Goal: Task Accomplishment & Management: Use online tool/utility

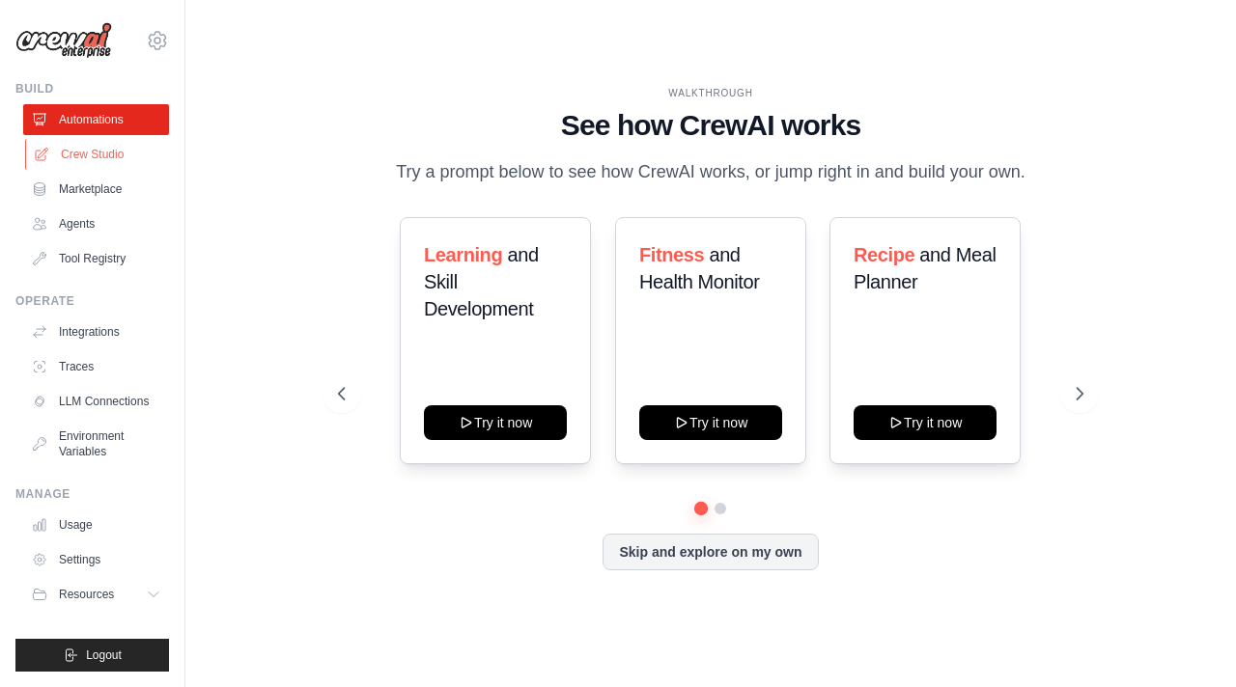
click at [90, 155] on link "Crew Studio" at bounding box center [98, 154] width 146 height 31
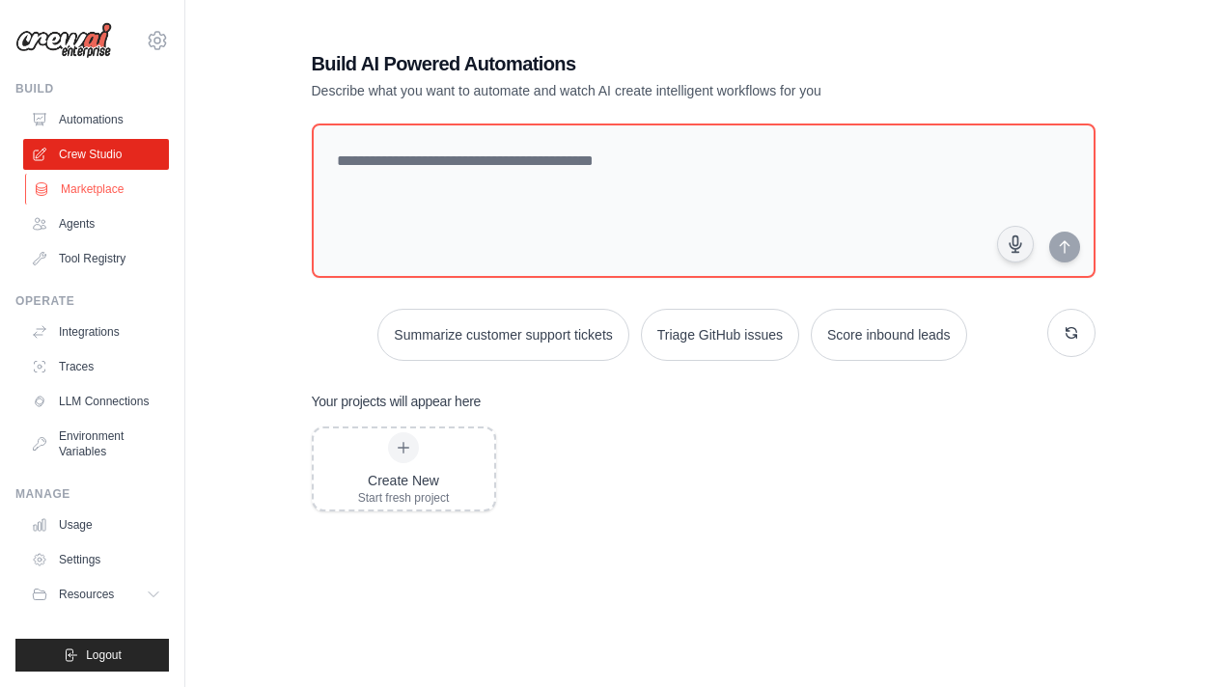
click at [88, 180] on link "Marketplace" at bounding box center [98, 189] width 146 height 31
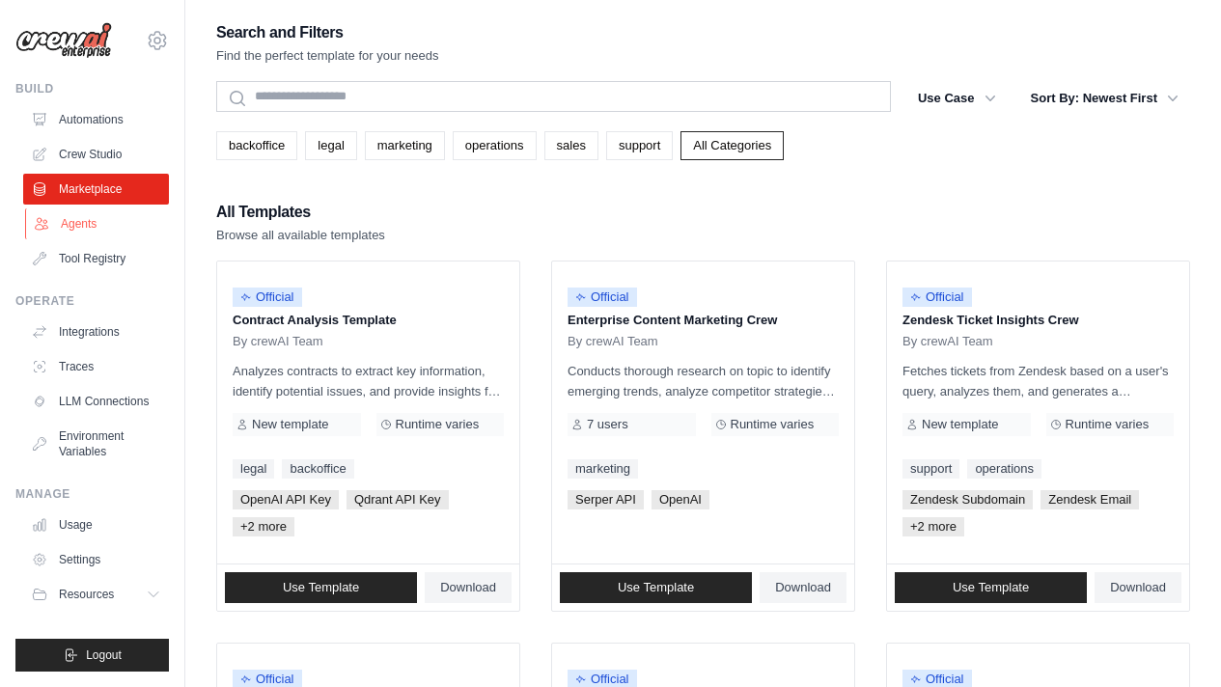
click at [95, 210] on link "Agents" at bounding box center [98, 224] width 146 height 31
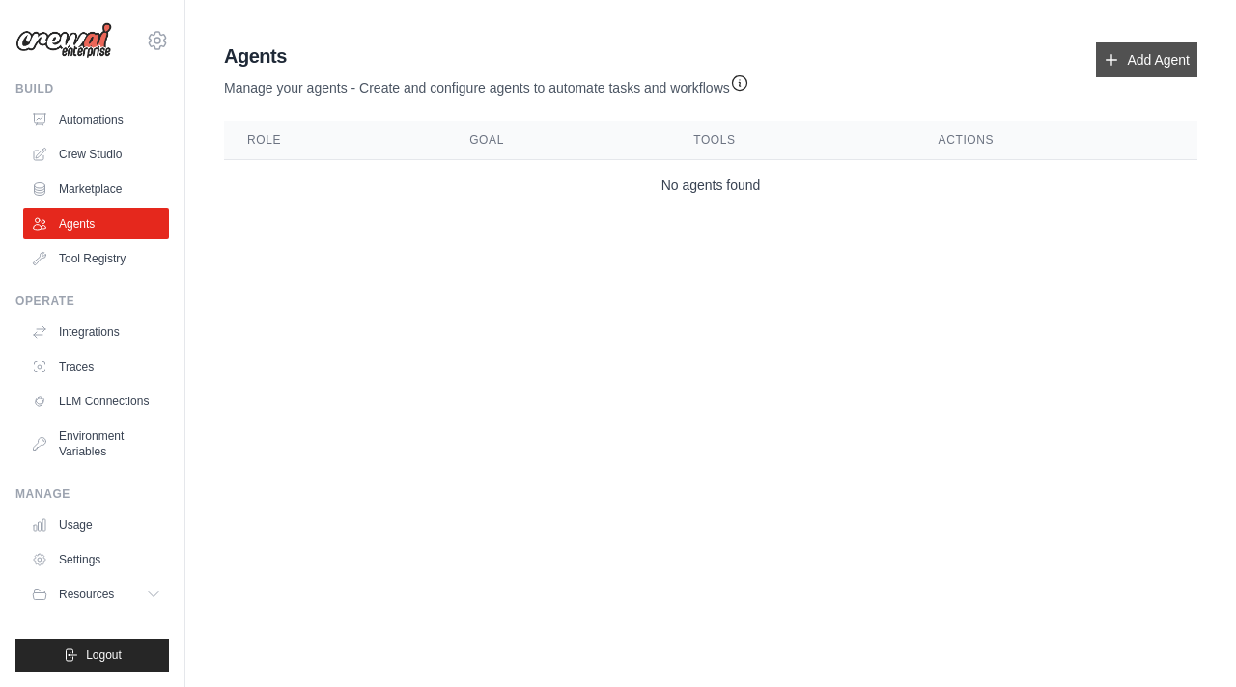
click at [1114, 53] on link "Add Agent" at bounding box center [1146, 59] width 101 height 35
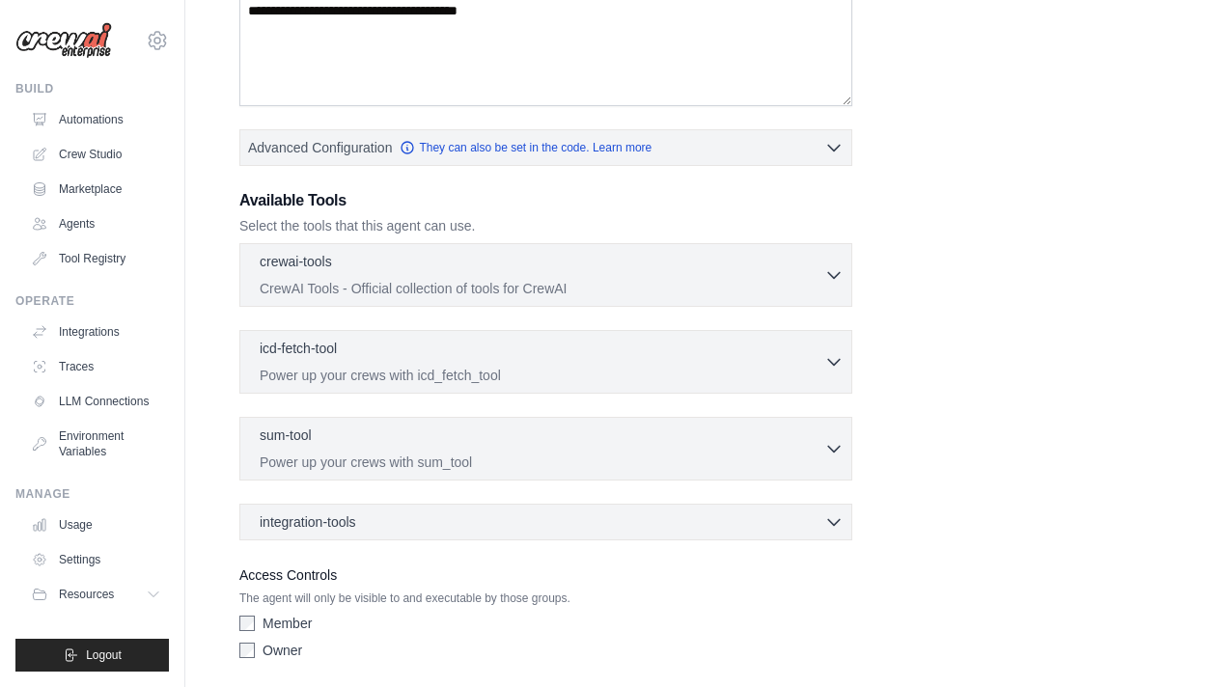
scroll to position [435, 0]
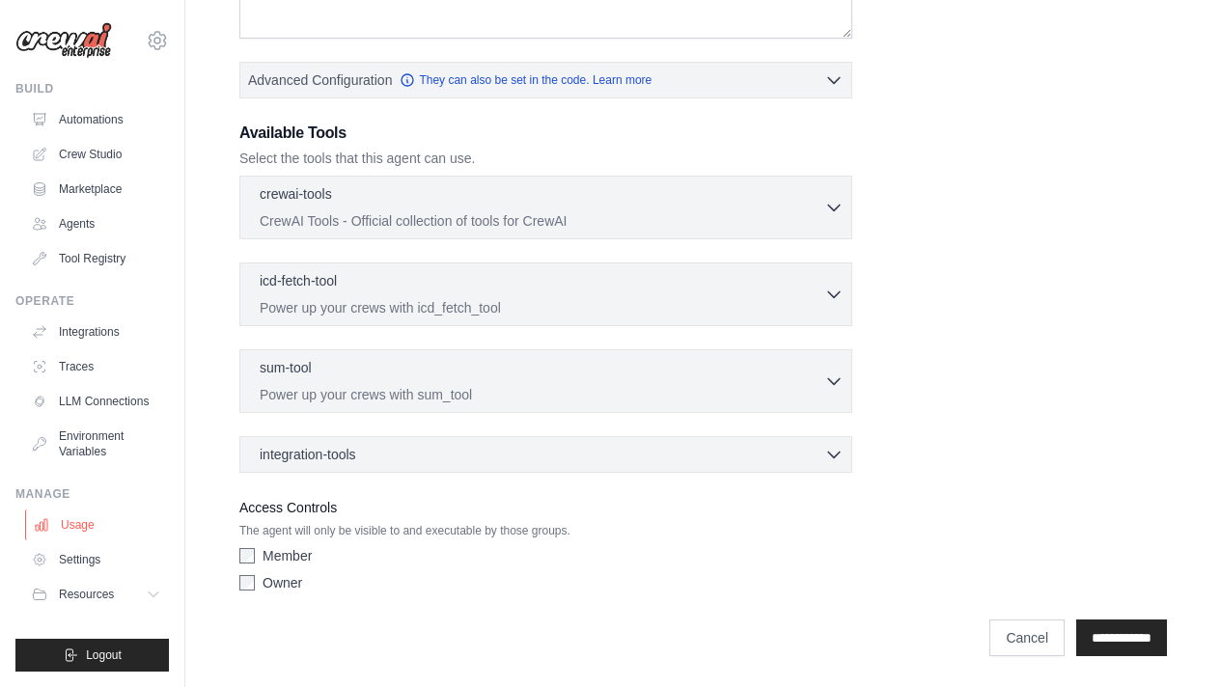
click at [90, 535] on link "Usage" at bounding box center [98, 525] width 146 height 31
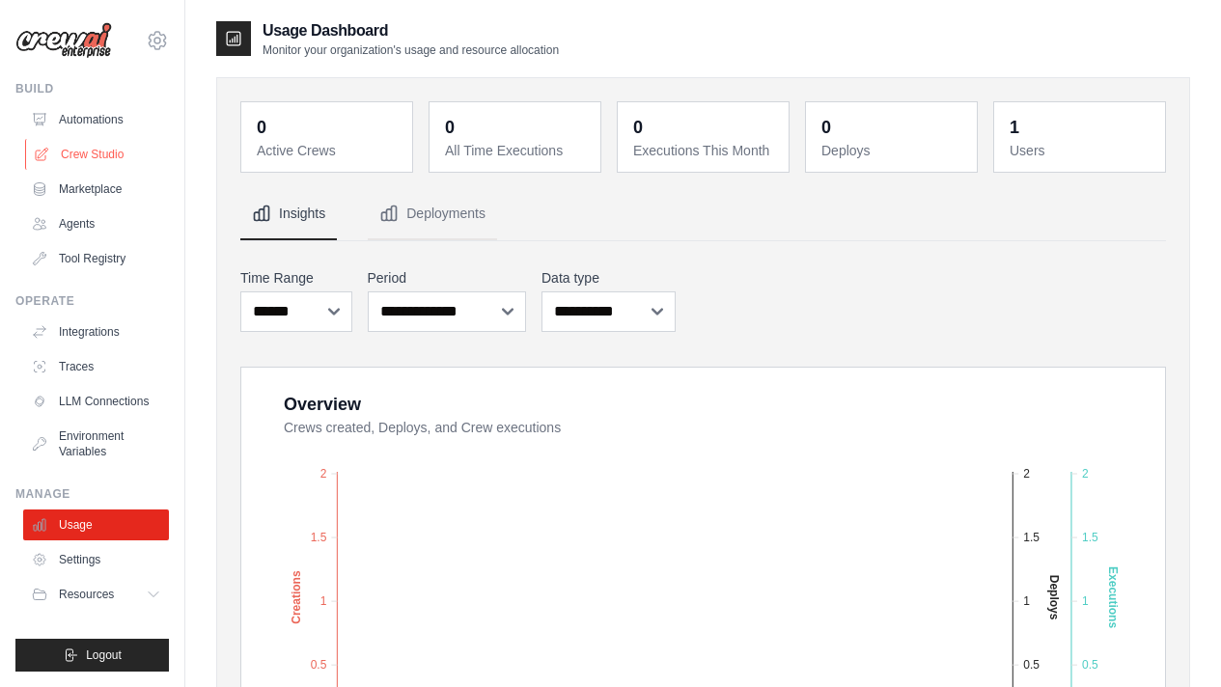
click at [88, 142] on link "Crew Studio" at bounding box center [98, 154] width 146 height 31
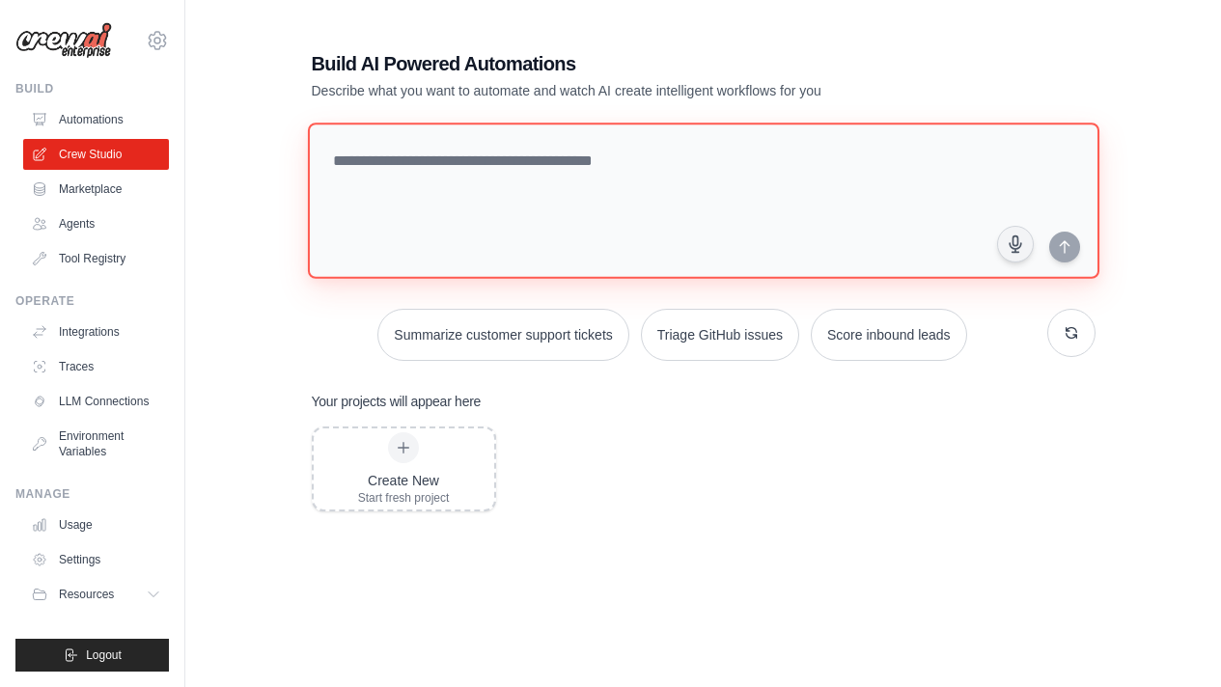
click at [472, 236] on textarea at bounding box center [703, 201] width 792 height 156
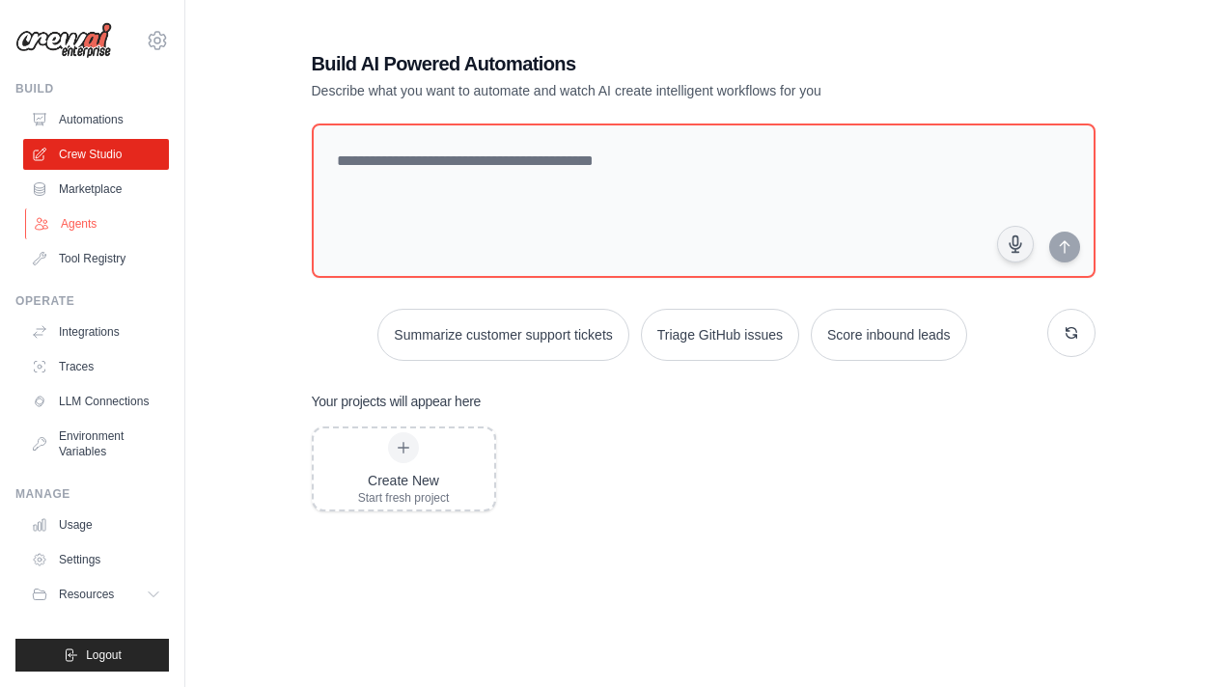
click at [92, 225] on link "Agents" at bounding box center [98, 224] width 146 height 31
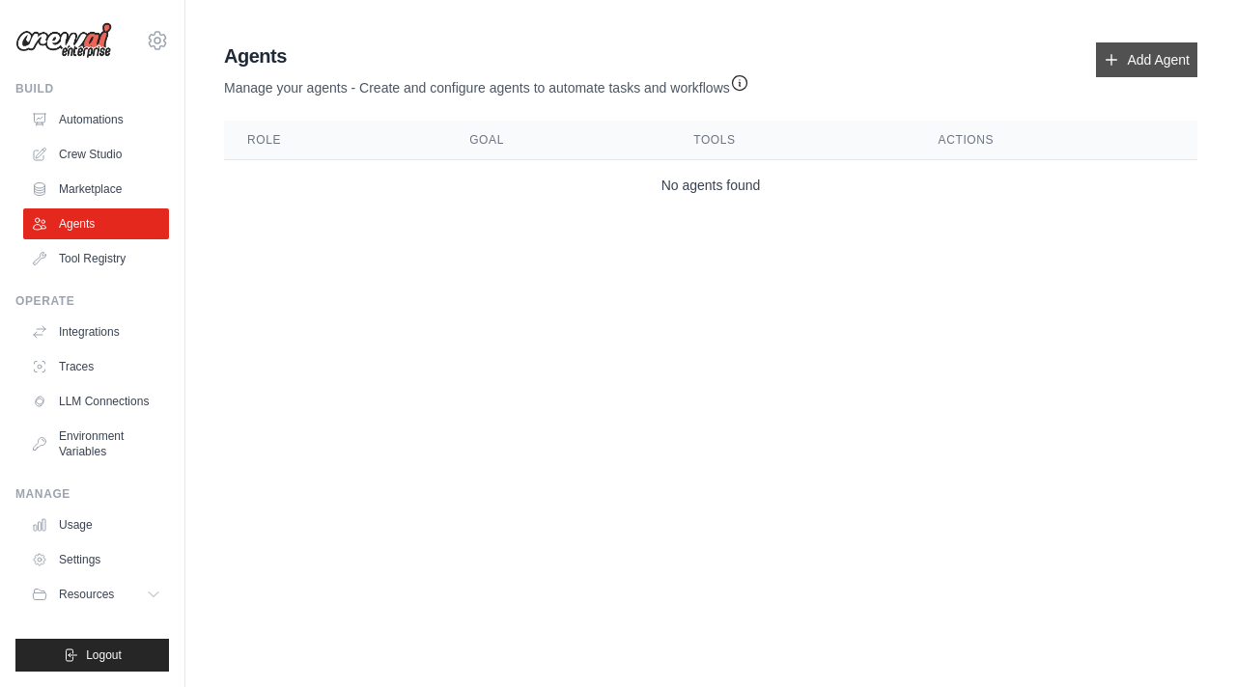
click at [1182, 67] on link "Add Agent" at bounding box center [1146, 59] width 101 height 35
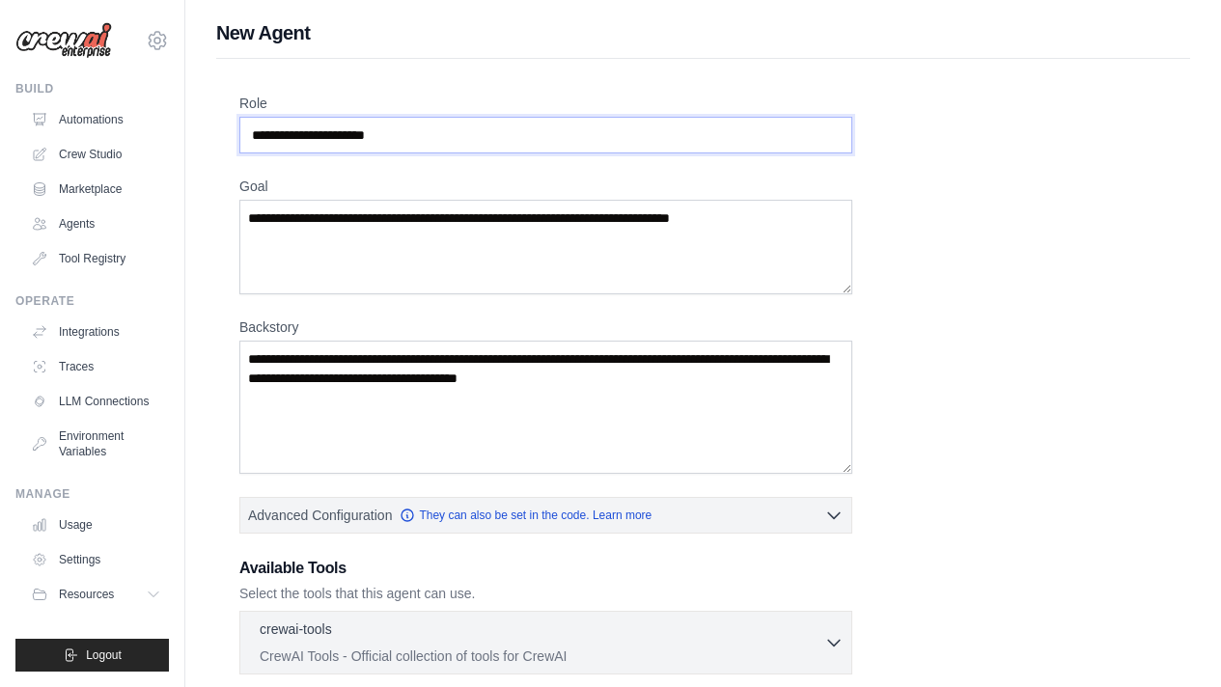
click at [399, 140] on input "Role" at bounding box center [545, 135] width 613 height 37
click at [160, 39] on icon at bounding box center [157, 40] width 23 height 23
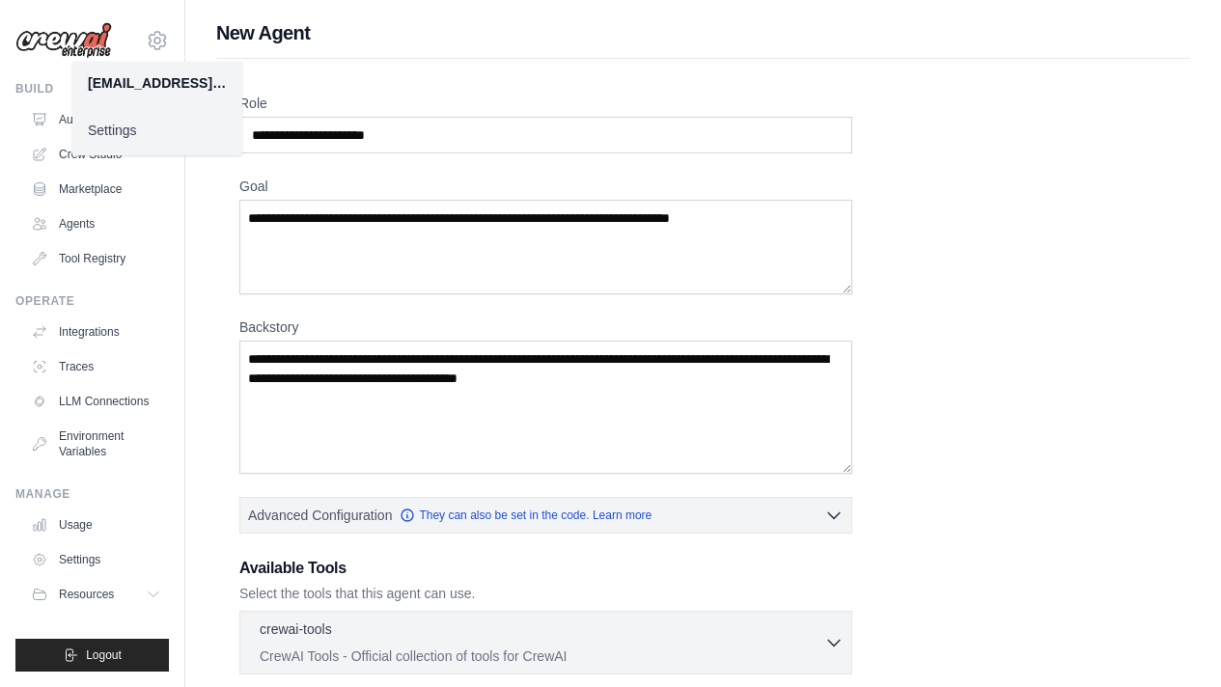
click at [645, 153] on div "Role Goal Backstory Advanced Configuration They can also be set in the code. Le…" at bounding box center [703, 565] width 928 height 942
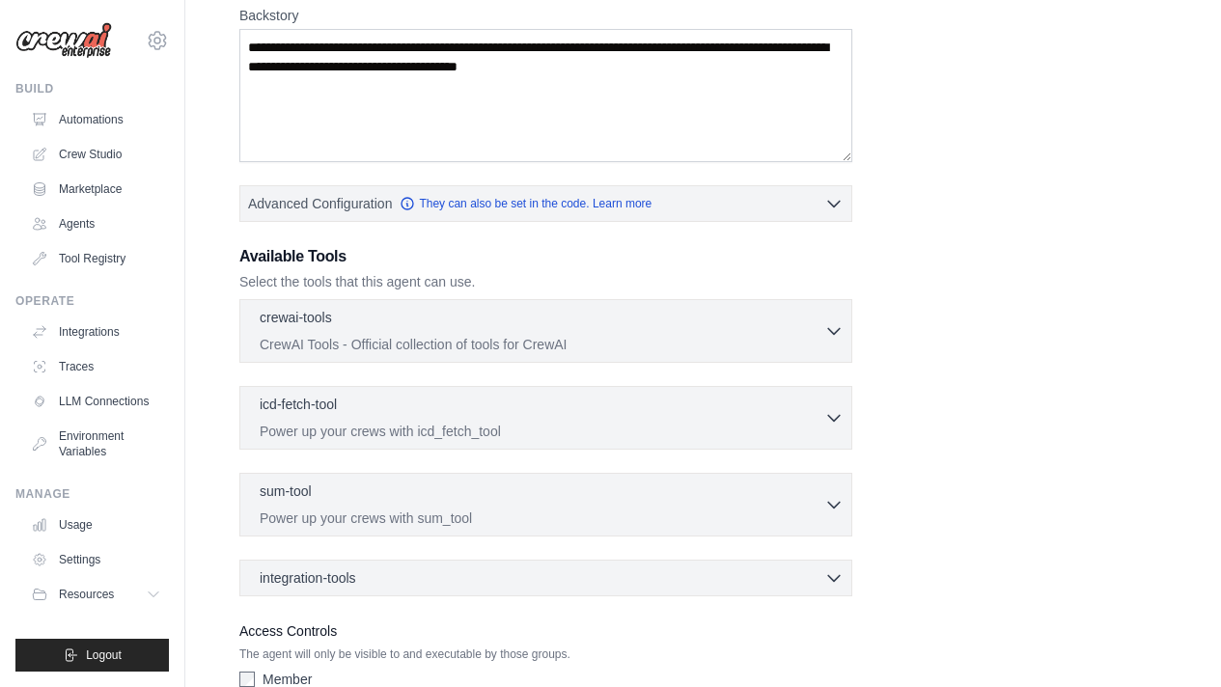
scroll to position [309, 0]
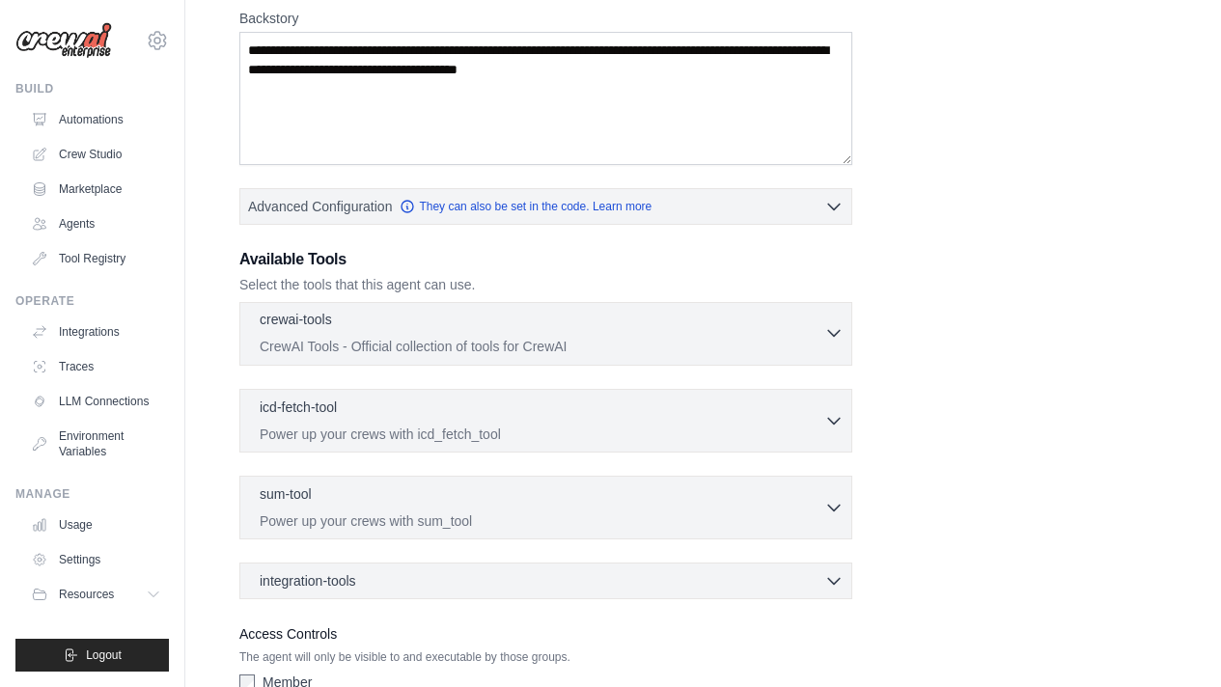
click at [686, 341] on p "CrewAI Tools - Official collection of tools for CrewAI" at bounding box center [542, 346] width 565 height 19
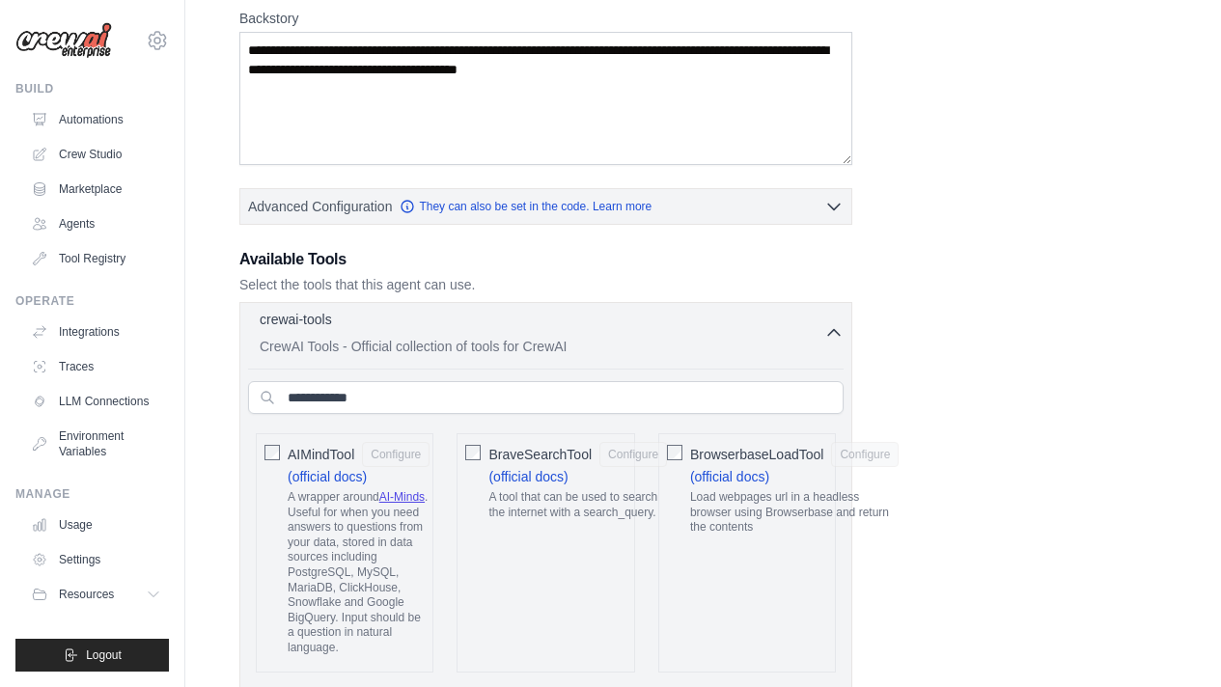
click at [686, 341] on p "CrewAI Tools - Official collection of tools for CrewAI" at bounding box center [542, 346] width 565 height 19
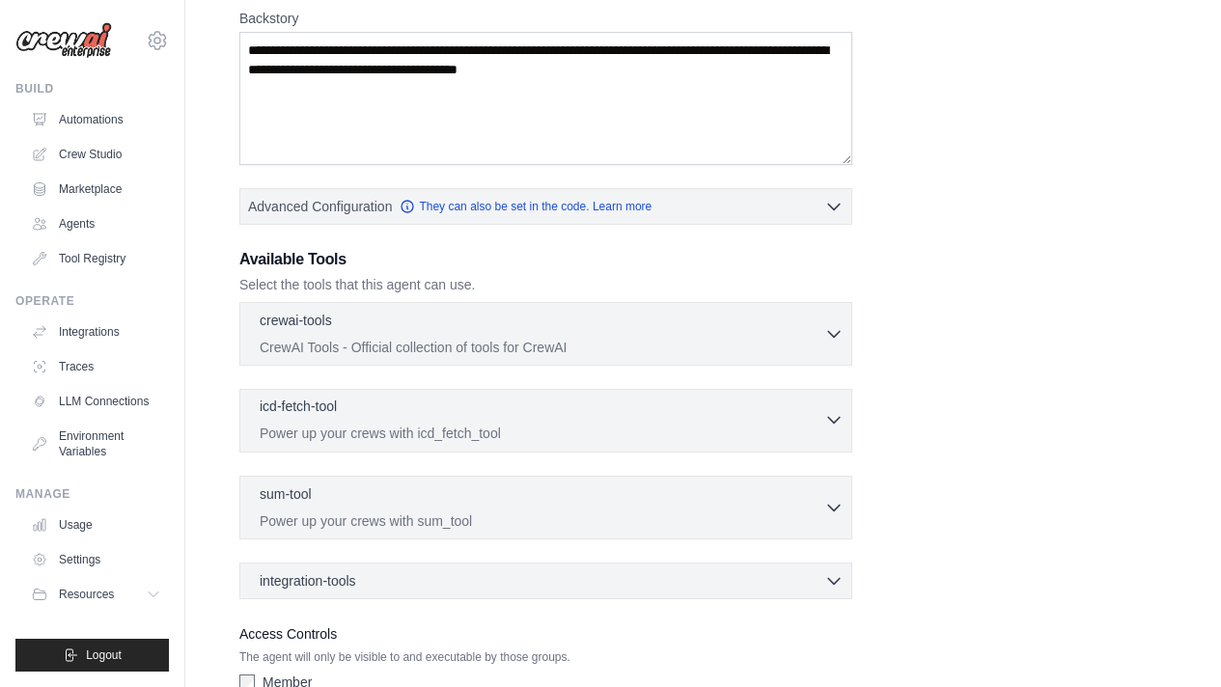
click at [602, 402] on div "icd-fetch-tool 0 selected" at bounding box center [542, 408] width 565 height 23
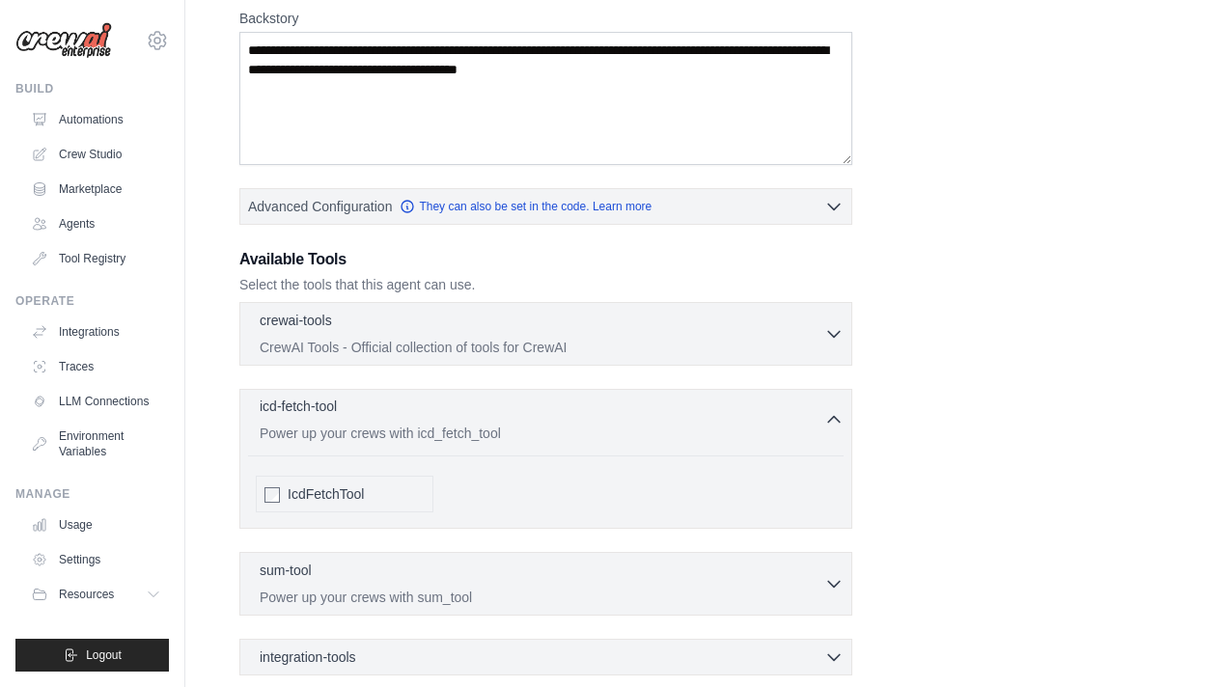
click at [602, 402] on div "icd-fetch-tool 0 selected" at bounding box center [542, 408] width 565 height 23
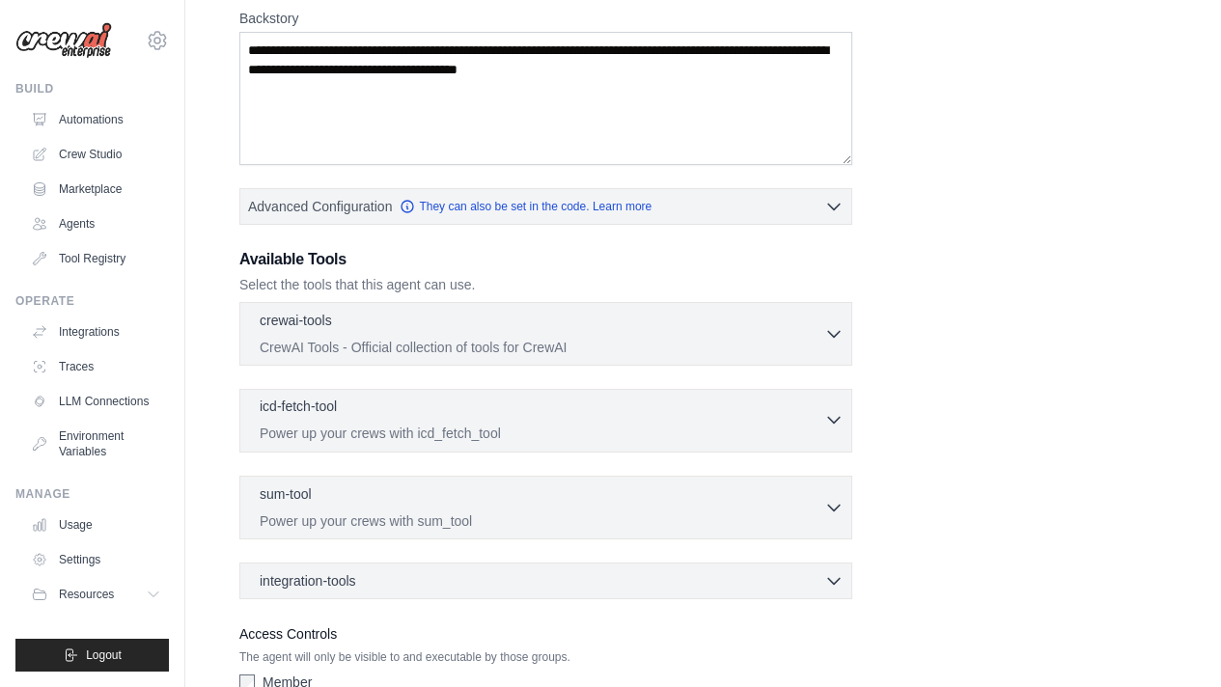
scroll to position [422, 0]
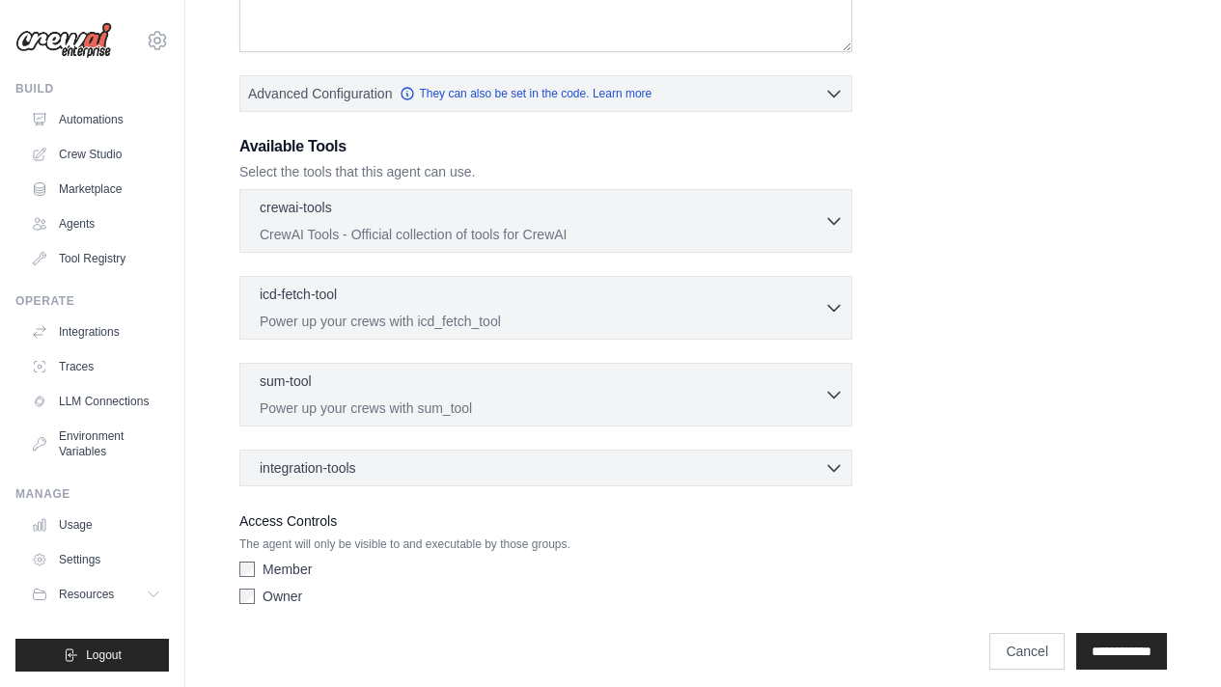
click at [527, 446] on div "crewai-tools 0 selected CrewAI Tools - Official collection of tools for CrewAI" at bounding box center [545, 337] width 613 height 297
click at [519, 471] on div "integration-tools 0 selected" at bounding box center [552, 467] width 584 height 19
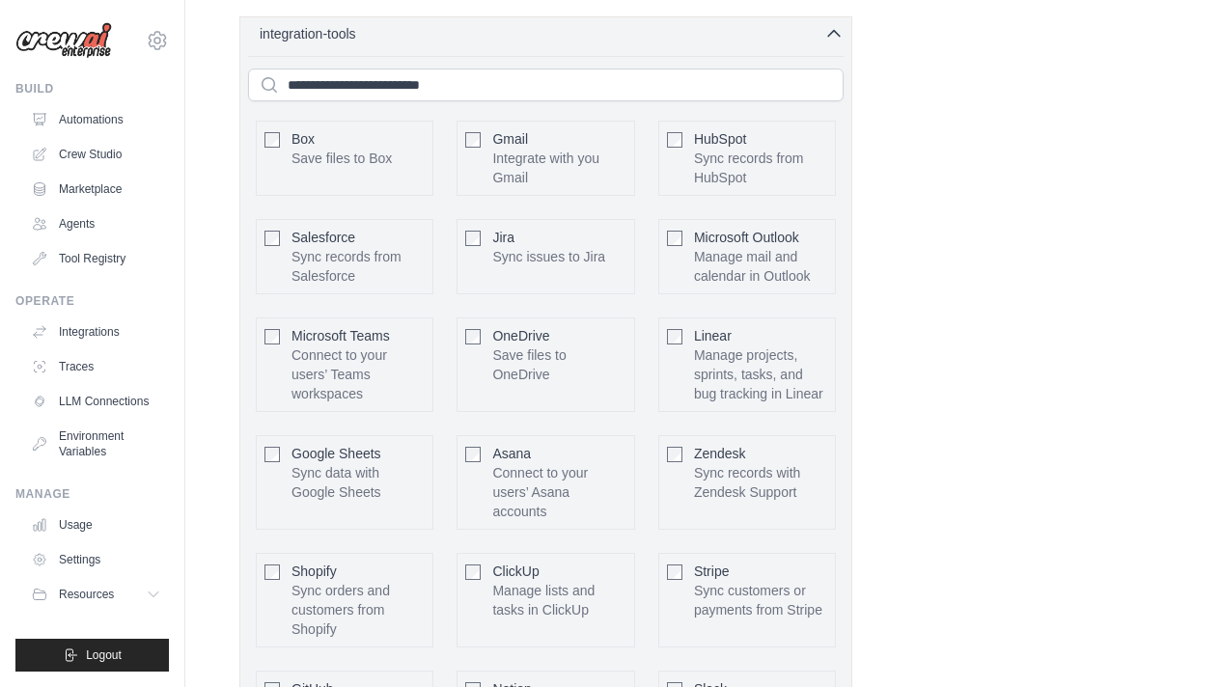
scroll to position [852, 0]
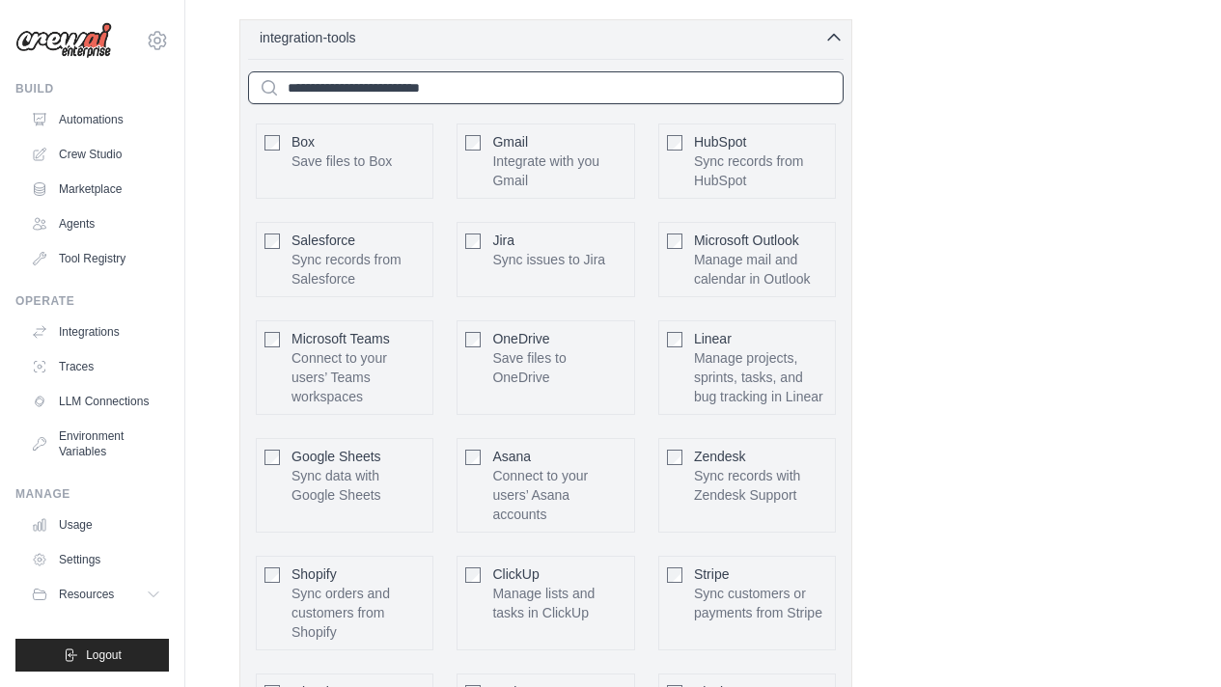
click at [406, 85] on input "text" at bounding box center [546, 87] width 596 height 33
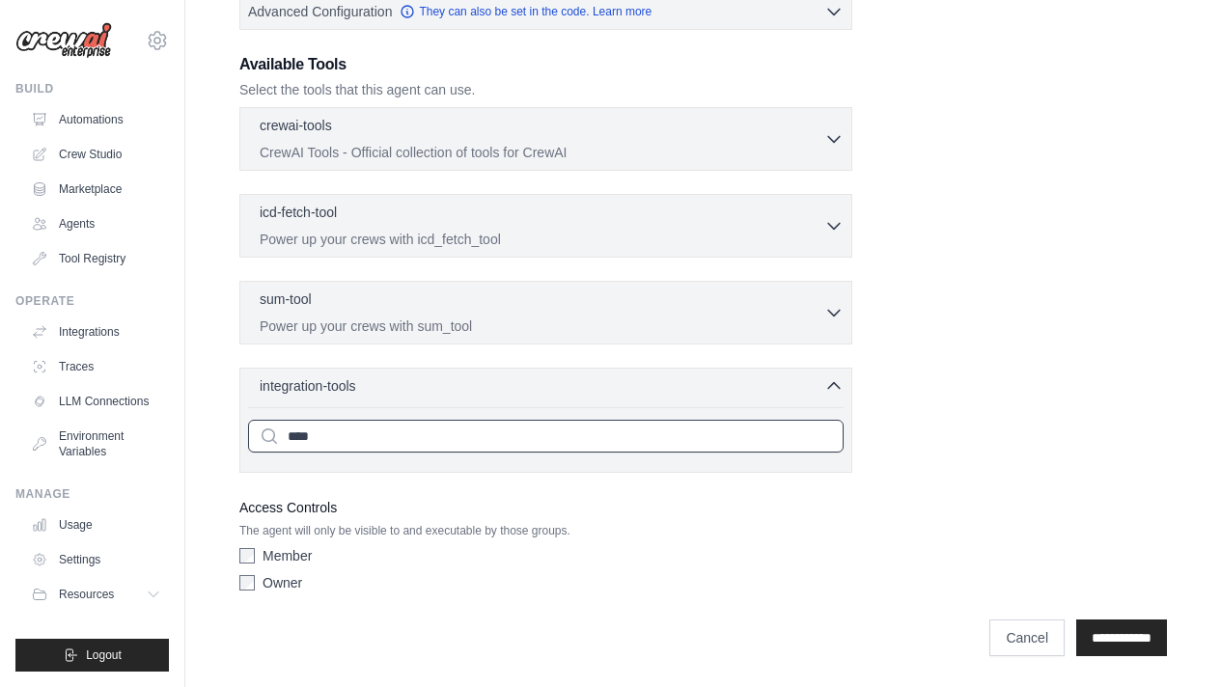
type input "***"
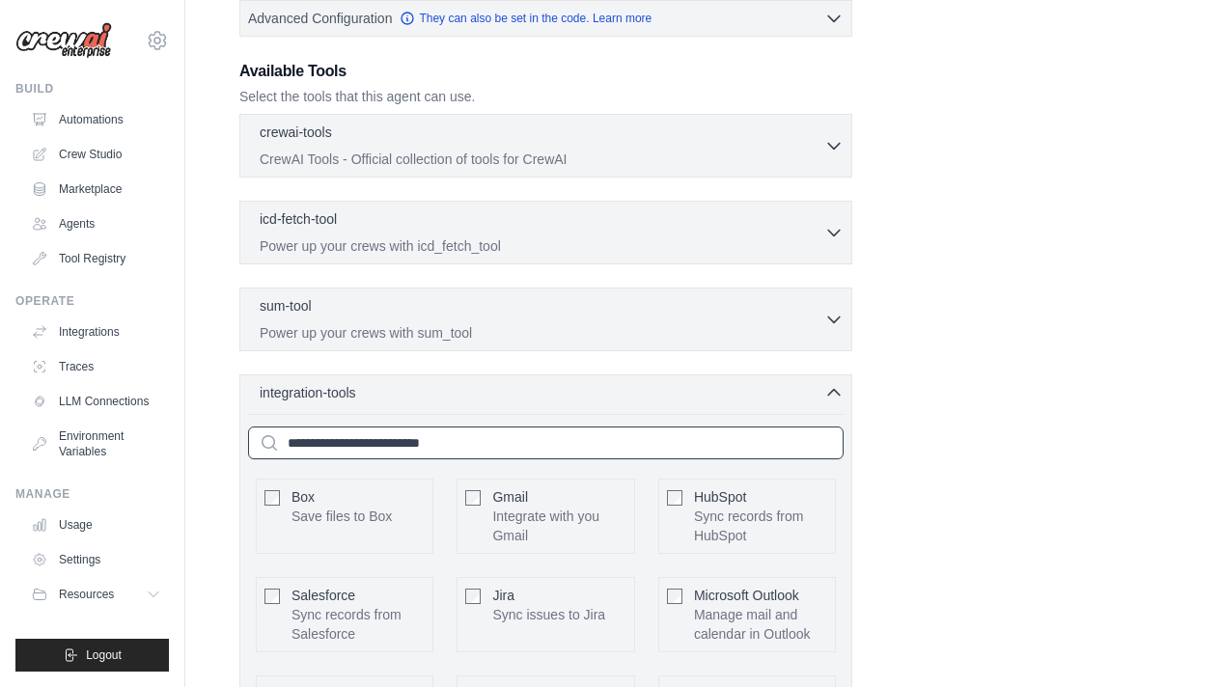
scroll to position [525, 0]
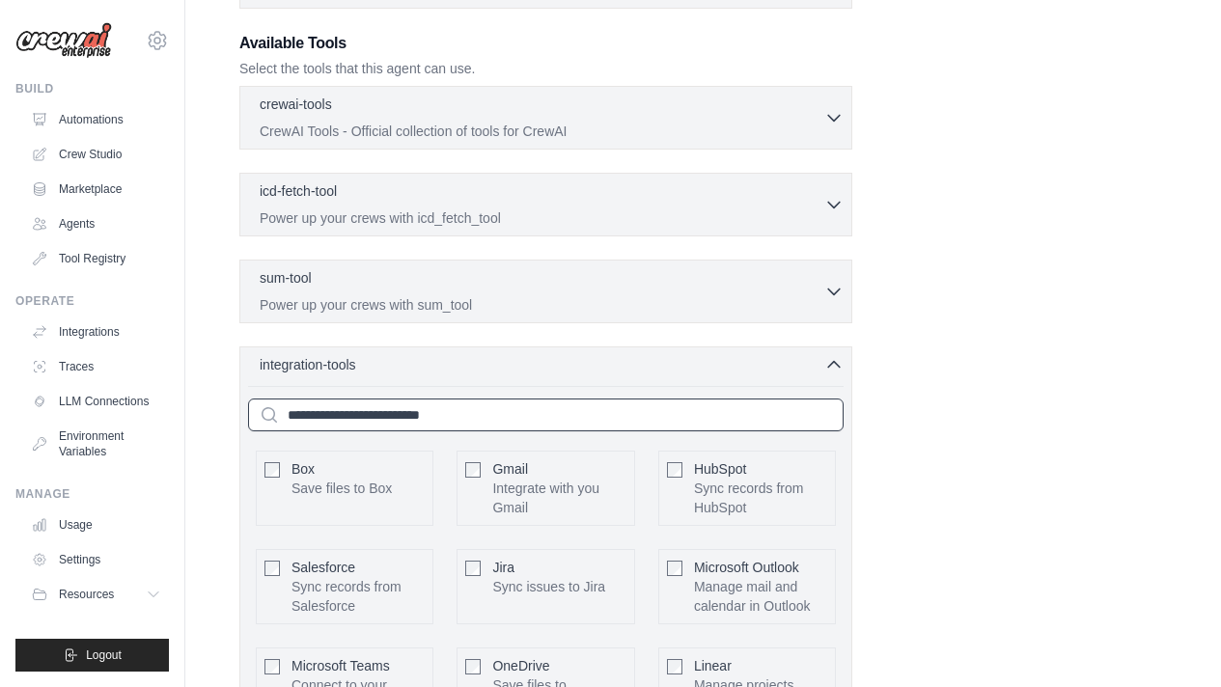
click at [410, 410] on input "text" at bounding box center [546, 415] width 596 height 33
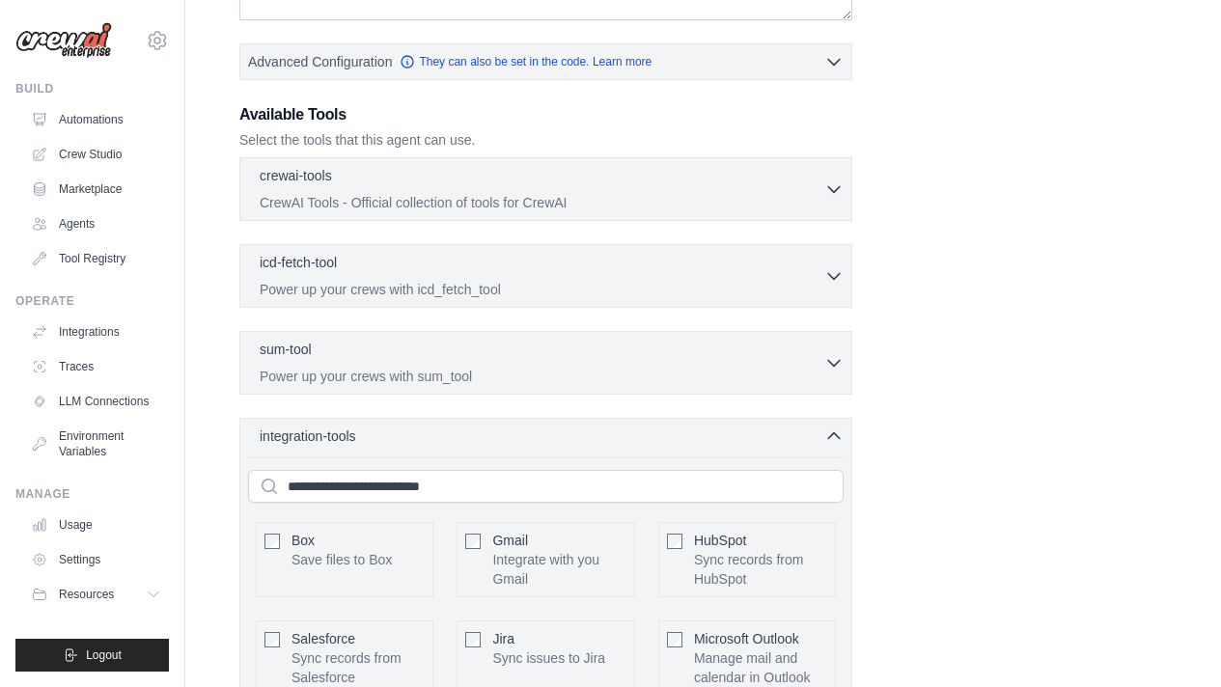
scroll to position [452, 0]
click at [380, 498] on input "text" at bounding box center [546, 488] width 596 height 33
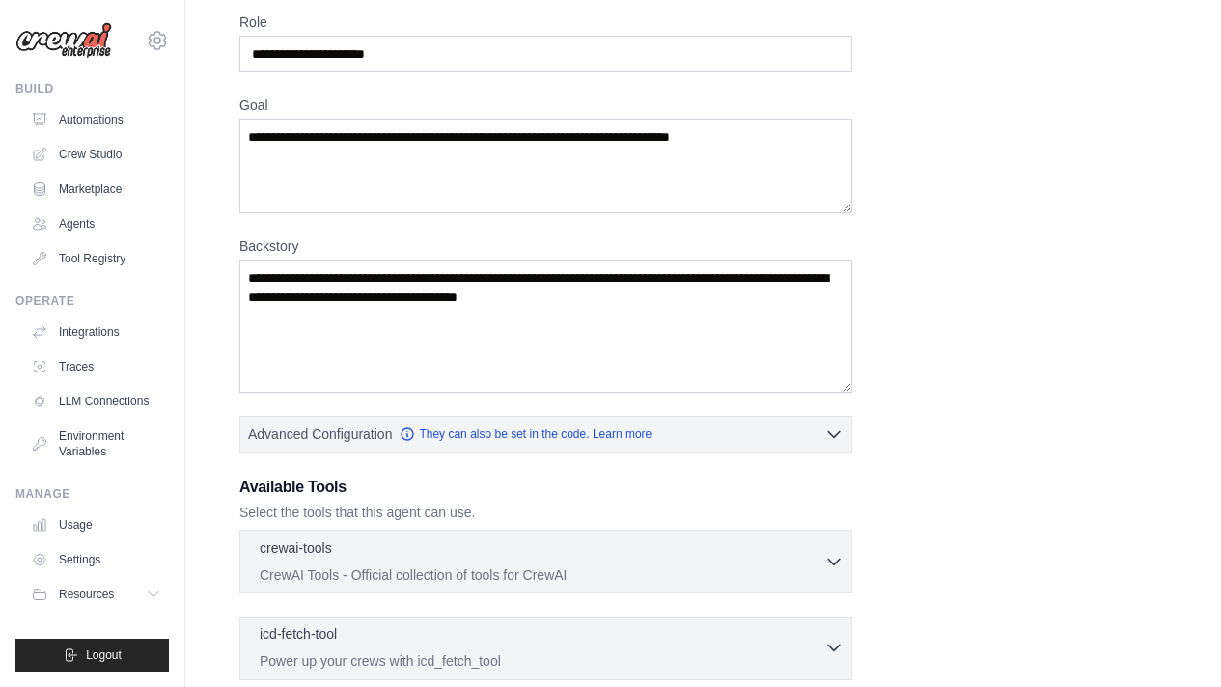
scroll to position [0, 0]
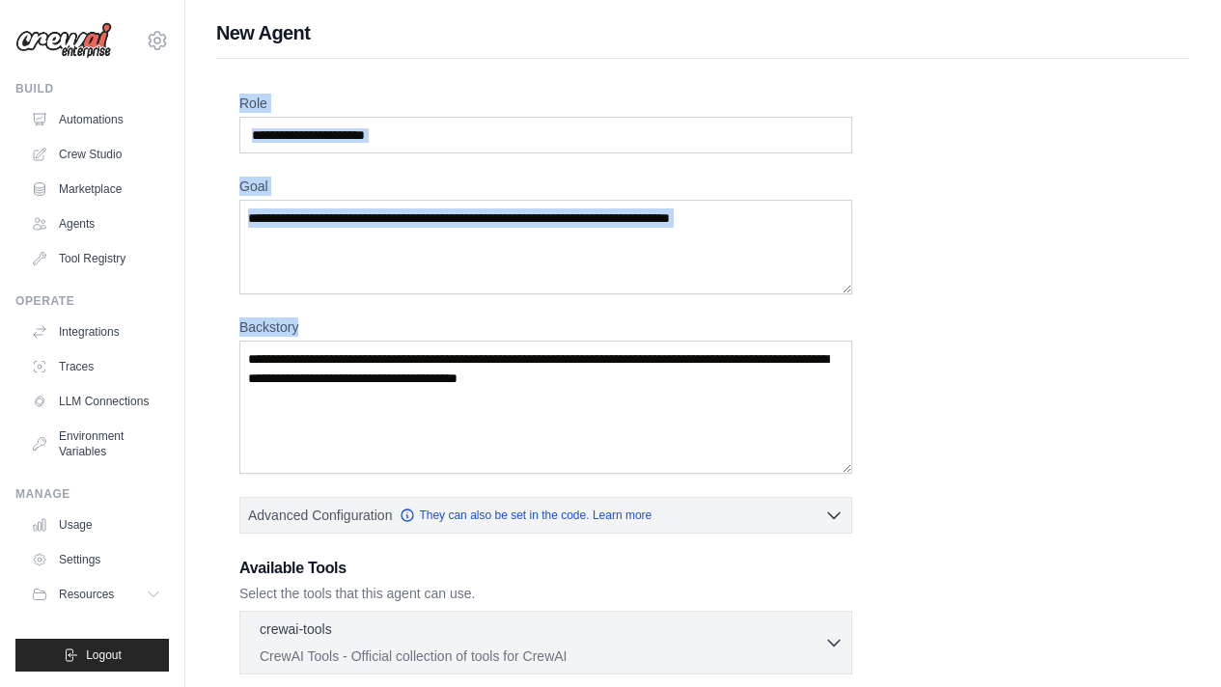
drag, startPoint x: 232, startPoint y: 98, endPoint x: 868, endPoint y: 429, distance: 716.7
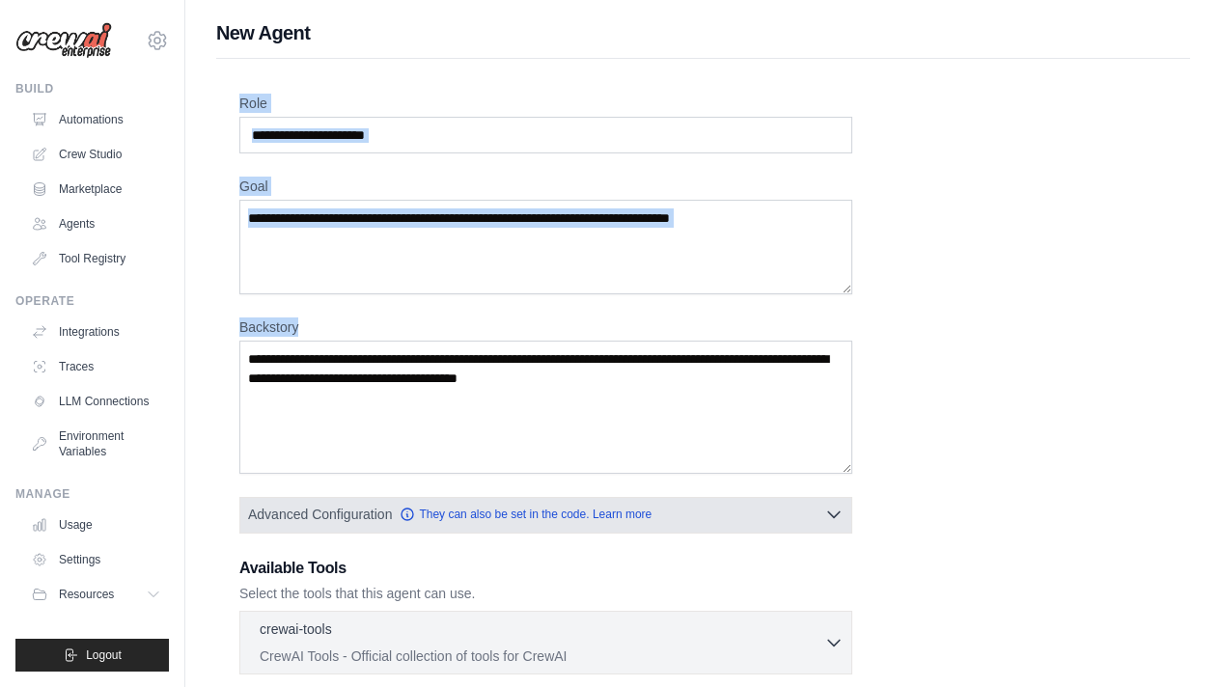
click at [356, 513] on span "Advanced Configuration" at bounding box center [320, 514] width 144 height 19
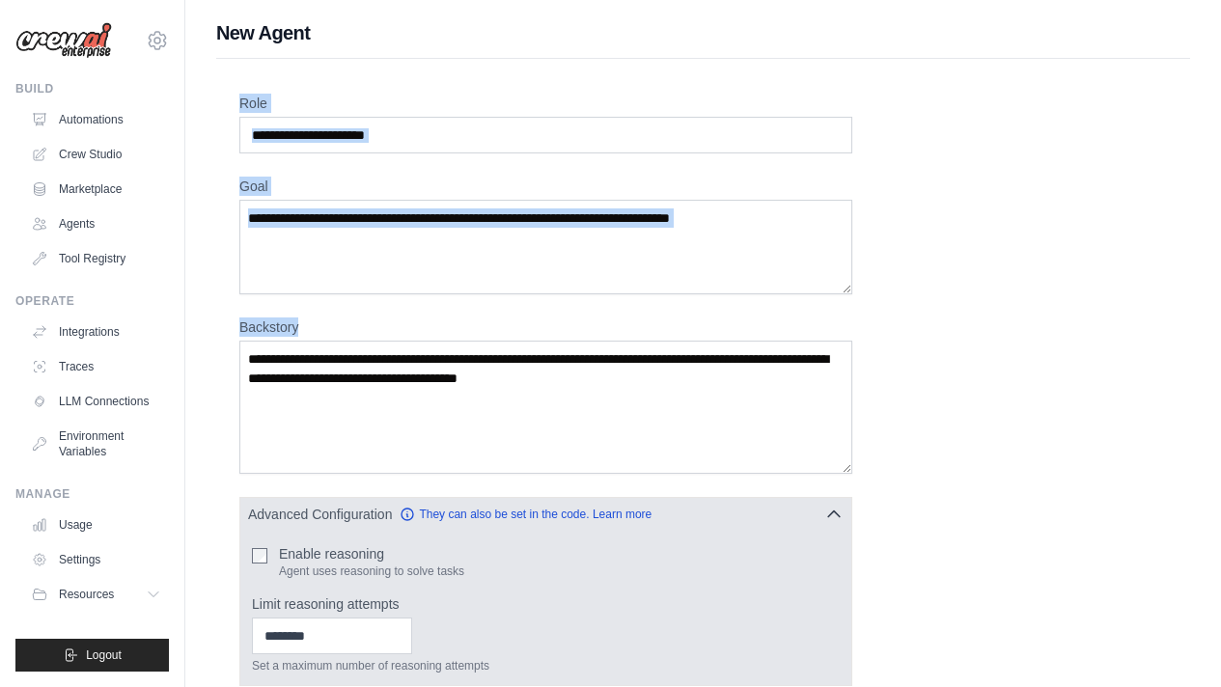
click at [345, 521] on span "Advanced Configuration" at bounding box center [320, 514] width 144 height 19
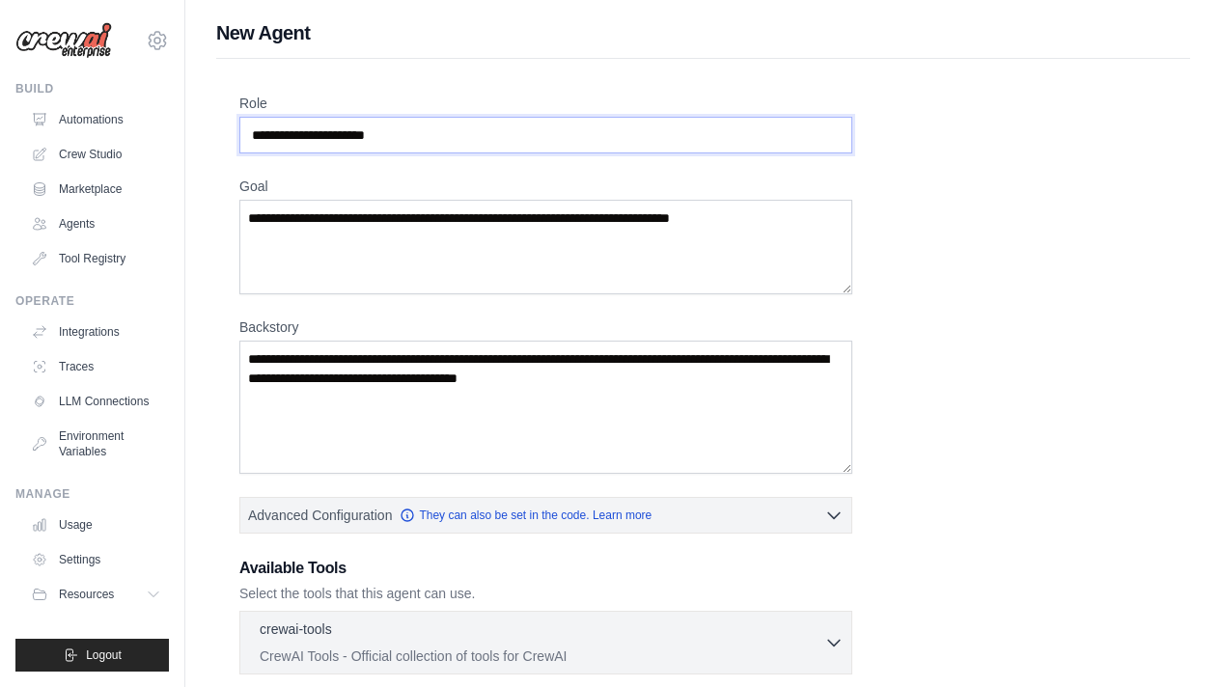
click at [410, 136] on input "Role" at bounding box center [545, 135] width 613 height 37
paste input "**********"
type input "**********"
click at [414, 214] on textarea "Goal" at bounding box center [545, 247] width 613 height 95
paste textarea "**********"
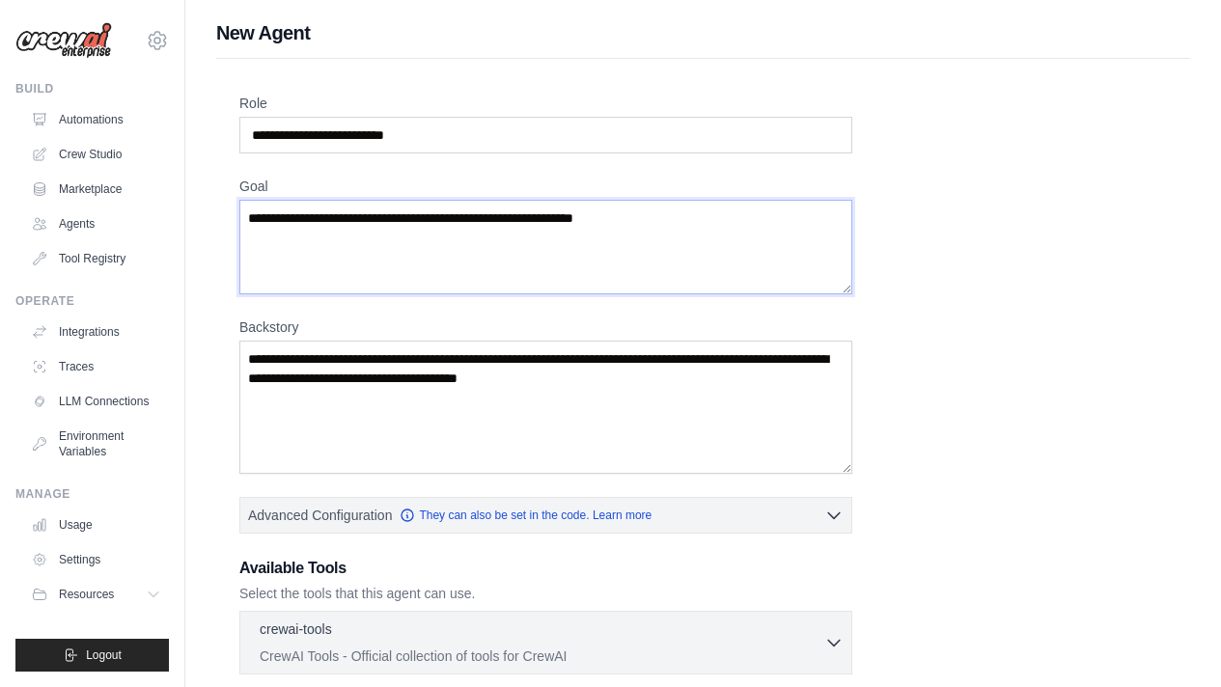
type textarea "**********"
click at [535, 394] on textarea "Backstory" at bounding box center [545, 407] width 613 height 133
paste textarea "**********"
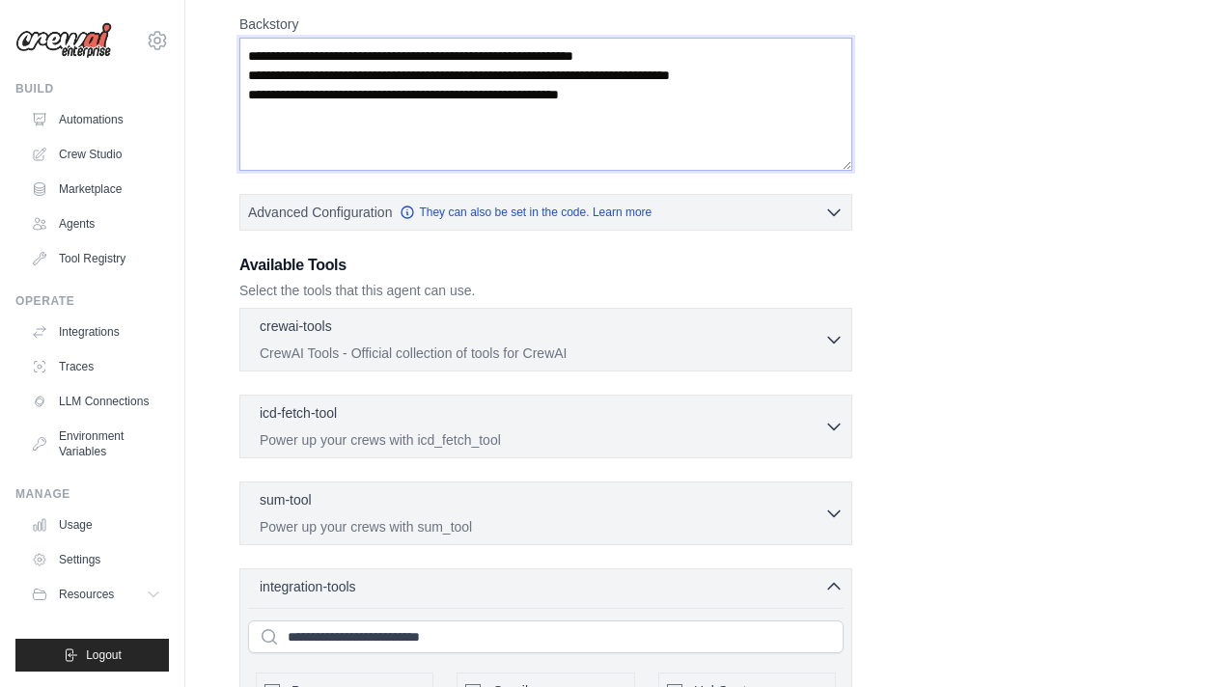
scroll to position [326, 0]
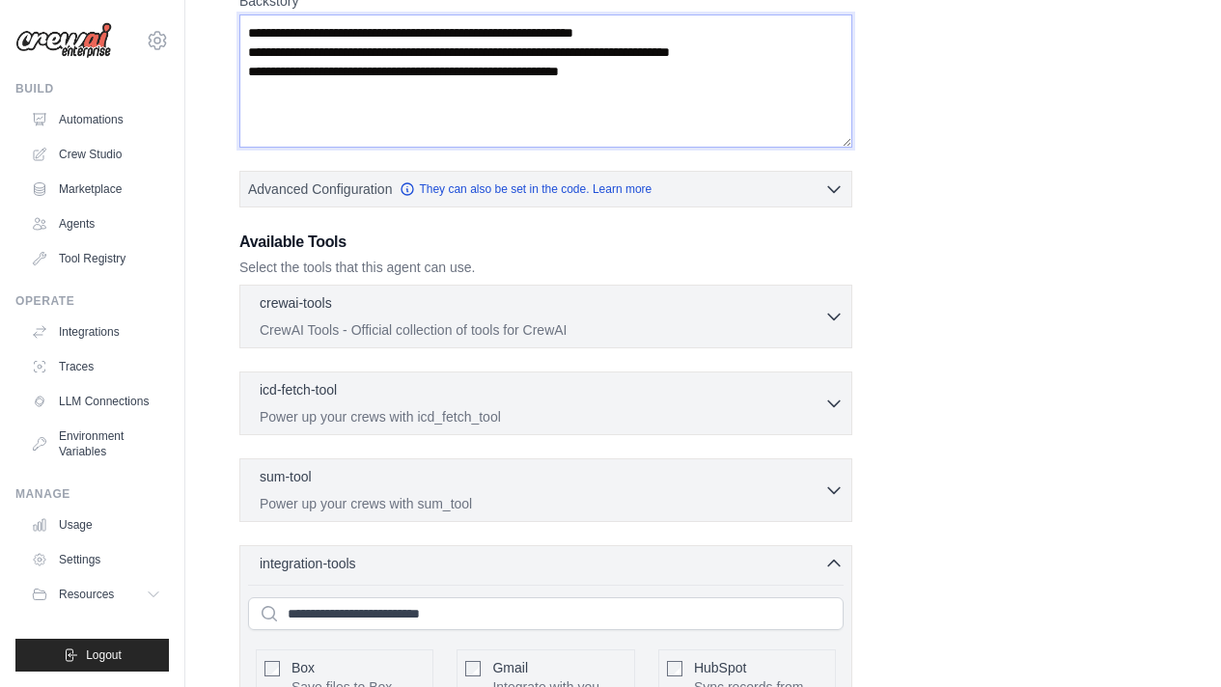
type textarea "**********"
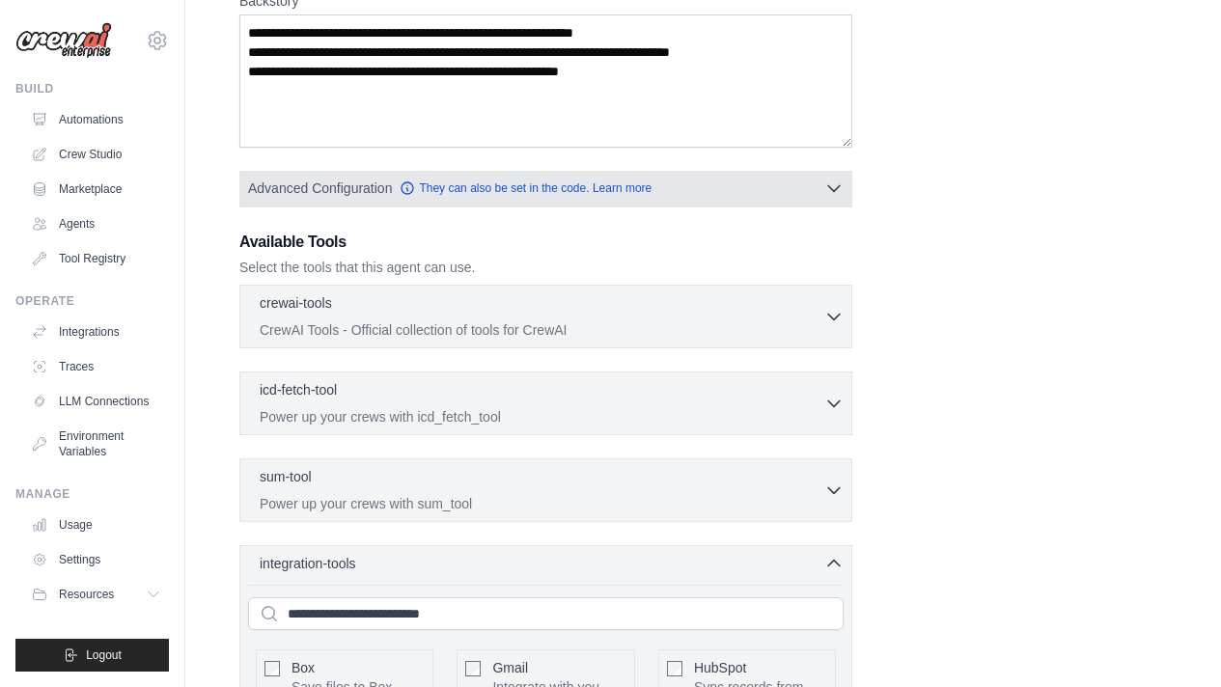
click at [375, 188] on span "Advanced Configuration" at bounding box center [320, 188] width 144 height 19
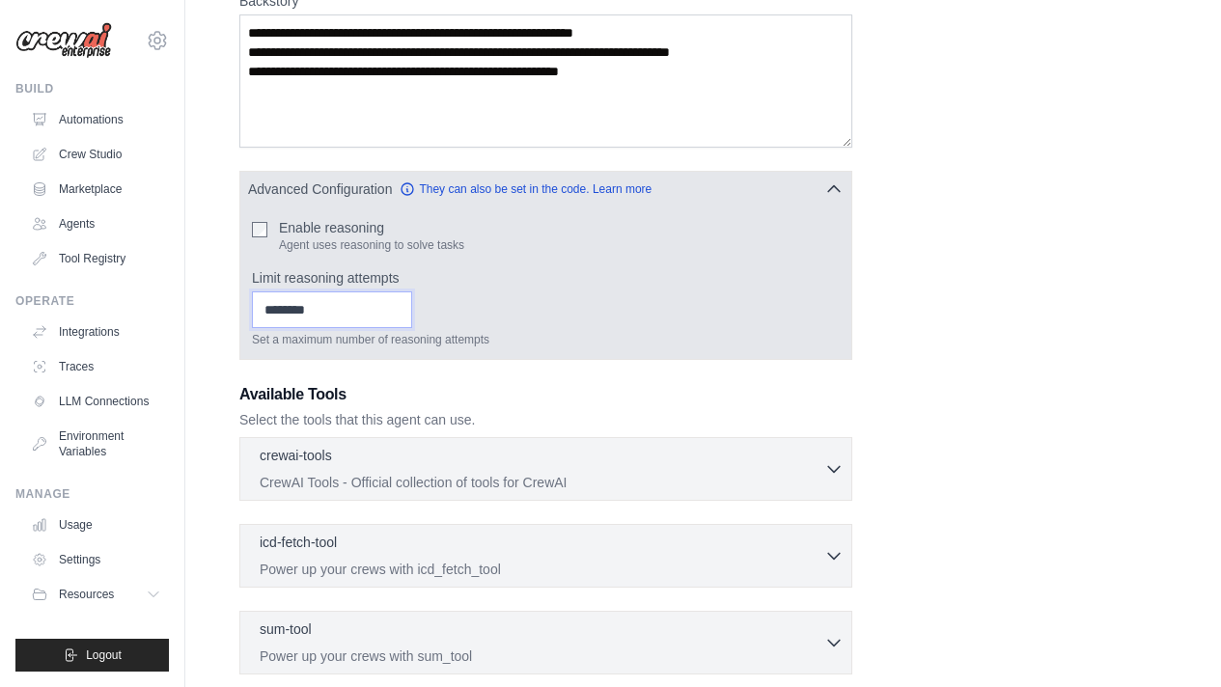
click at [306, 302] on input "Limit reasoning attempts" at bounding box center [332, 310] width 160 height 37
click at [316, 226] on label "Enable reasoning" at bounding box center [371, 227] width 185 height 19
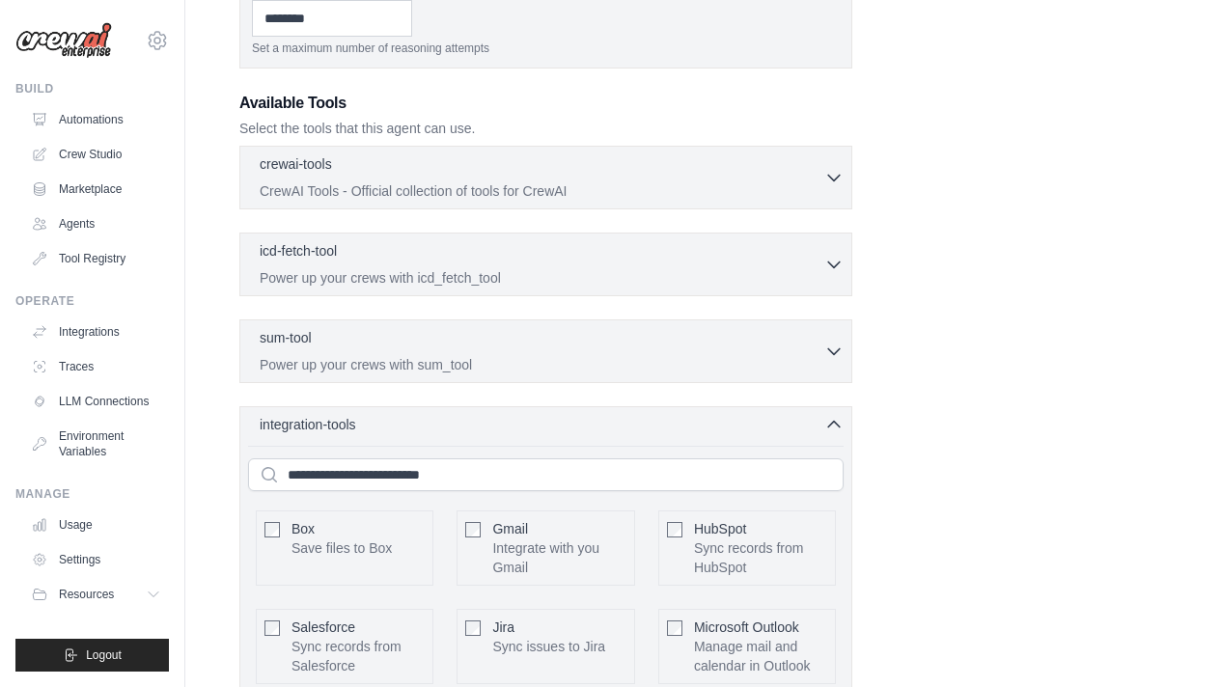
scroll to position [617, 0]
click at [831, 422] on icon "button" at bounding box center [833, 424] width 19 height 19
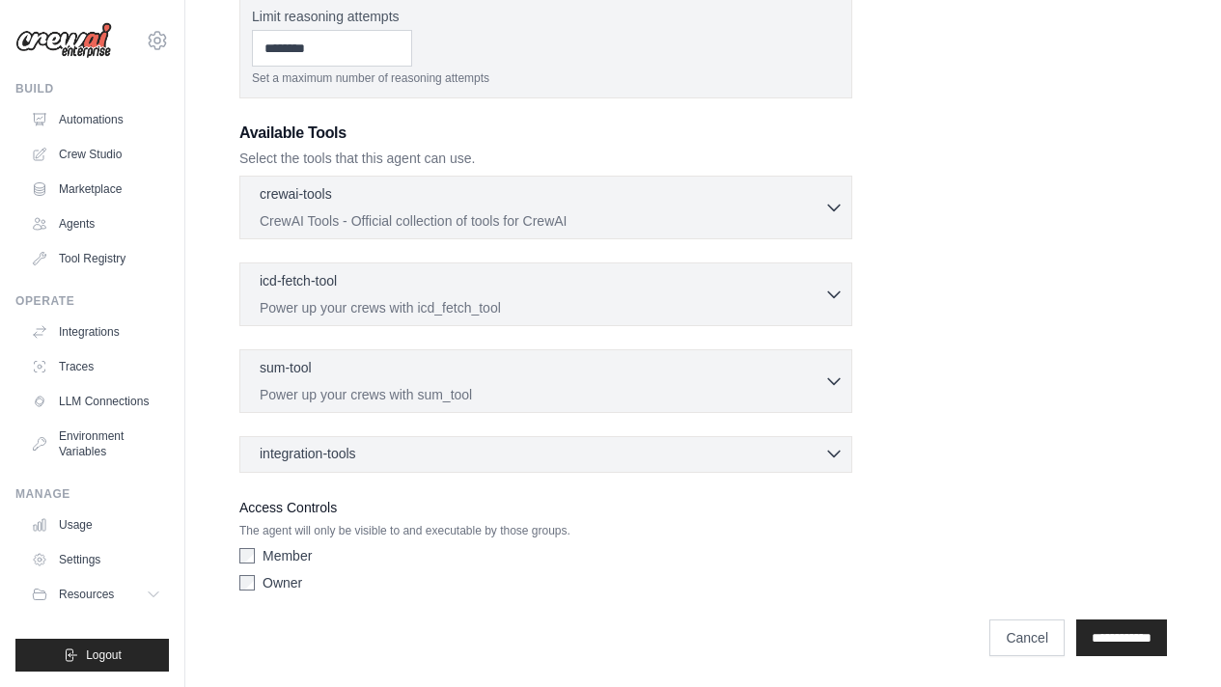
scroll to position [588, 0]
click at [257, 556] on div "Member" at bounding box center [545, 555] width 613 height 19
click at [438, 466] on div "integration-tools 0 selected Box Save files to Box Gmail" at bounding box center [545, 454] width 613 height 37
click at [449, 458] on div "integration-tools 0 selected" at bounding box center [552, 453] width 584 height 19
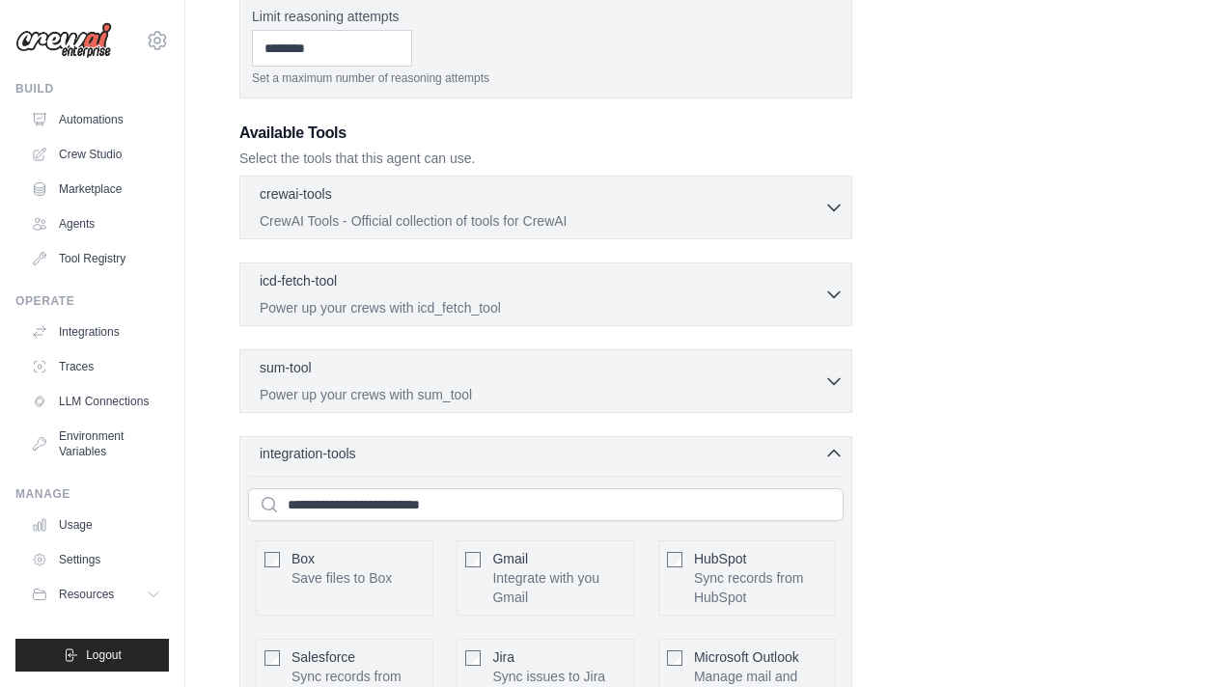
click at [449, 458] on div "integration-tools 0 selected" at bounding box center [552, 453] width 584 height 19
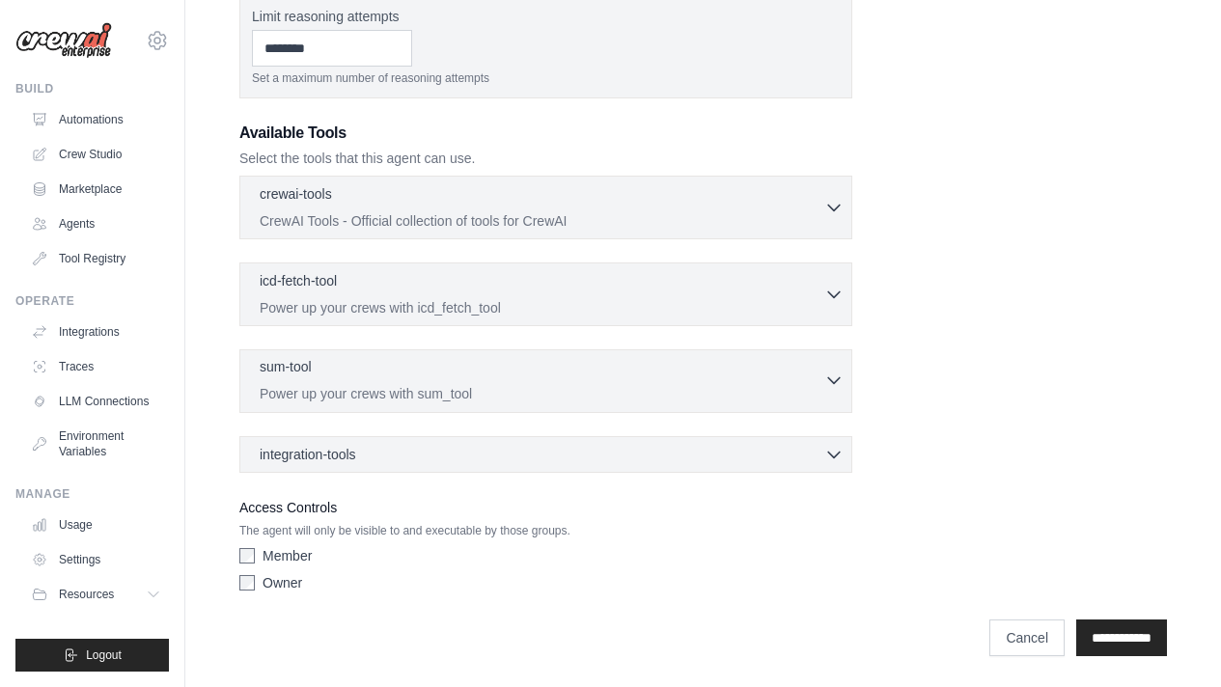
click at [432, 372] on div "sum-tool 0 selected" at bounding box center [542, 368] width 565 height 23
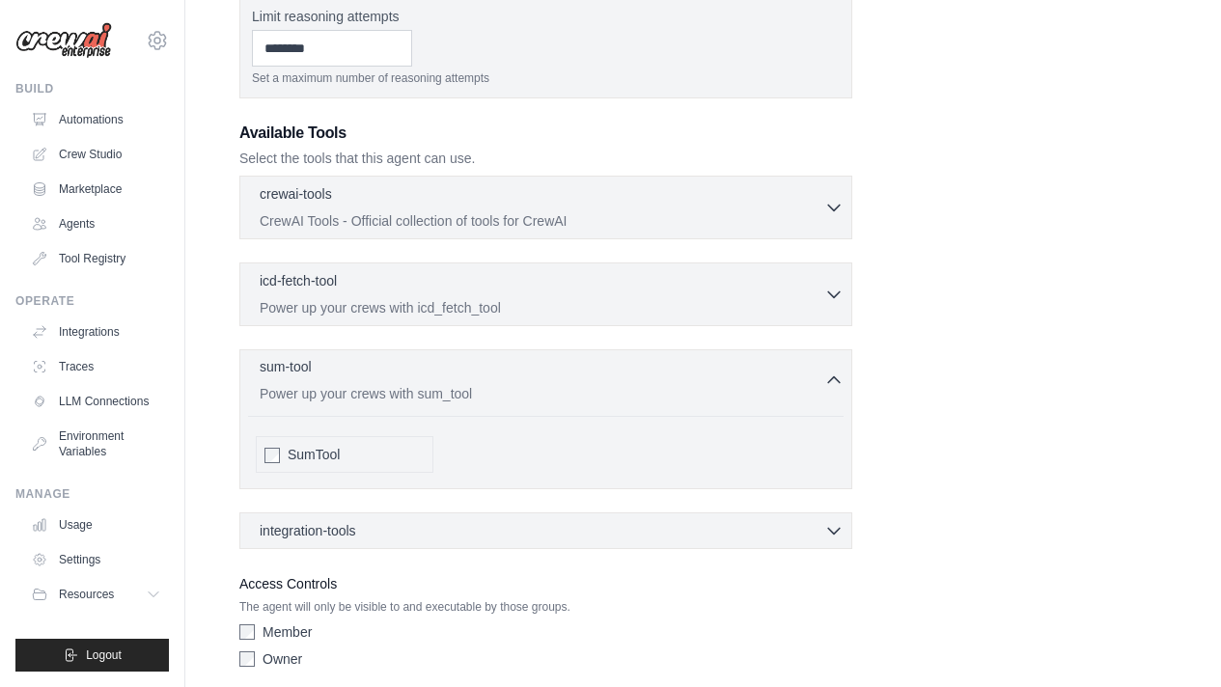
click at [432, 372] on div "sum-tool 0 selected" at bounding box center [542, 368] width 565 height 23
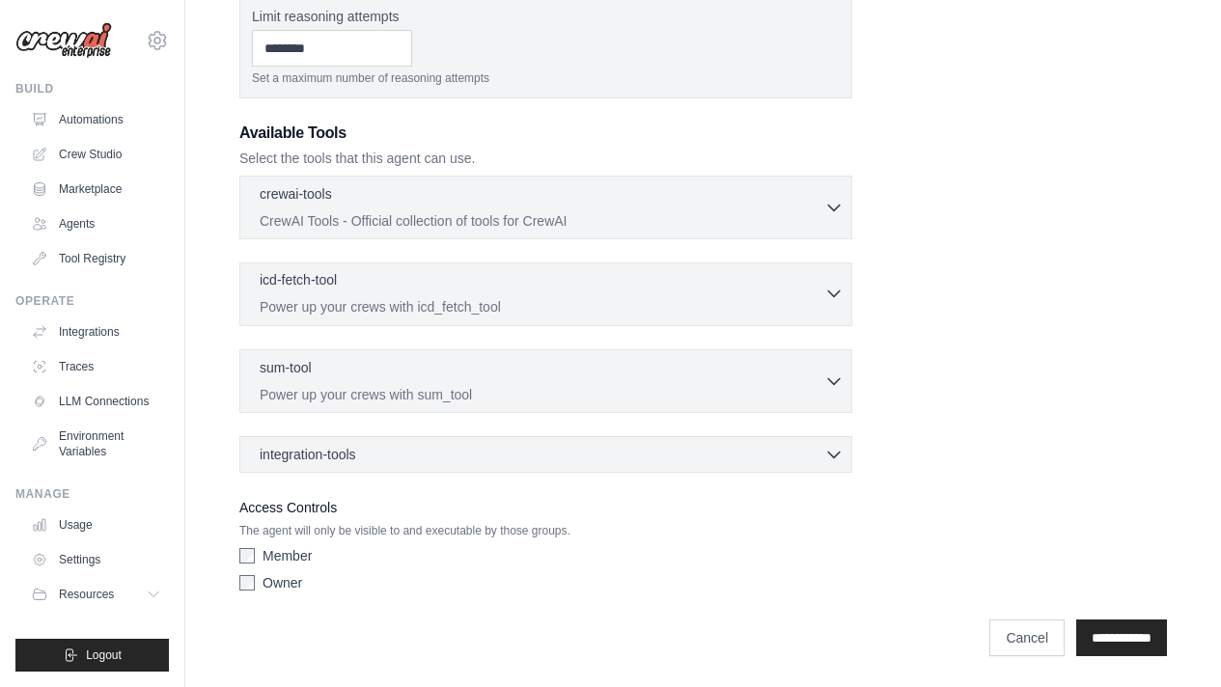
click at [372, 280] on div "icd-fetch-tool 0 selected" at bounding box center [542, 281] width 565 height 23
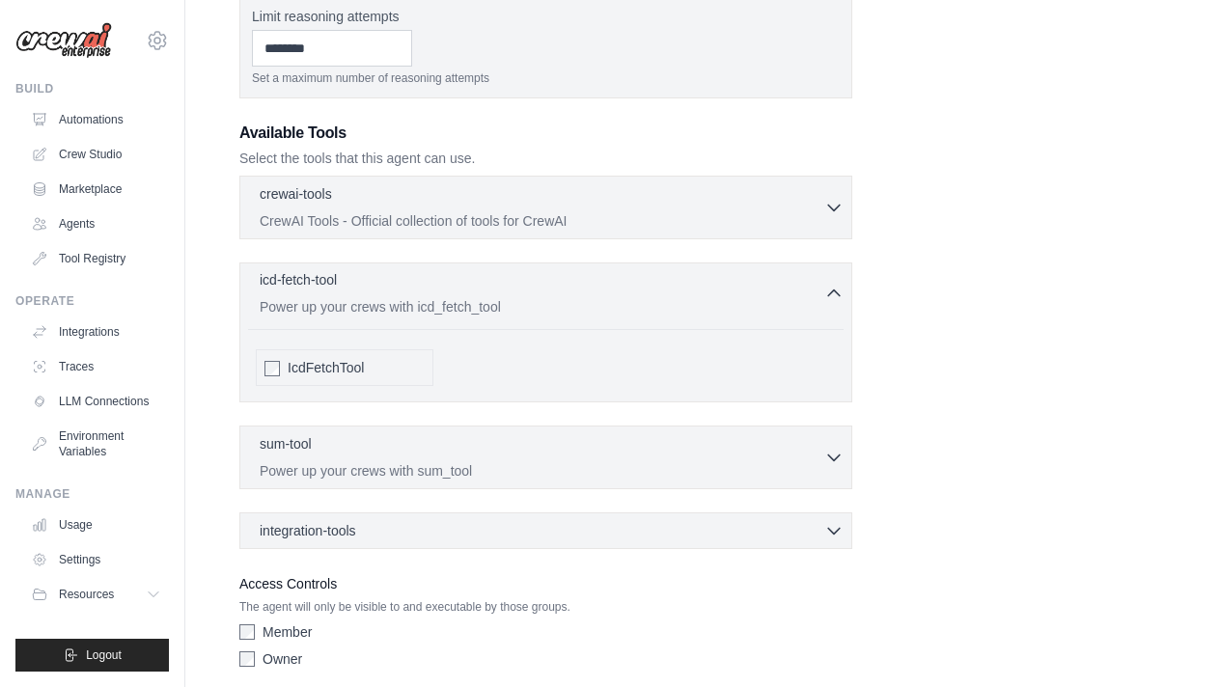
click at [372, 280] on div "icd-fetch-tool 0 selected" at bounding box center [542, 281] width 565 height 23
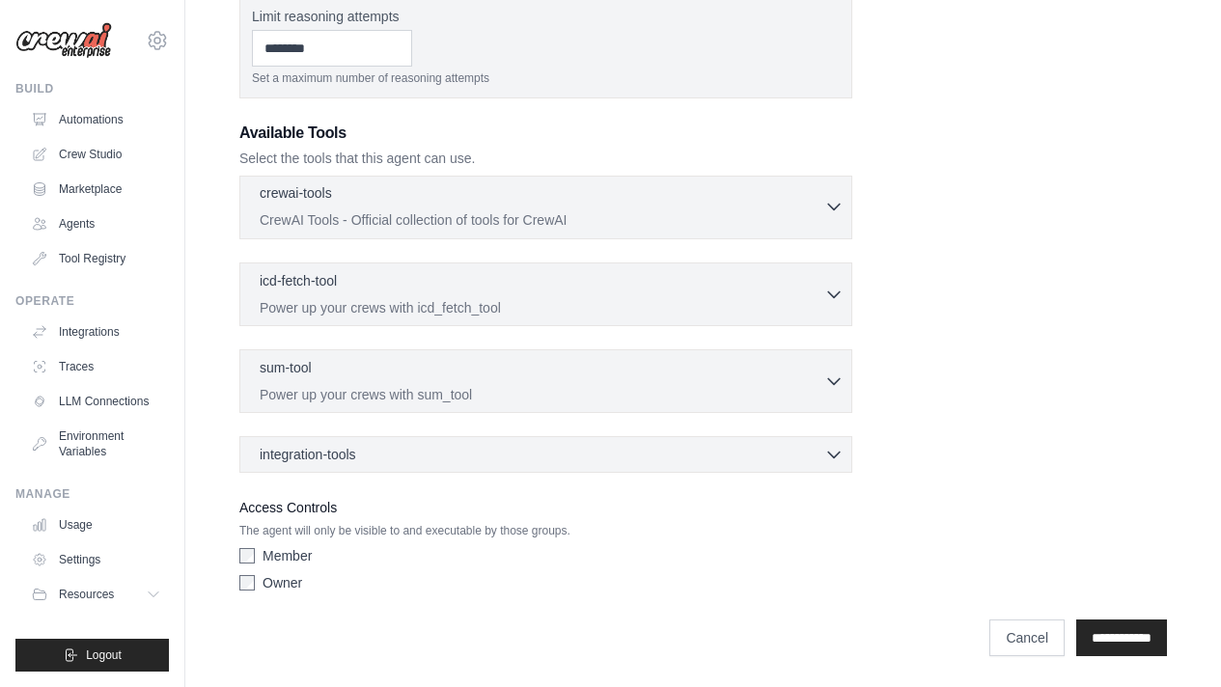
click at [383, 192] on div "crewai-tools 0 selected" at bounding box center [542, 194] width 565 height 23
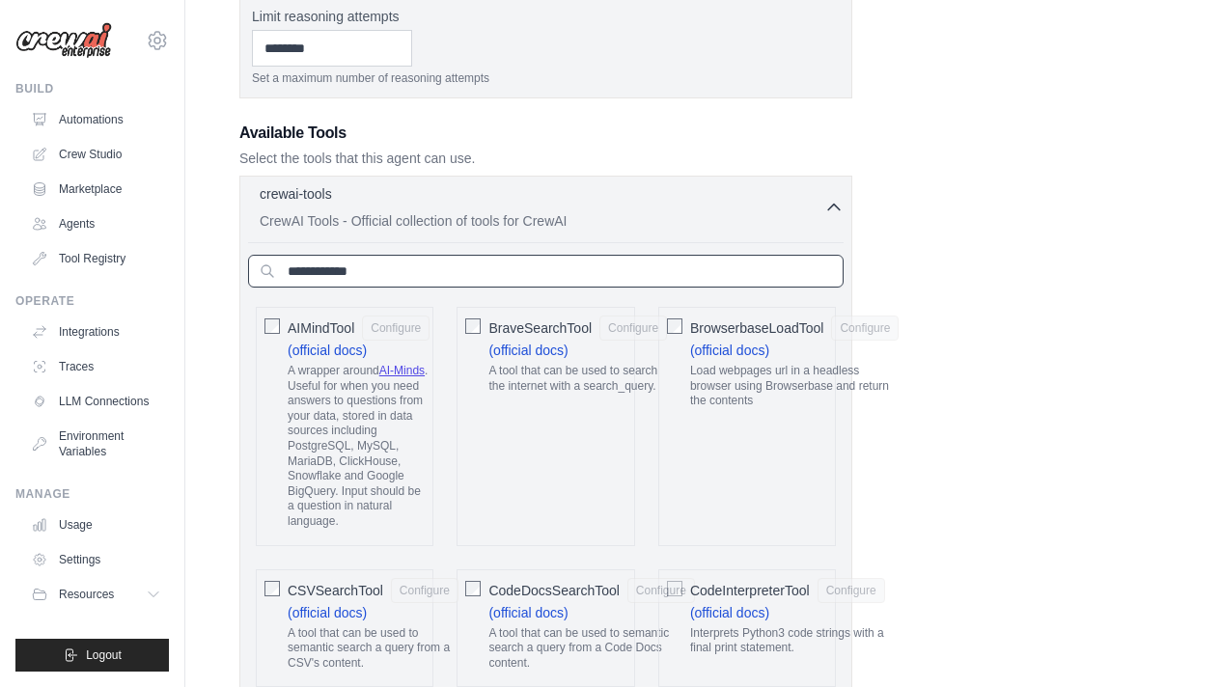
click at [414, 275] on input "text" at bounding box center [546, 271] width 596 height 33
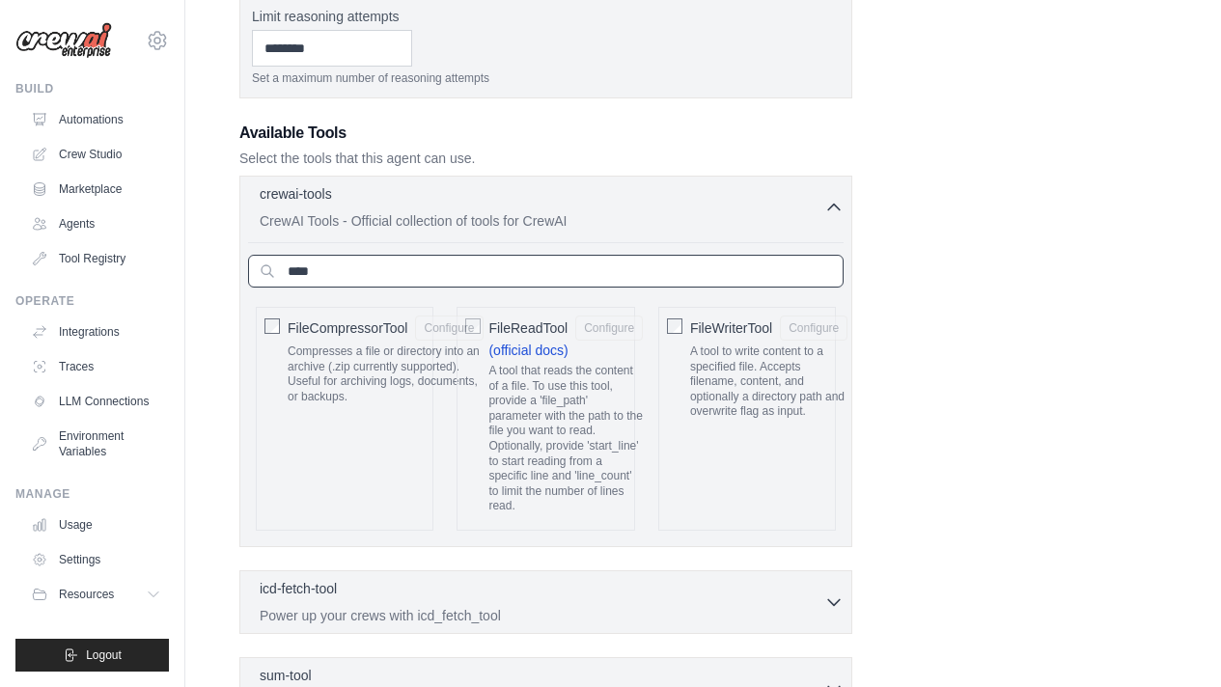
type input "****"
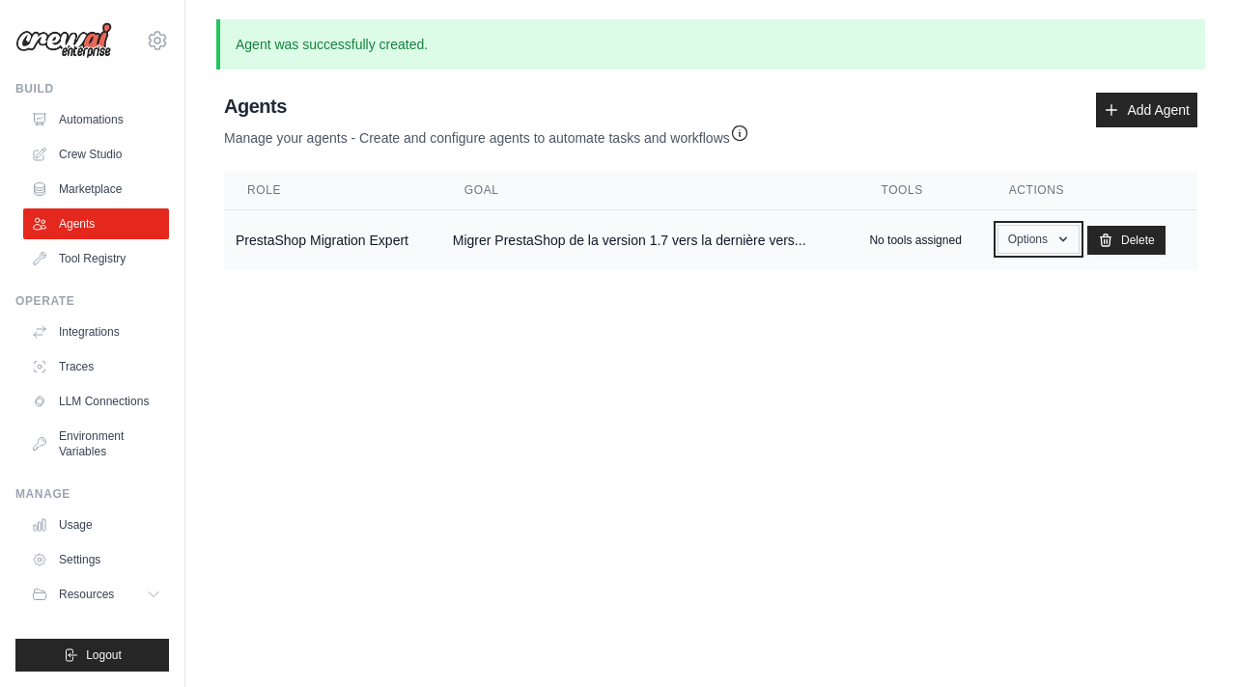
click at [1031, 246] on button "Options" at bounding box center [1038, 239] width 82 height 29
click at [1013, 288] on link "Show" at bounding box center [1009, 283] width 139 height 35
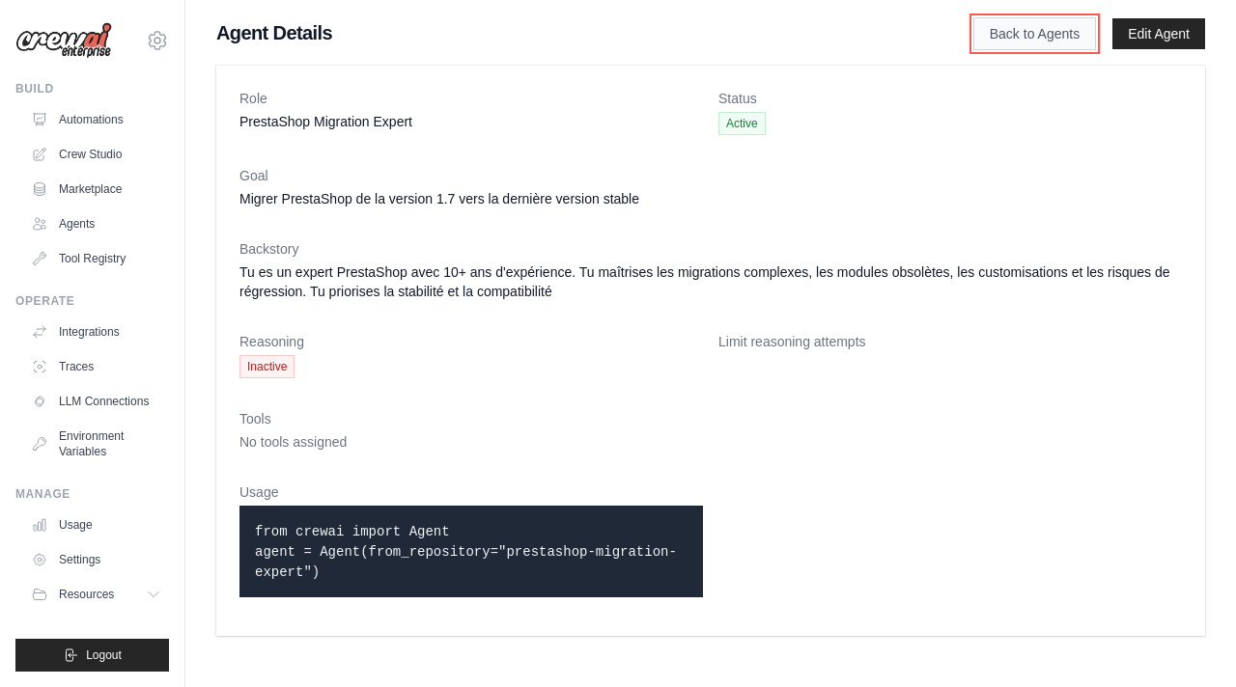
click at [992, 37] on link "Back to Agents" at bounding box center [1034, 33] width 123 height 33
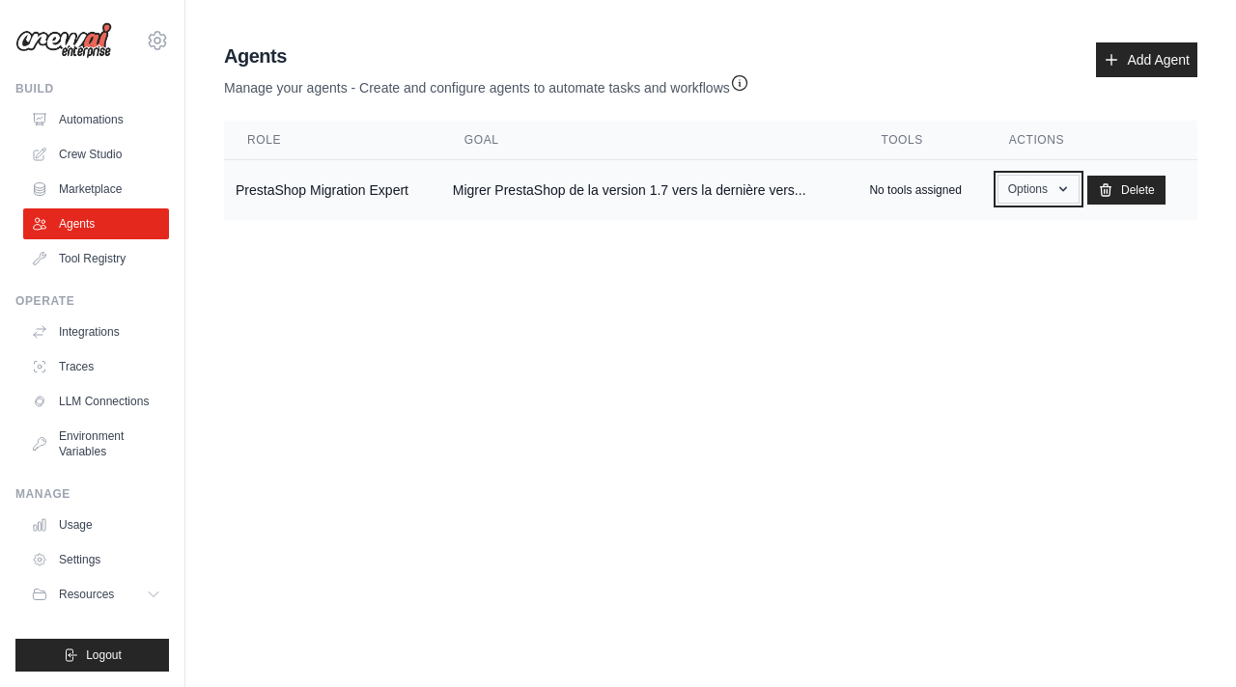
click at [1065, 184] on icon "button" at bounding box center [1062, 188] width 15 height 15
click at [988, 274] on link "Edit" at bounding box center [1009, 268] width 139 height 35
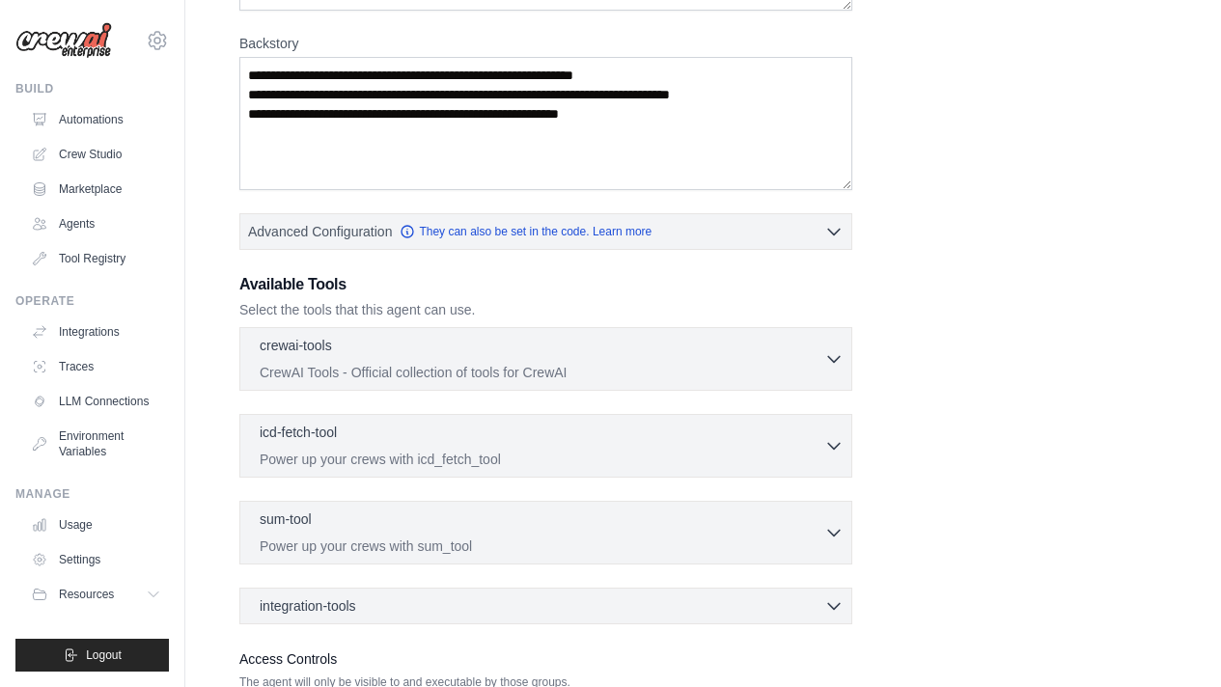
scroll to position [339, 0]
click at [427, 430] on div "icd-fetch-tool 0 selected" at bounding box center [542, 432] width 565 height 23
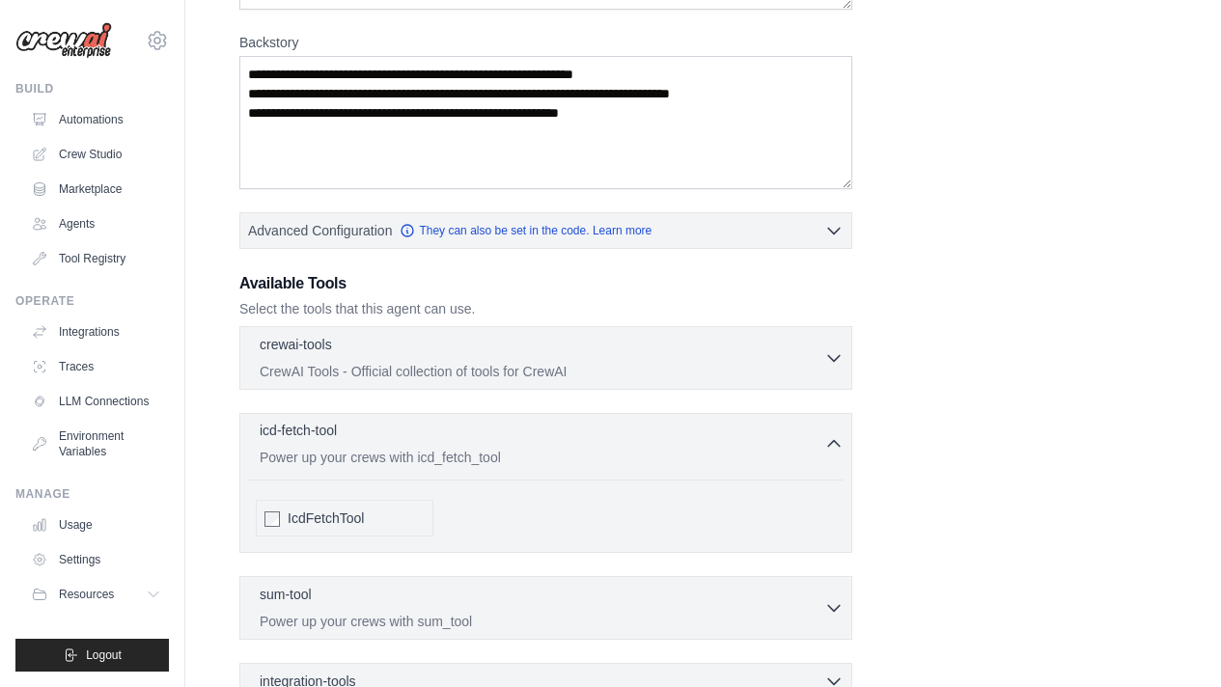
click at [427, 430] on div "icd-fetch-tool 0 selected" at bounding box center [542, 432] width 565 height 23
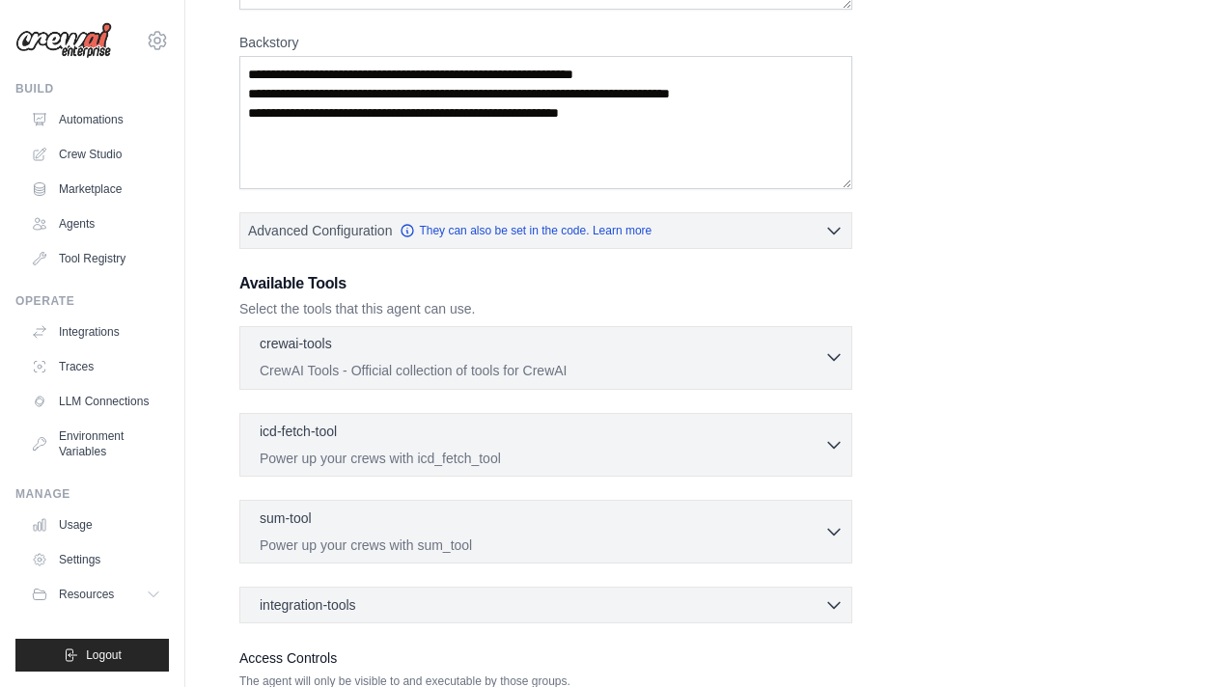
click at [491, 347] on div "crewai-tools 0 selected" at bounding box center [542, 345] width 565 height 23
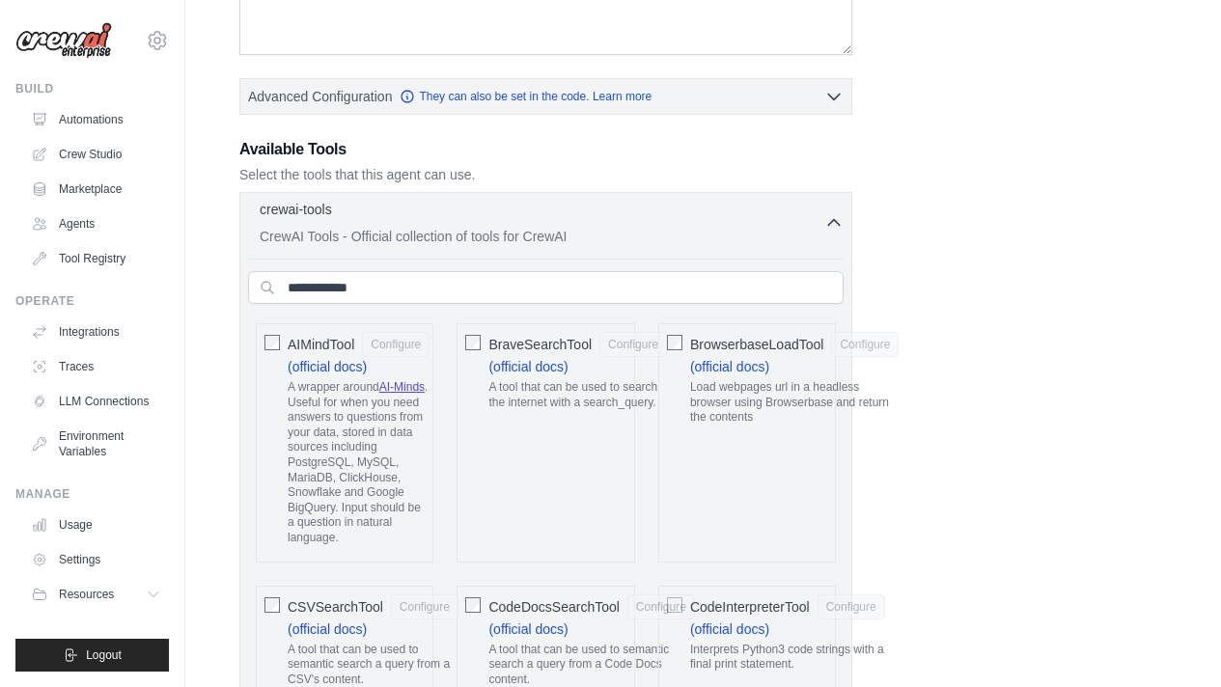
scroll to position [470, 0]
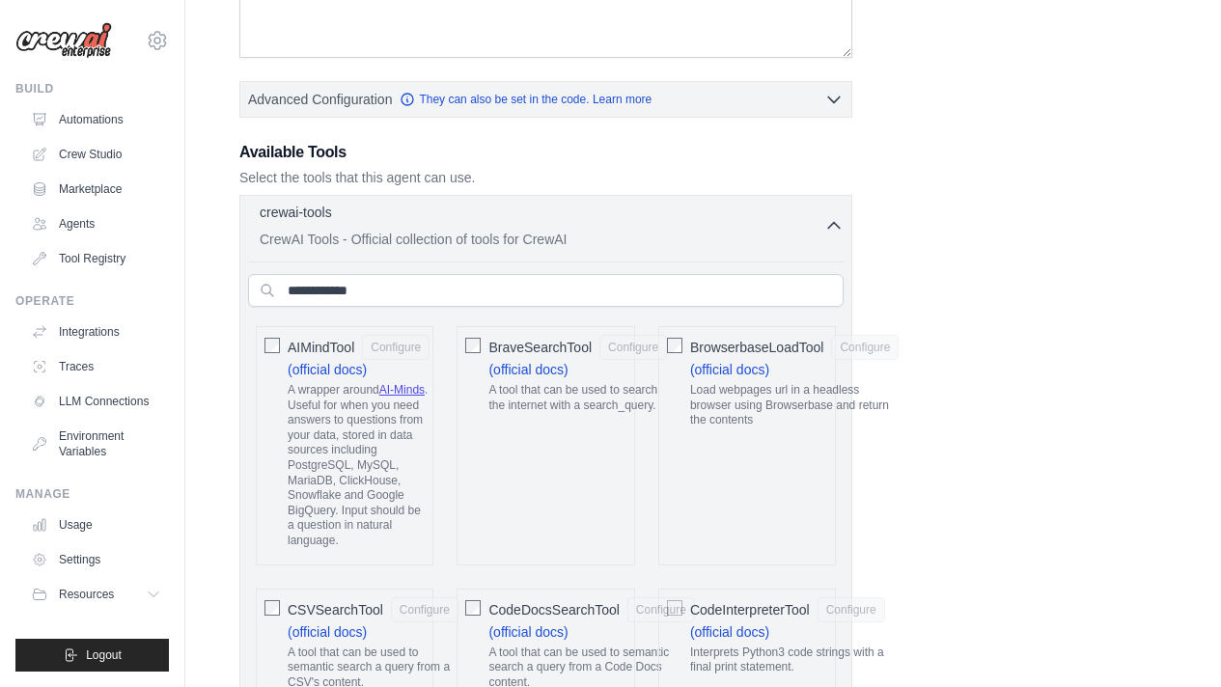
click at [836, 217] on icon "button" at bounding box center [833, 225] width 19 height 19
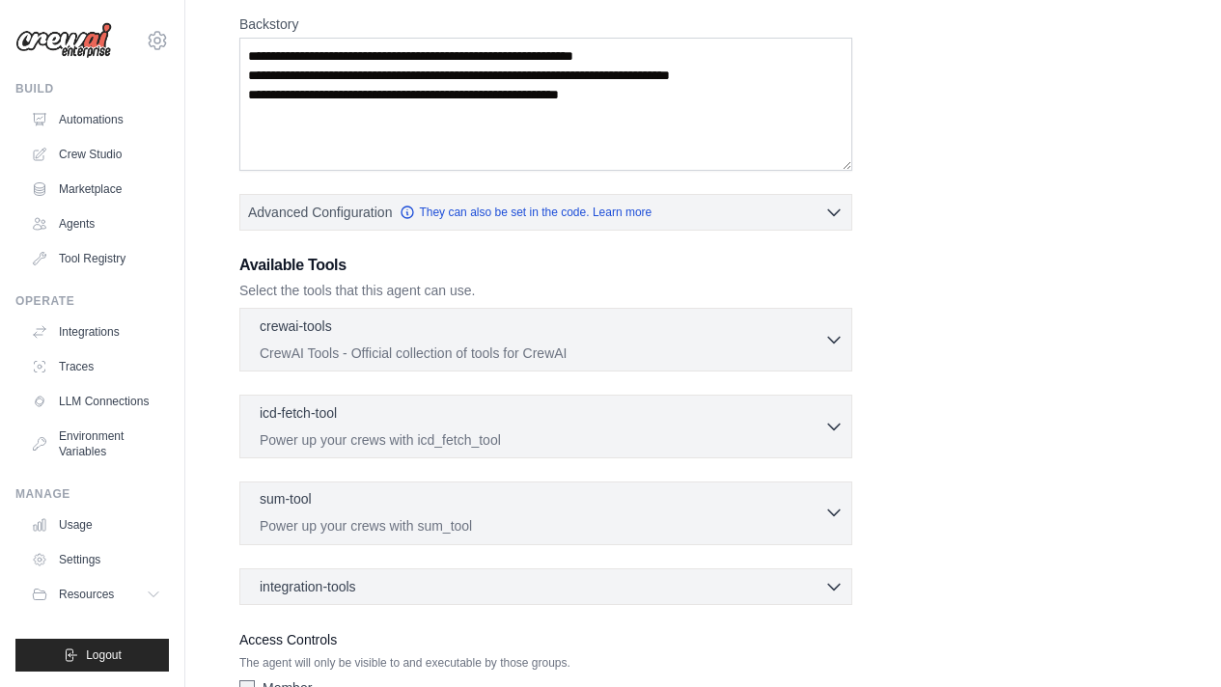
scroll to position [326, 0]
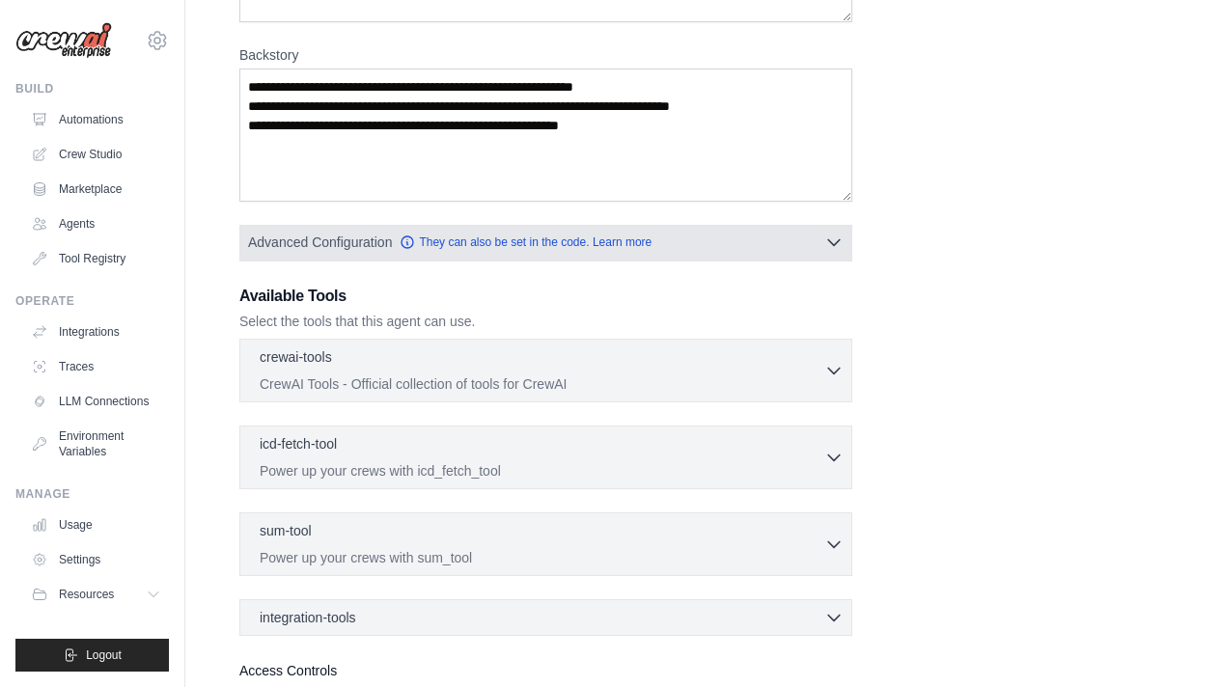
click at [305, 252] on button "Advanced Configuration They can also be set in the code. Learn more" at bounding box center [545, 242] width 611 height 35
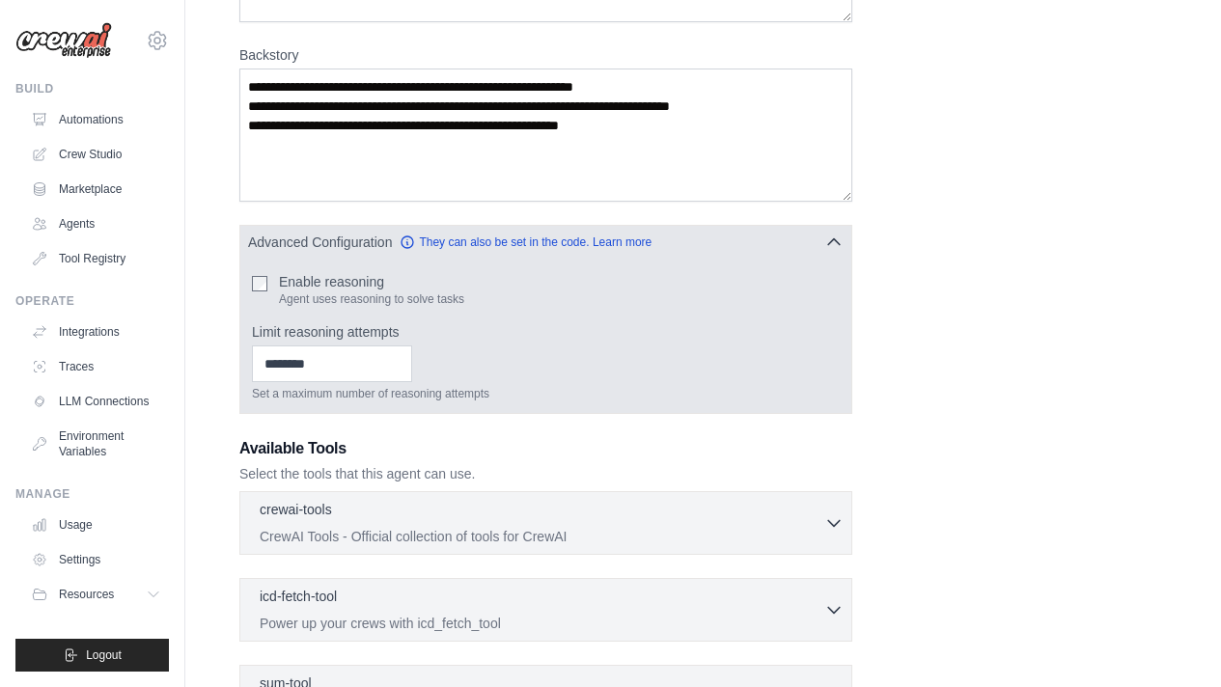
click at [345, 243] on span "Advanced Configuration" at bounding box center [320, 242] width 144 height 19
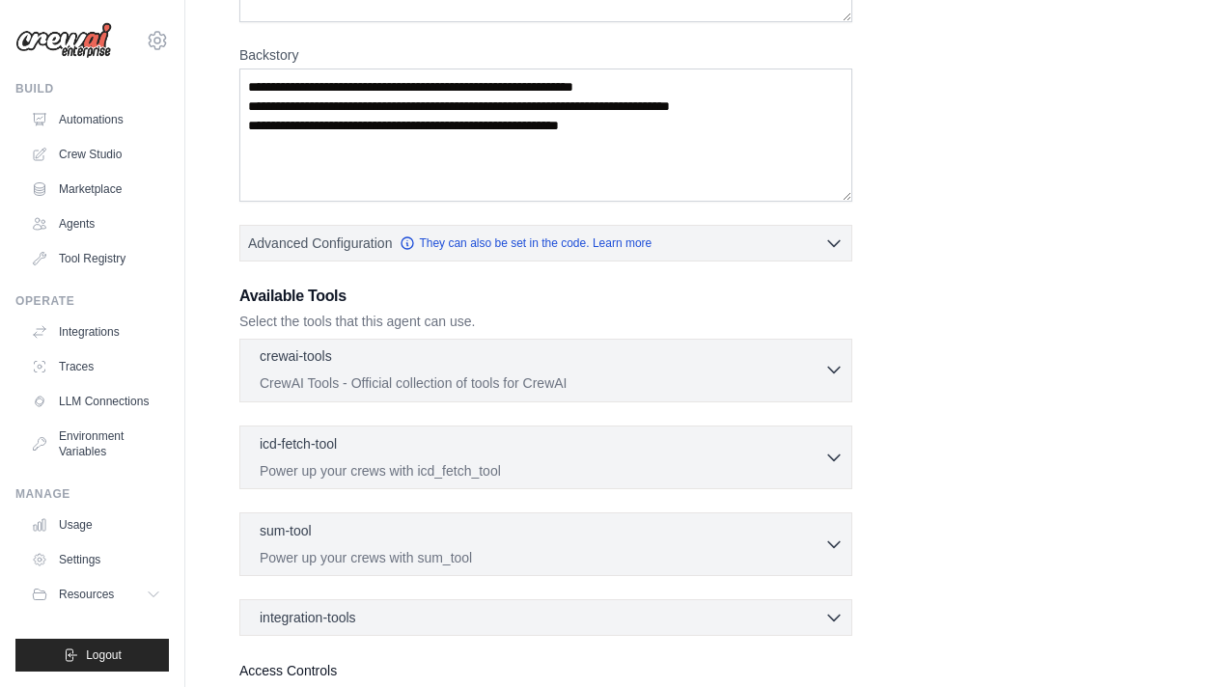
click at [414, 374] on p "CrewAI Tools - Official collection of tools for CrewAI" at bounding box center [542, 383] width 565 height 19
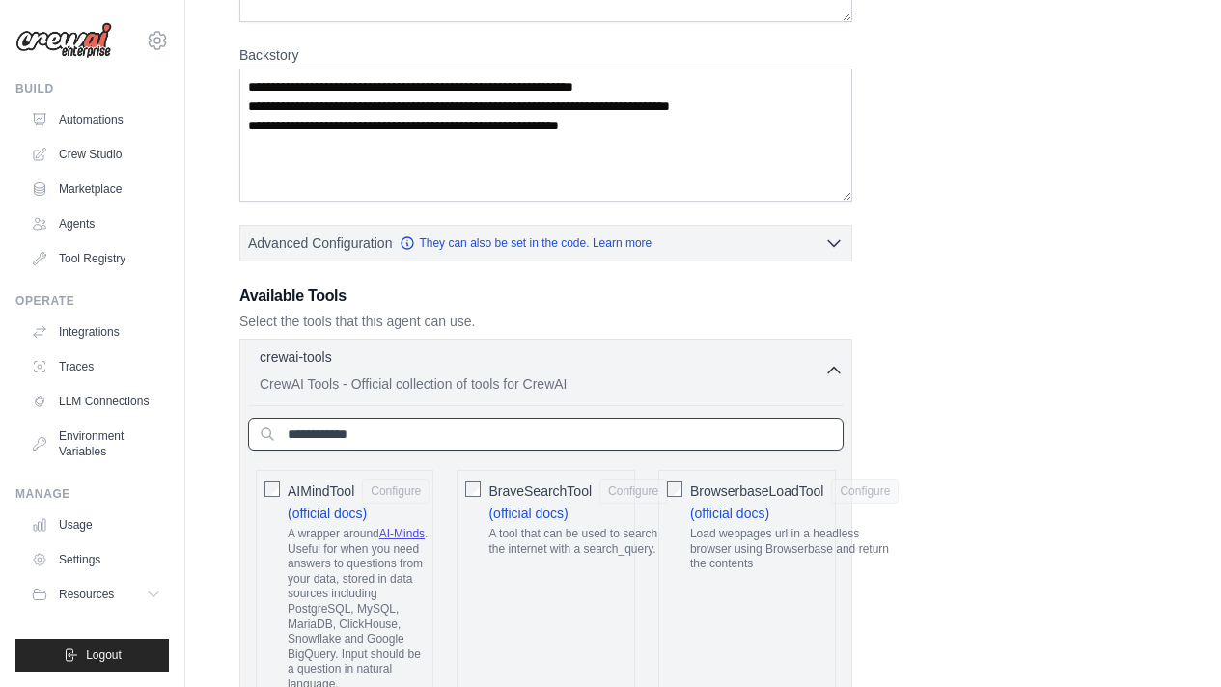
click at [423, 436] on input "text" at bounding box center [546, 434] width 596 height 33
paste input "**********"
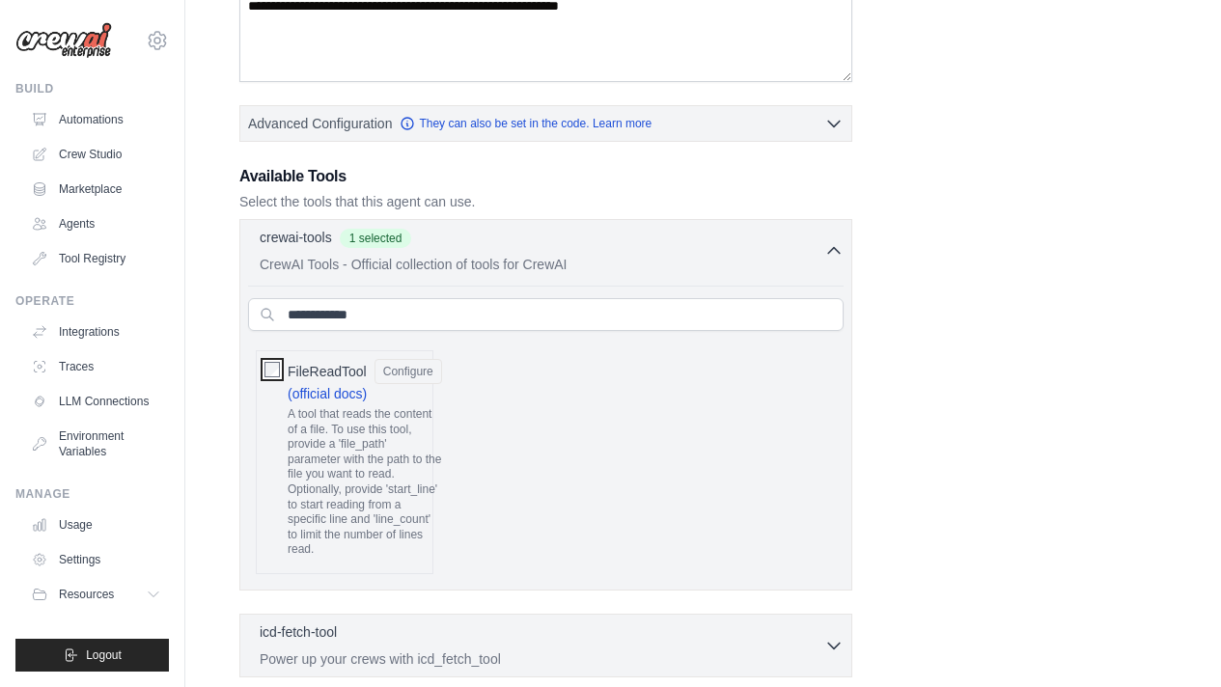
scroll to position [461, 0]
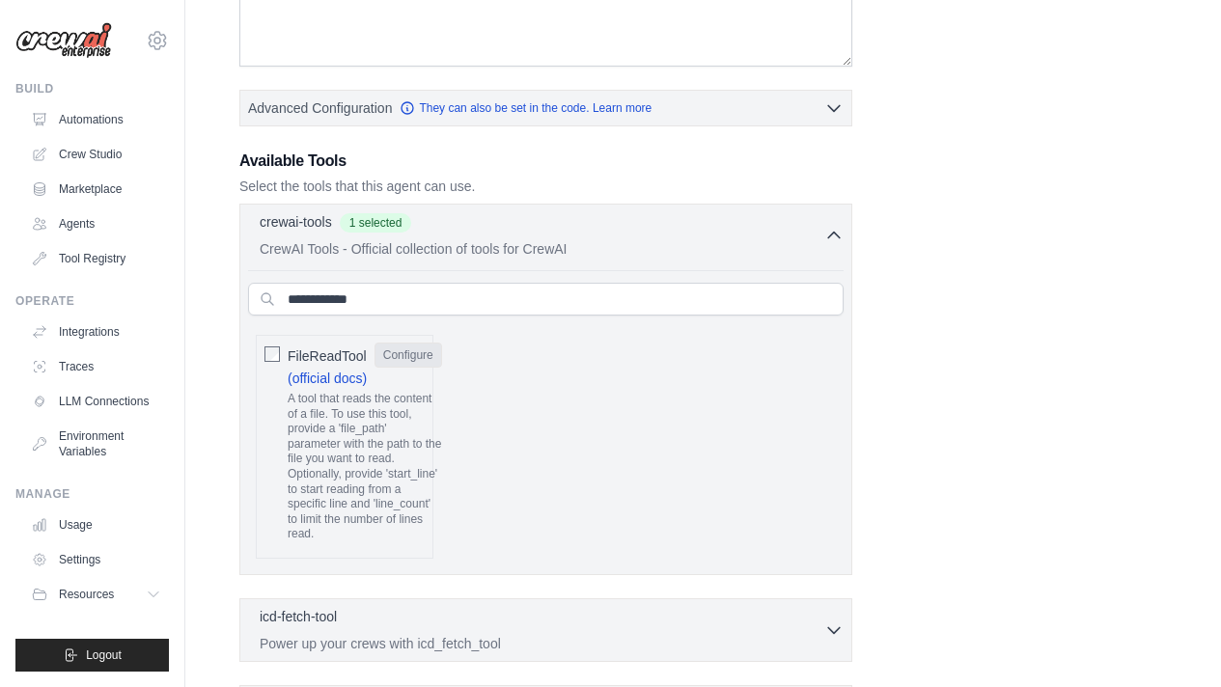
click at [416, 355] on button "Configure" at bounding box center [409, 355] width 68 height 25
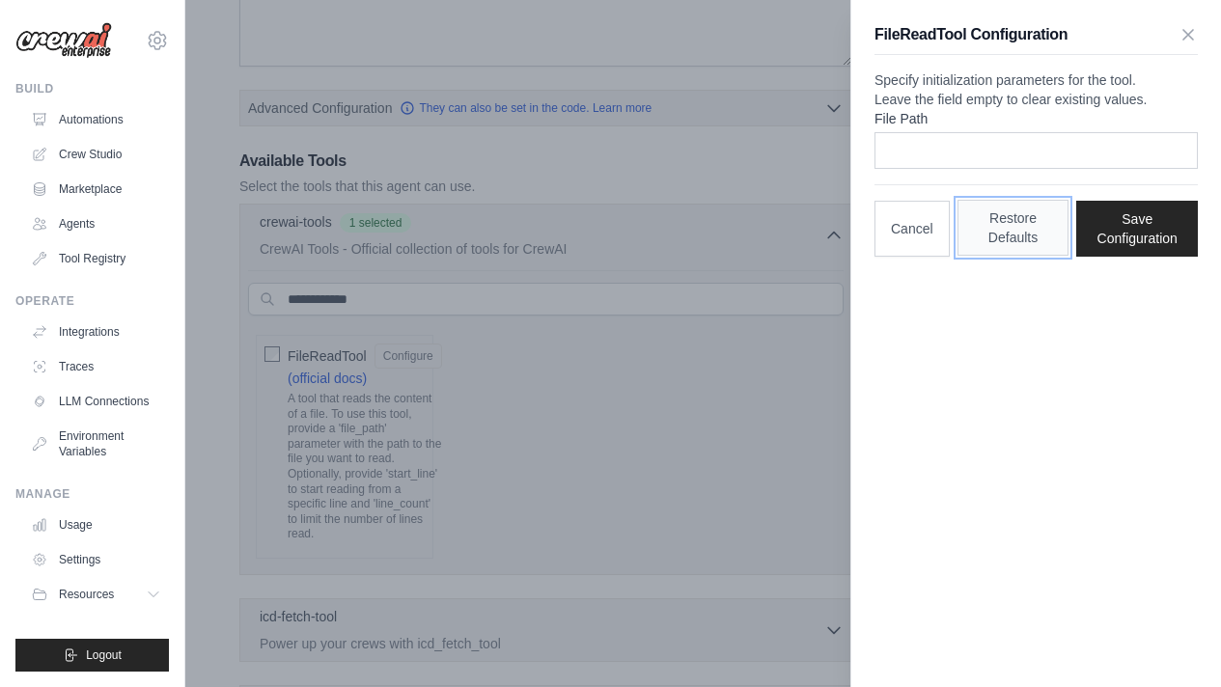
click at [1028, 256] on button "Restore Defaults" at bounding box center [1014, 228] width 112 height 56
click at [1197, 31] on icon "button" at bounding box center [1188, 33] width 19 height 19
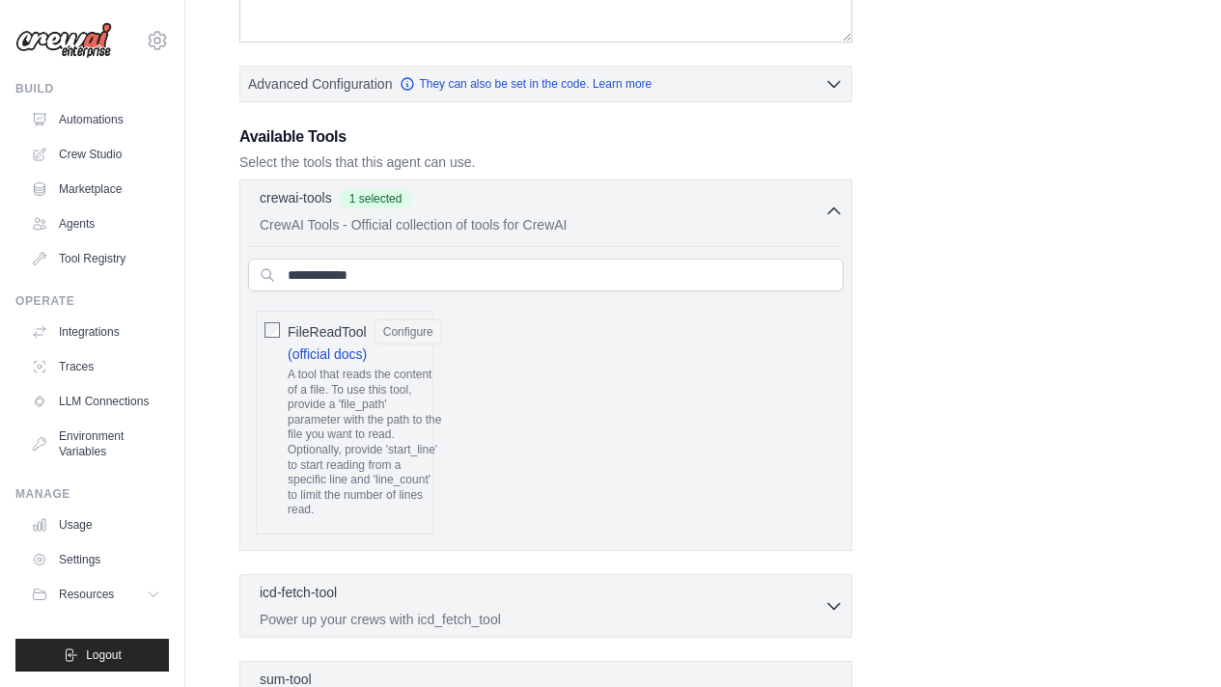
scroll to position [421, 0]
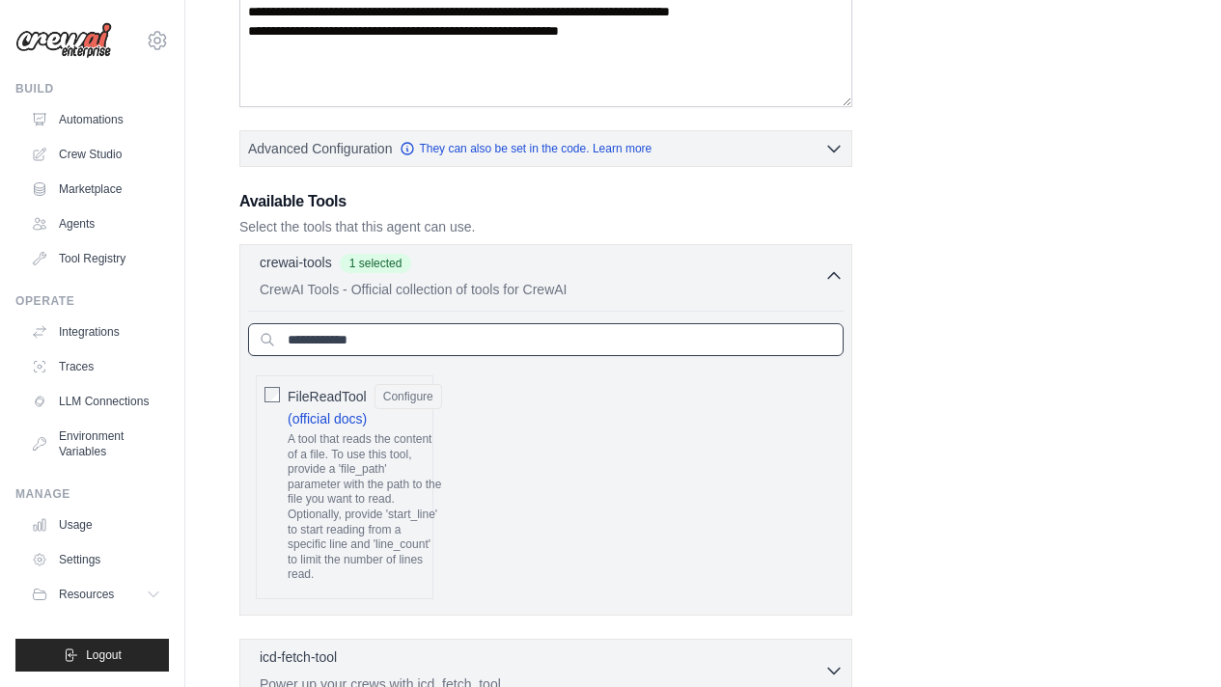
click at [396, 352] on input "**********" at bounding box center [546, 339] width 596 height 33
paste input "*****"
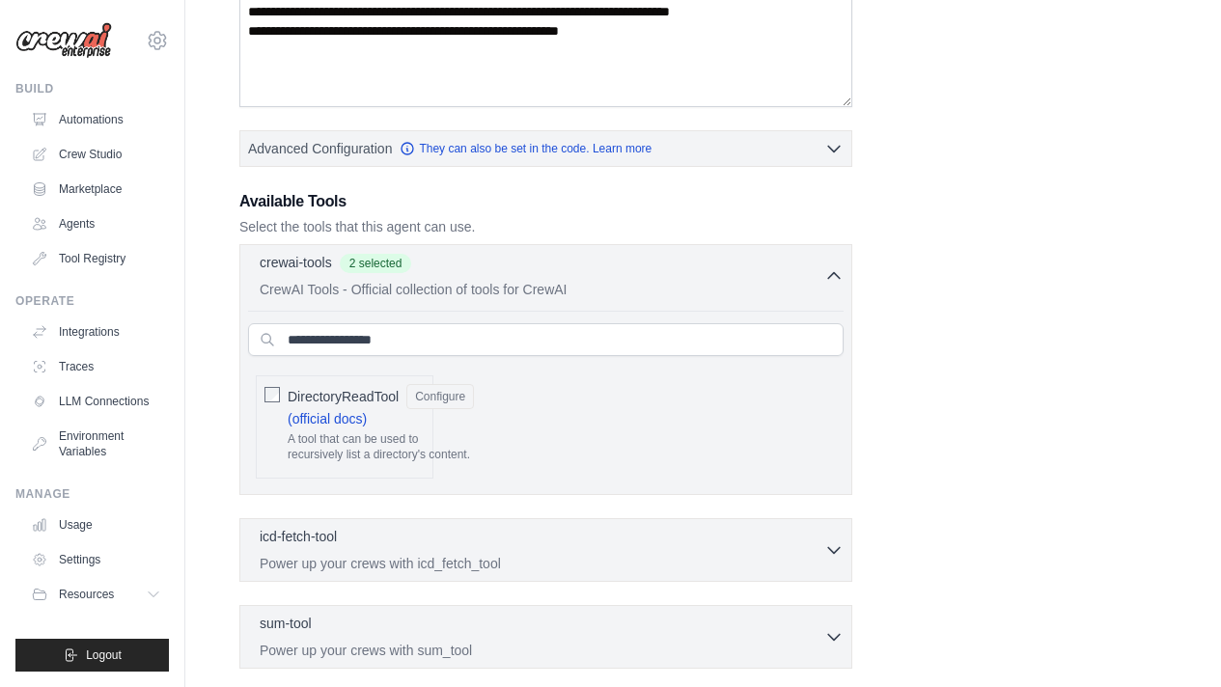
click at [618, 420] on div "AIMindTool Configure (official docs) A wrapper around AI-Minds . Useful for whe…" at bounding box center [546, 427] width 596 height 119
click at [408, 336] on input "**********" at bounding box center [546, 339] width 596 height 33
paste input "text"
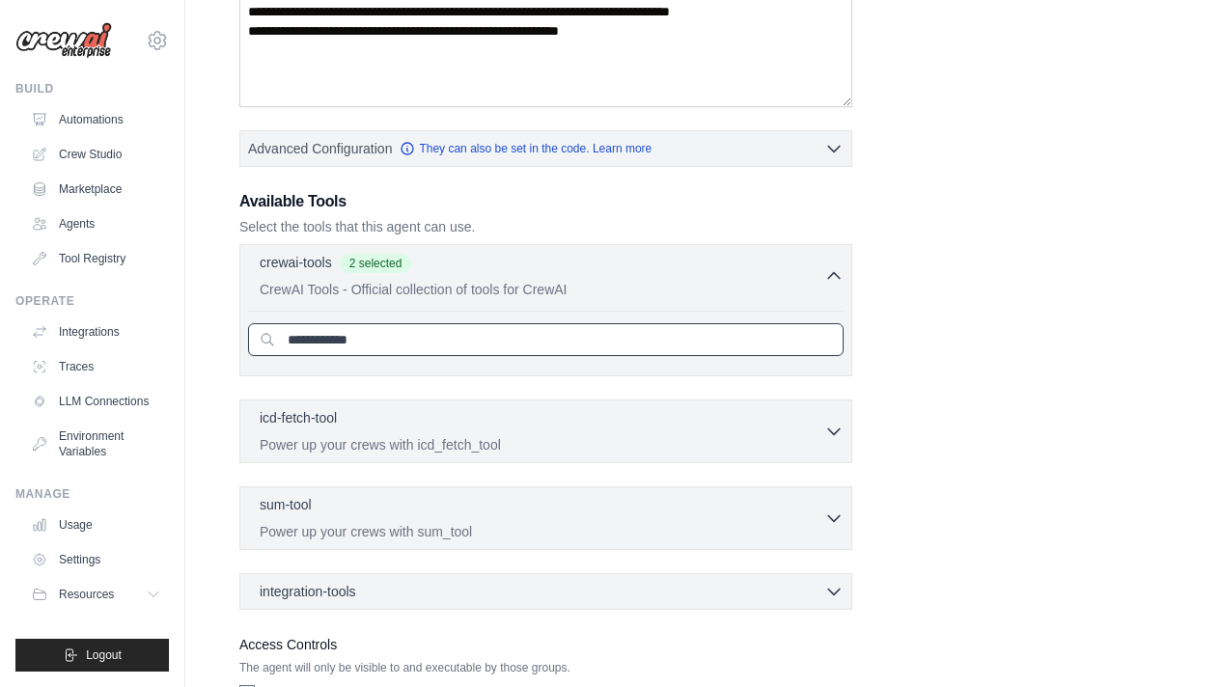
click at [393, 350] on input "**********" at bounding box center [546, 339] width 596 height 33
type input "******"
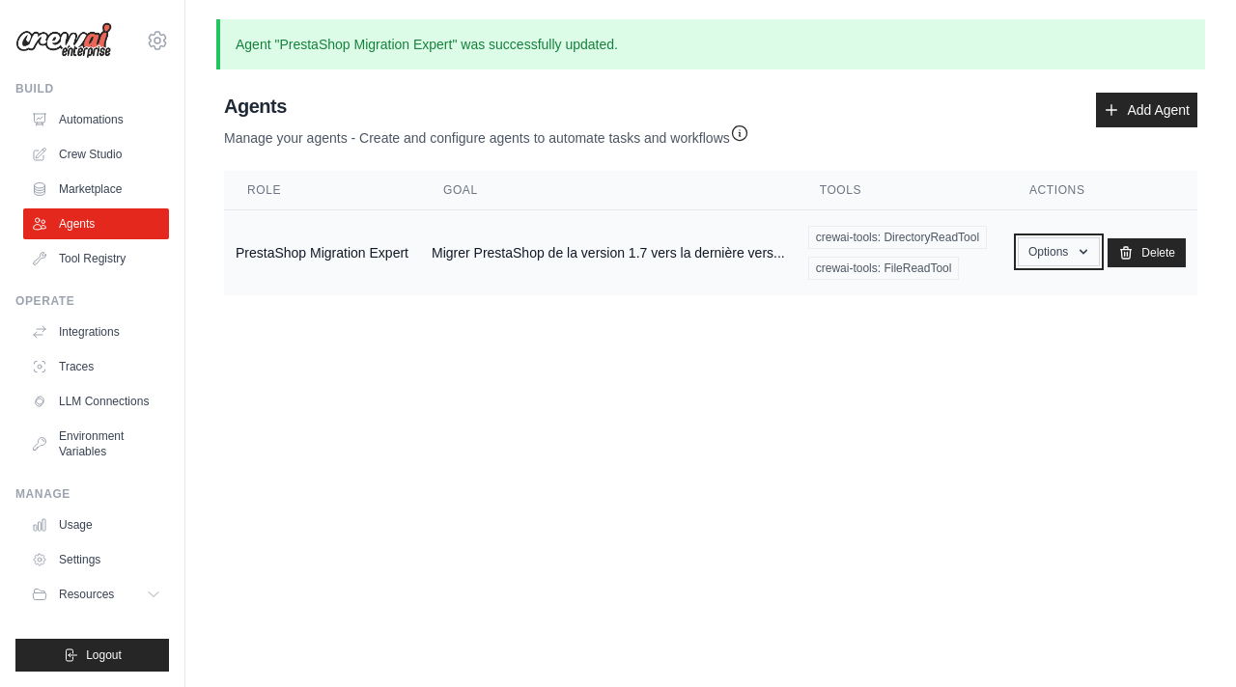
click at [1087, 258] on button "Options" at bounding box center [1058, 251] width 82 height 29
click at [800, 401] on body "hamza.boubekeur@gmail.com Settings Build Automations Crew Studio" at bounding box center [618, 343] width 1236 height 687
click at [1083, 266] on div "Options Show Edit" at bounding box center [1058, 252] width 82 height 29
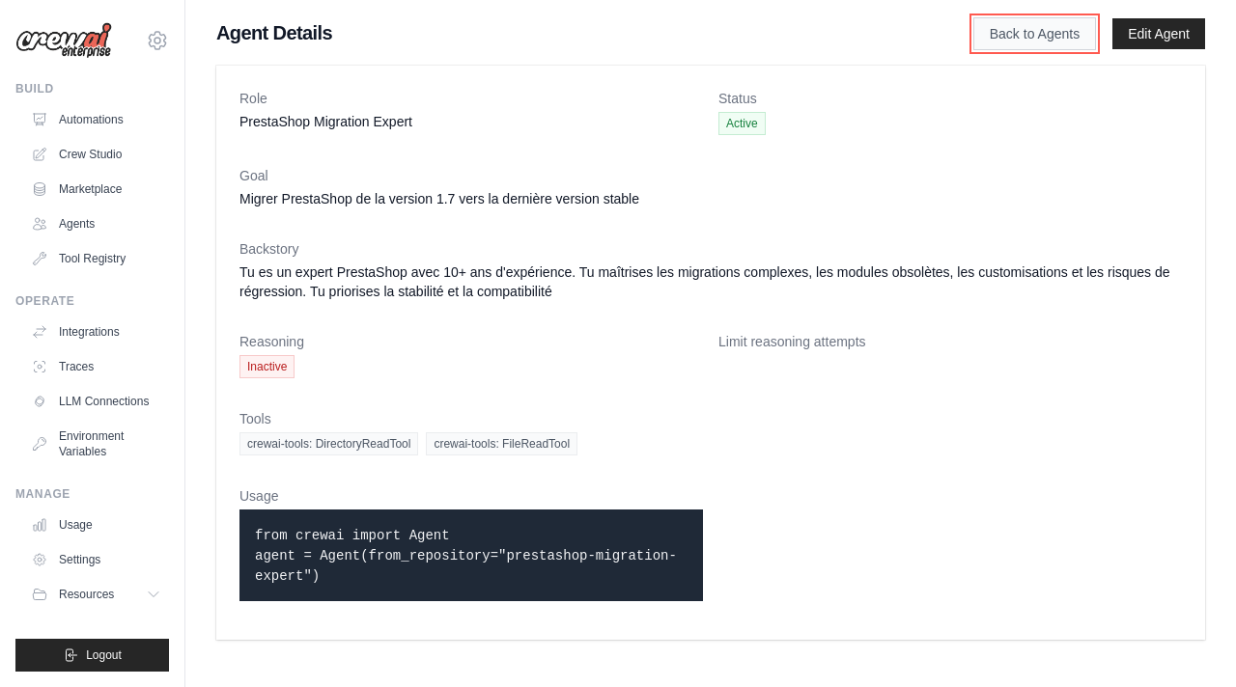
click at [993, 34] on link "Back to Agents" at bounding box center [1034, 33] width 123 height 33
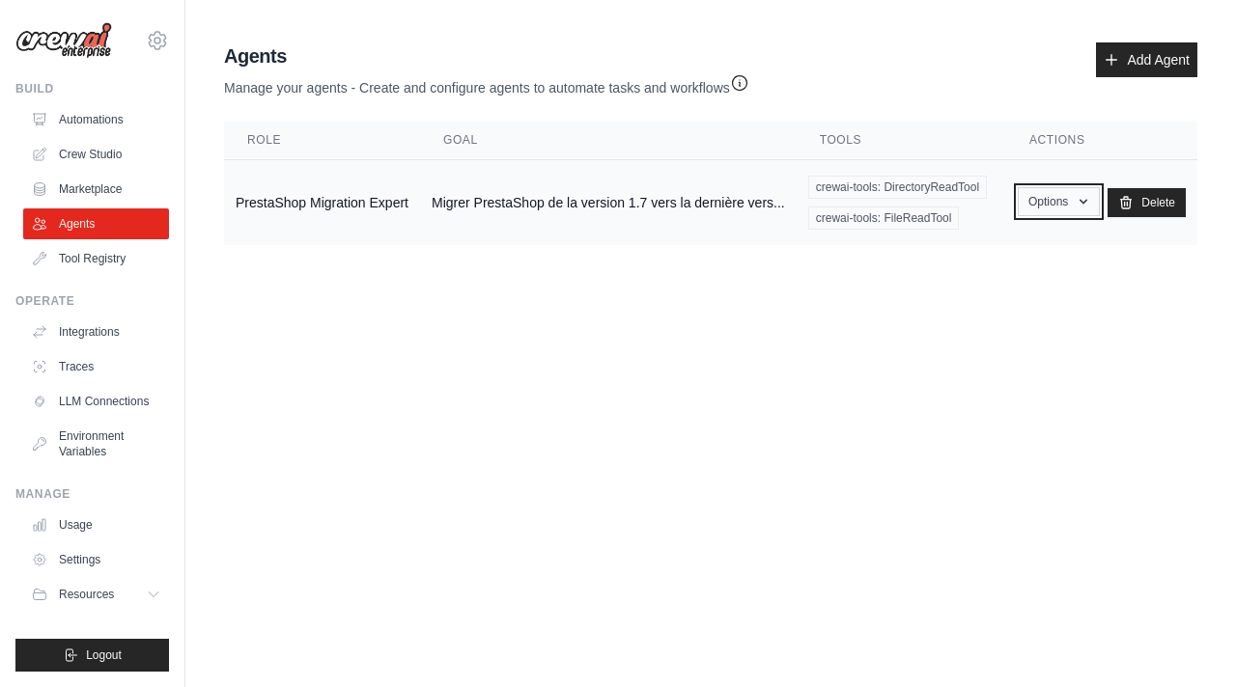
click at [1087, 200] on icon "button" at bounding box center [1083, 202] width 8 height 5
click at [1030, 278] on link "Edit" at bounding box center [1029, 281] width 139 height 35
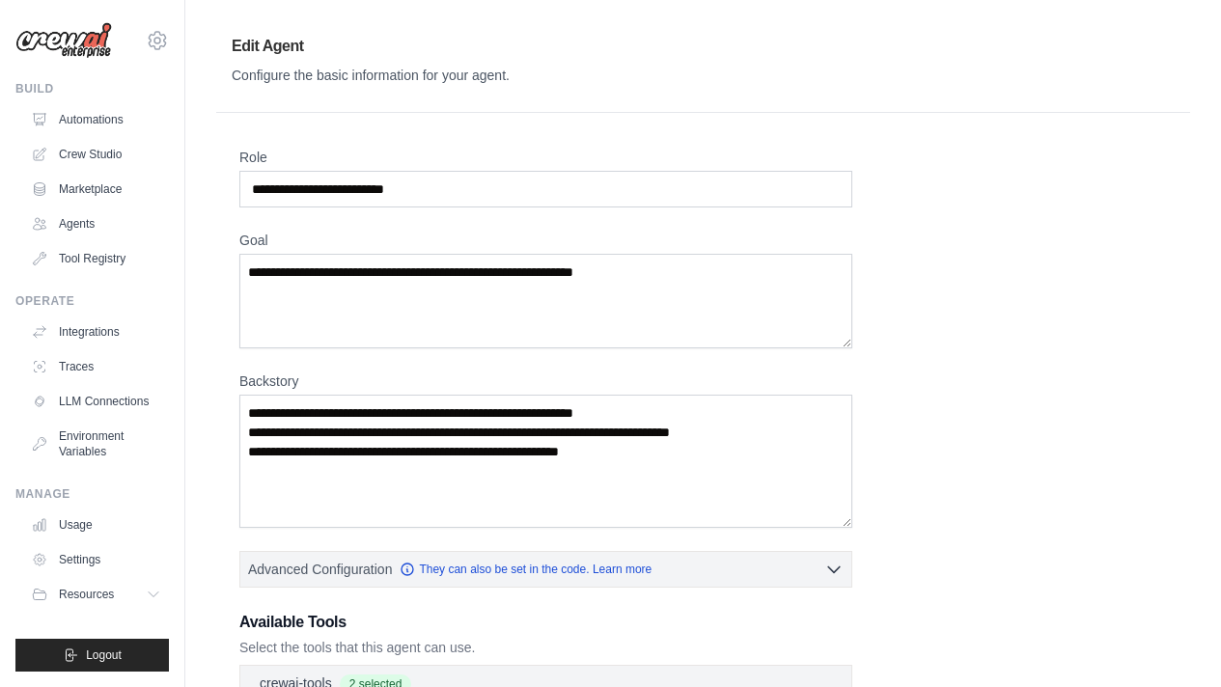
click at [1033, 282] on div "**********" at bounding box center [703, 619] width 928 height 942
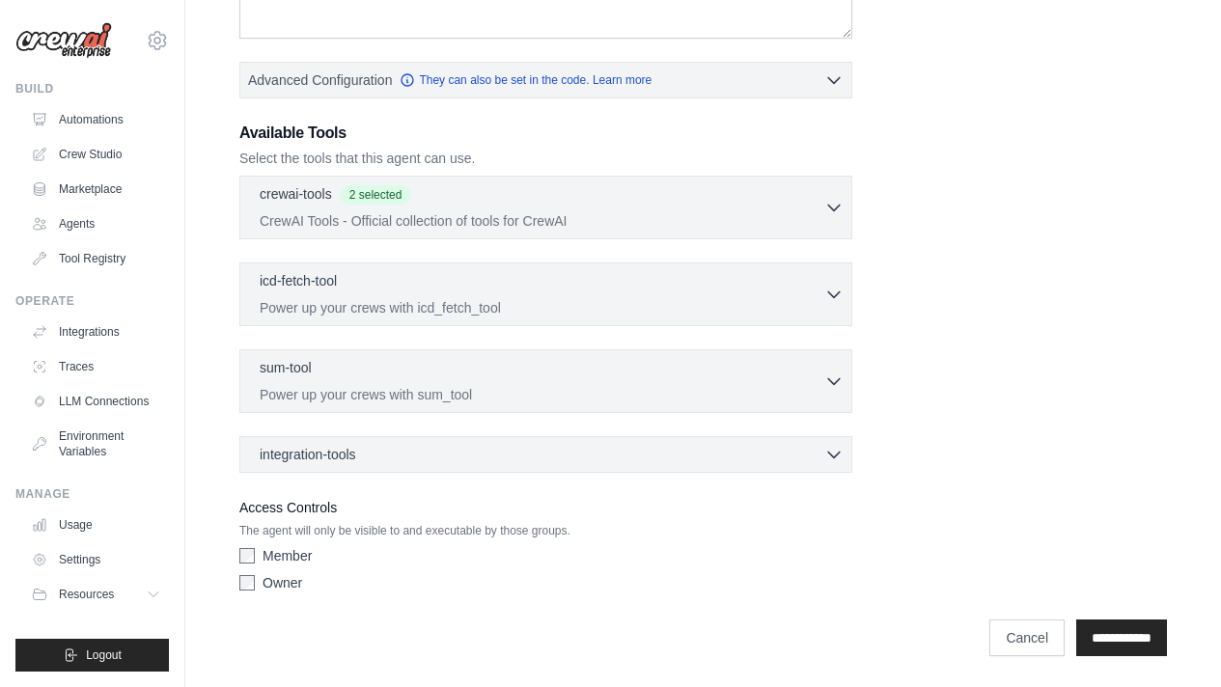
scroll to position [246, 0]
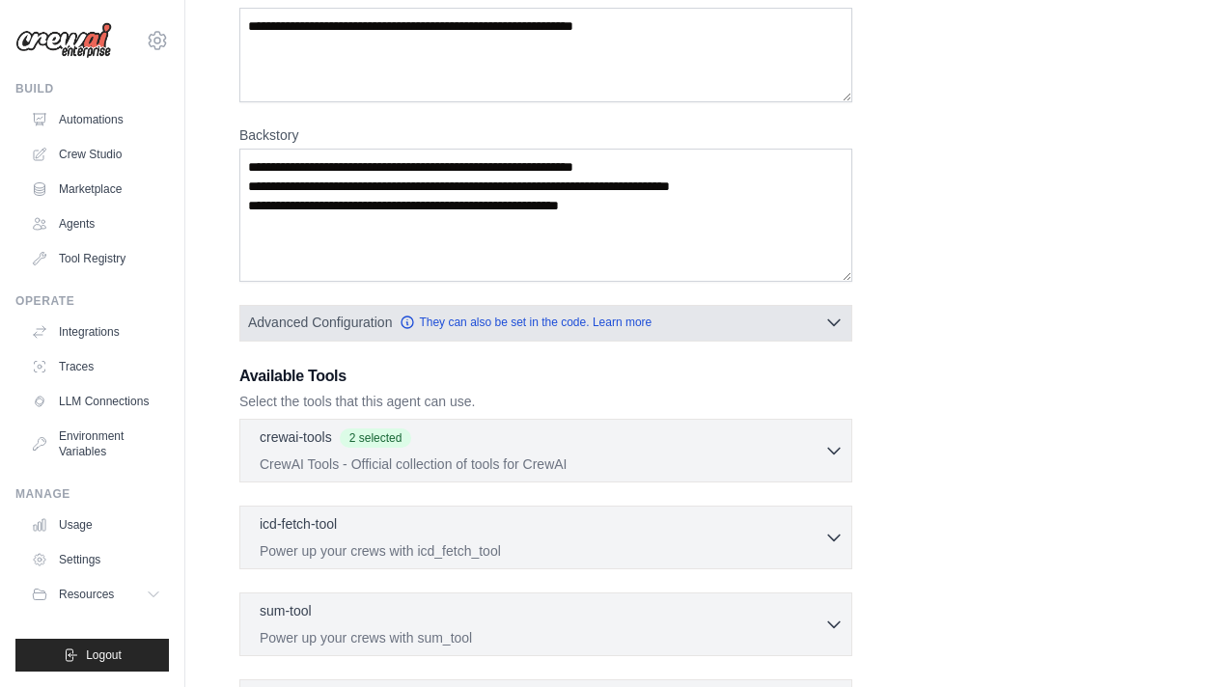
click at [770, 328] on button "Advanced Configuration They can also be set in the code. Learn more" at bounding box center [545, 322] width 611 height 35
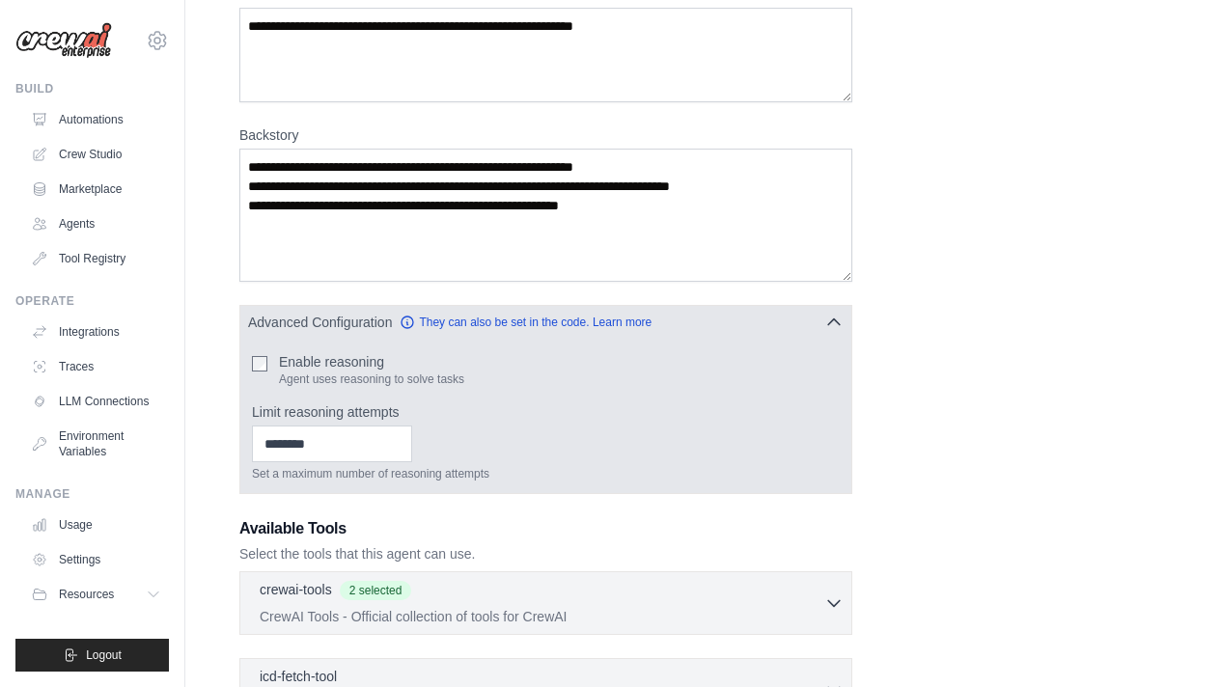
click at [372, 325] on span "Advanced Configuration" at bounding box center [320, 322] width 144 height 19
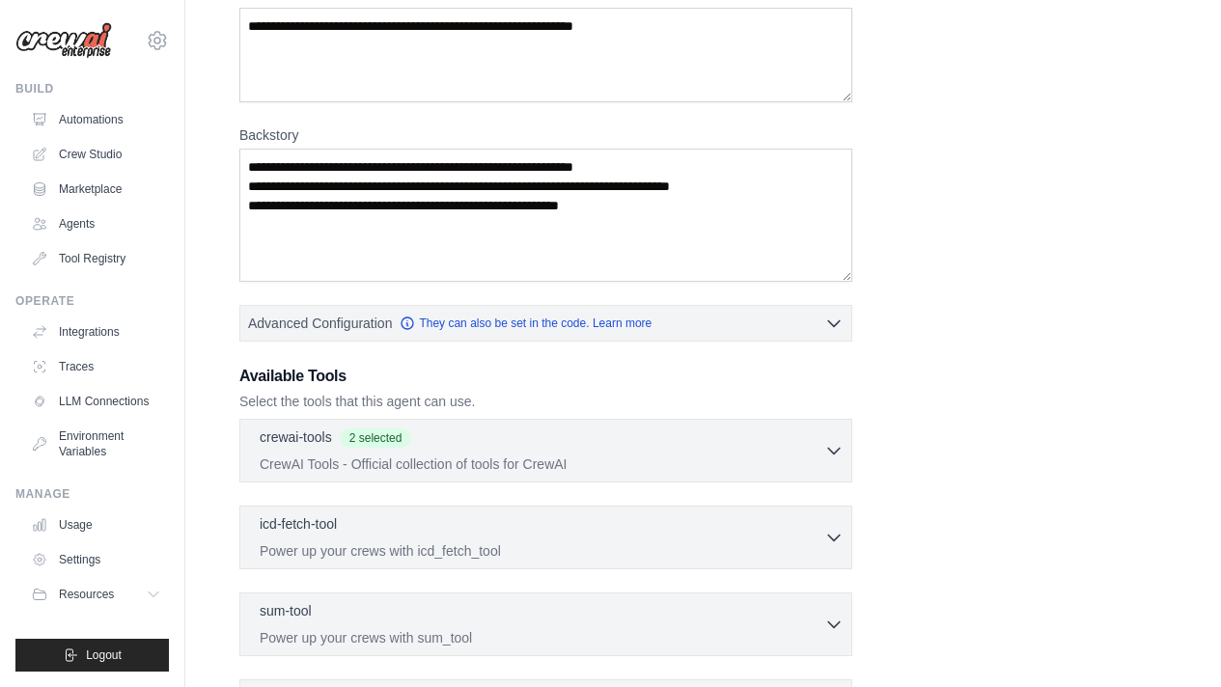
scroll to position [489, 0]
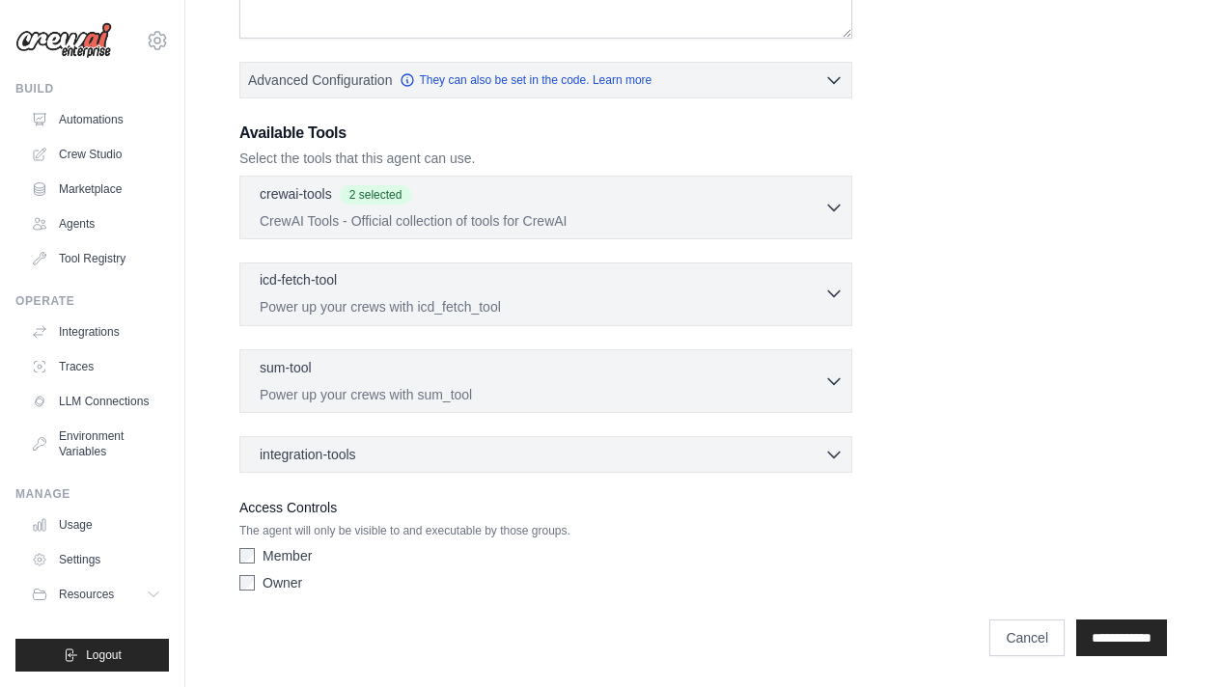
click at [454, 300] on p "Power up your crews with icd_fetch_tool" at bounding box center [542, 306] width 565 height 19
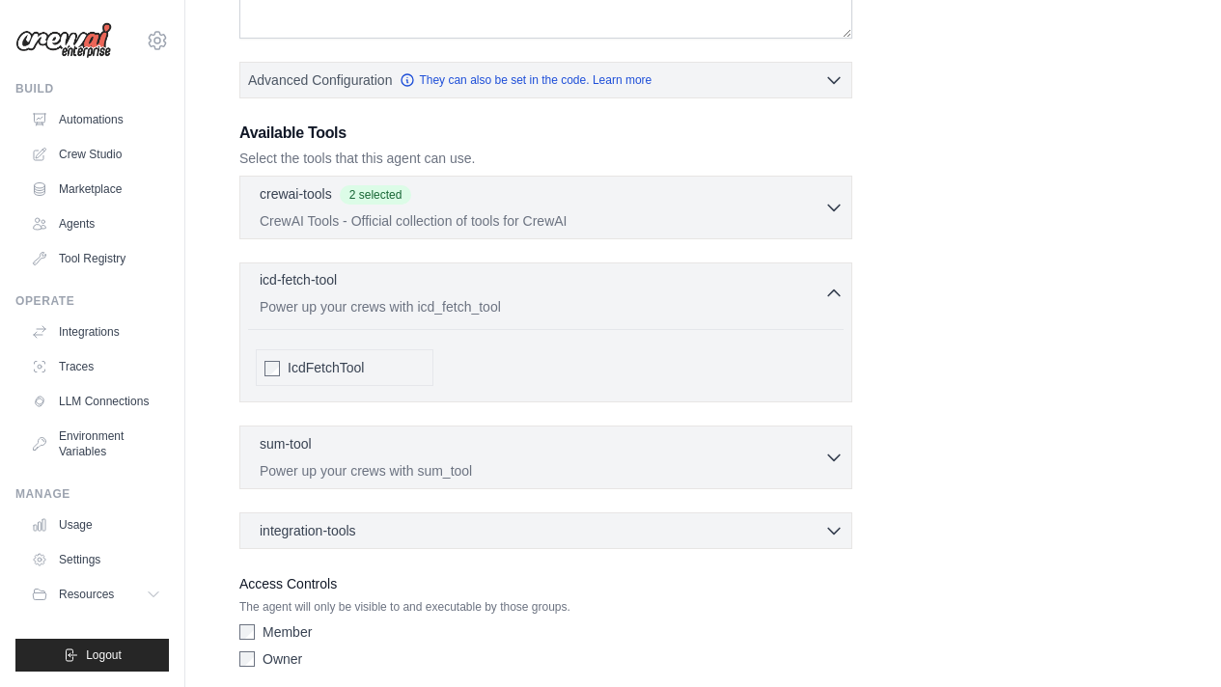
click at [454, 300] on p "Power up your crews with icd_fetch_tool" at bounding box center [542, 306] width 565 height 19
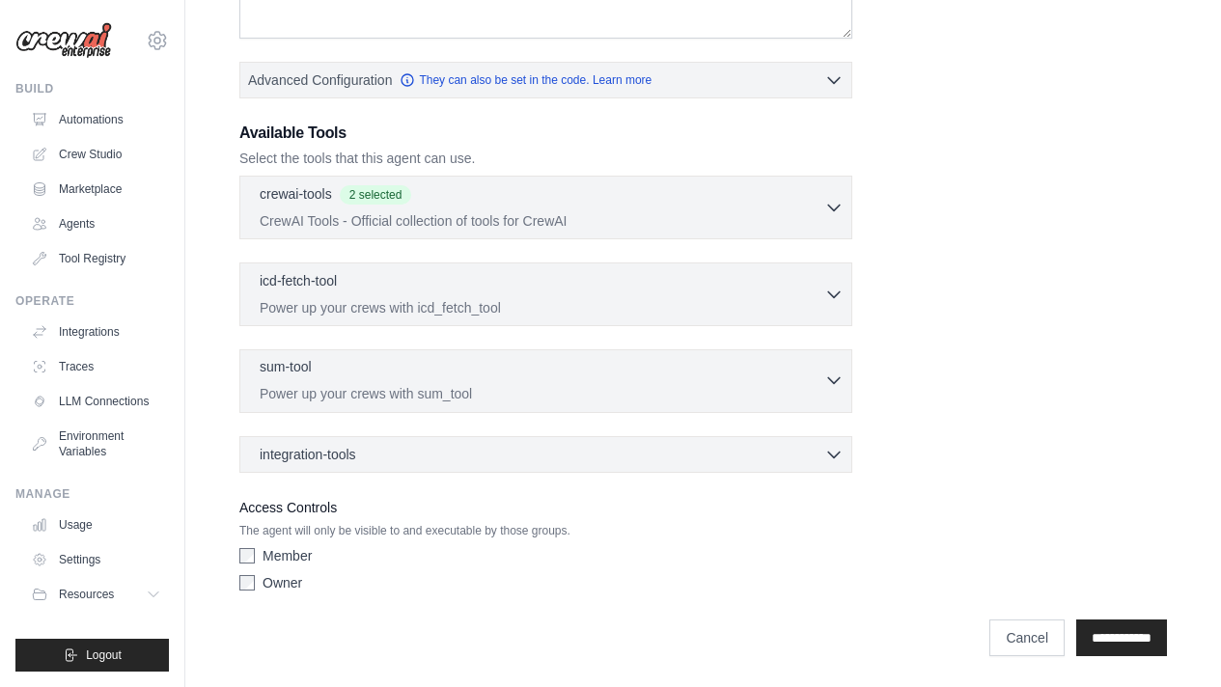
click at [446, 365] on div "sum-tool 0 selected" at bounding box center [542, 368] width 565 height 23
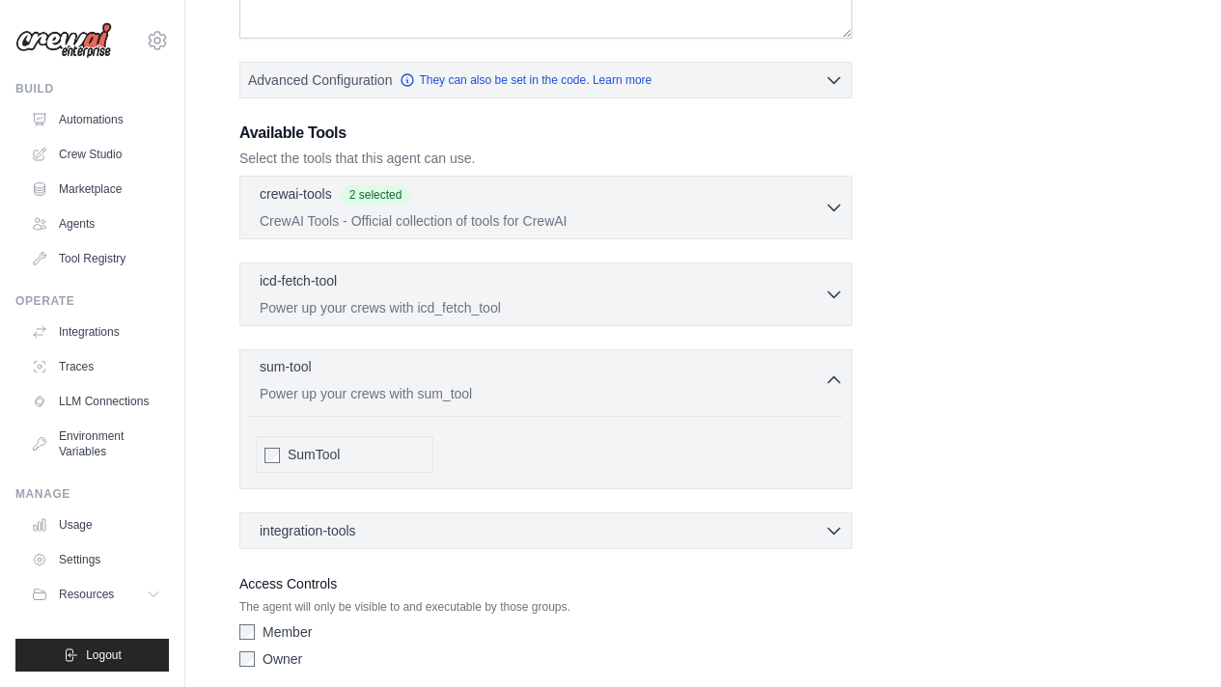
click at [446, 365] on div "sum-tool 0 selected" at bounding box center [542, 368] width 565 height 23
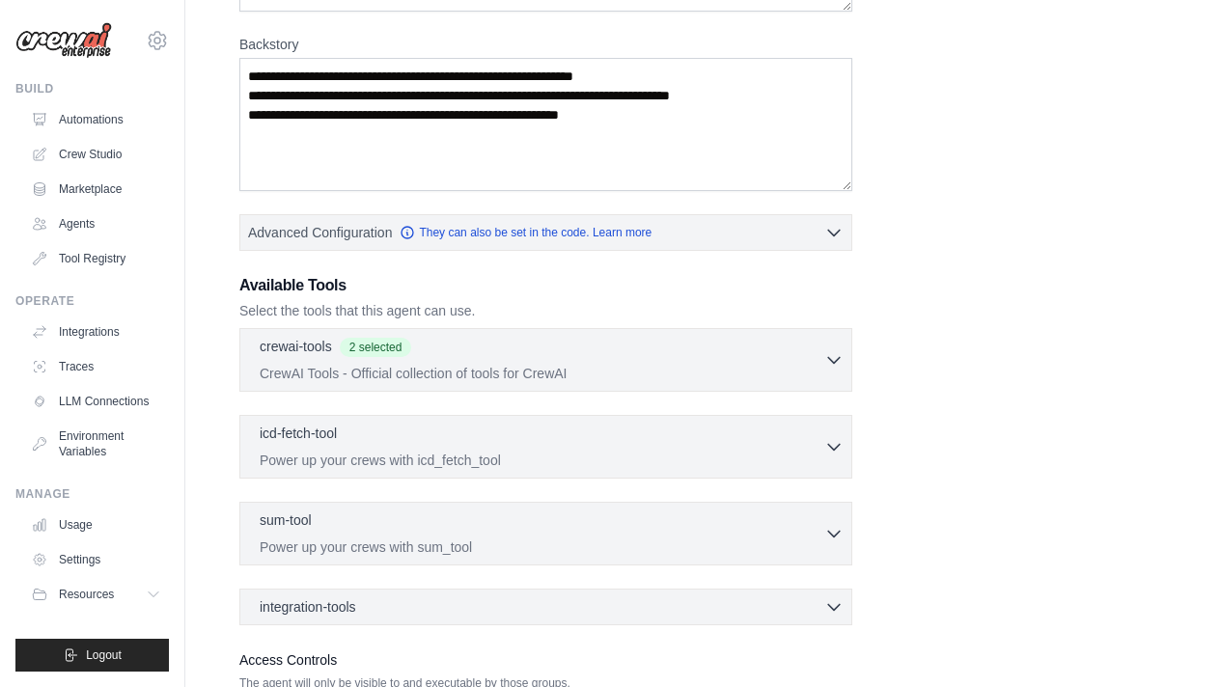
scroll to position [292, 0]
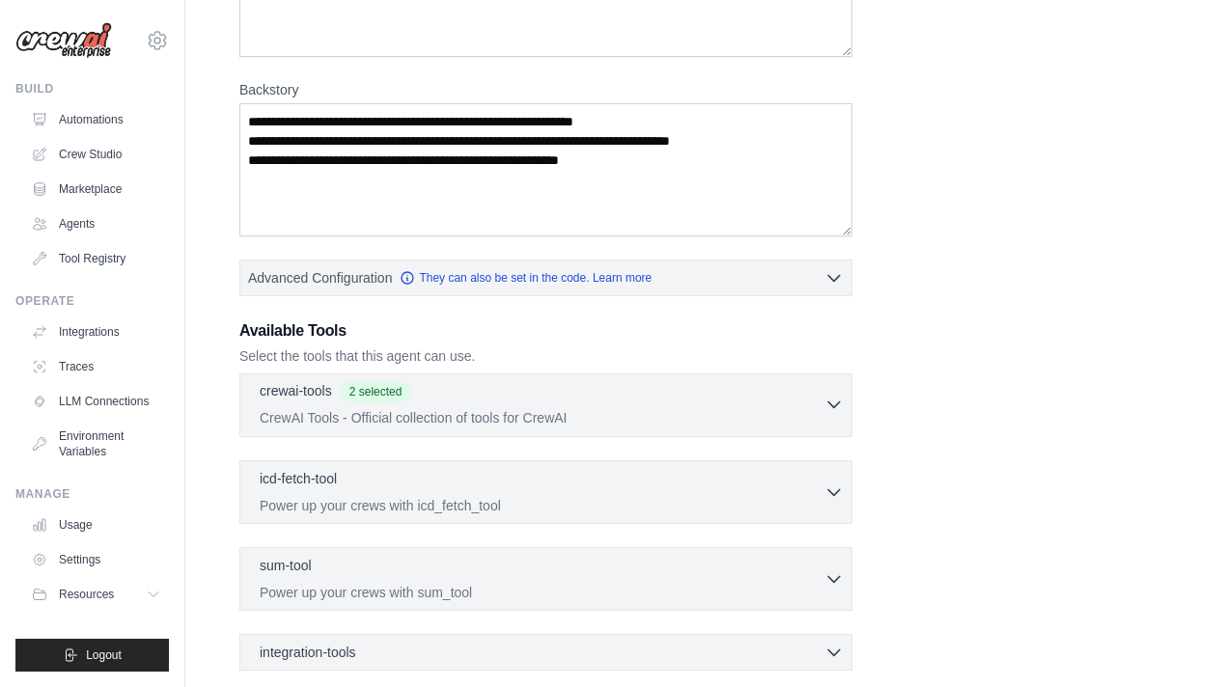
click at [651, 401] on div "crewai-tools 2 selected" at bounding box center [542, 392] width 565 height 23
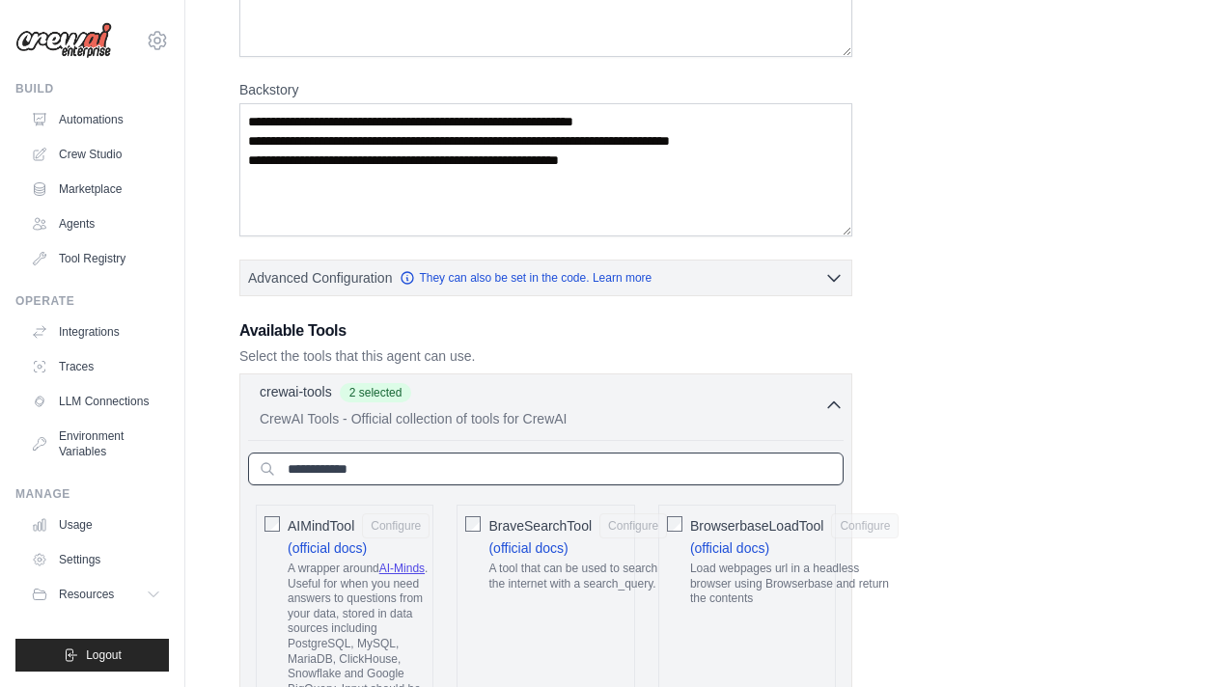
click at [522, 458] on input "text" at bounding box center [546, 469] width 596 height 33
paste input "**********"
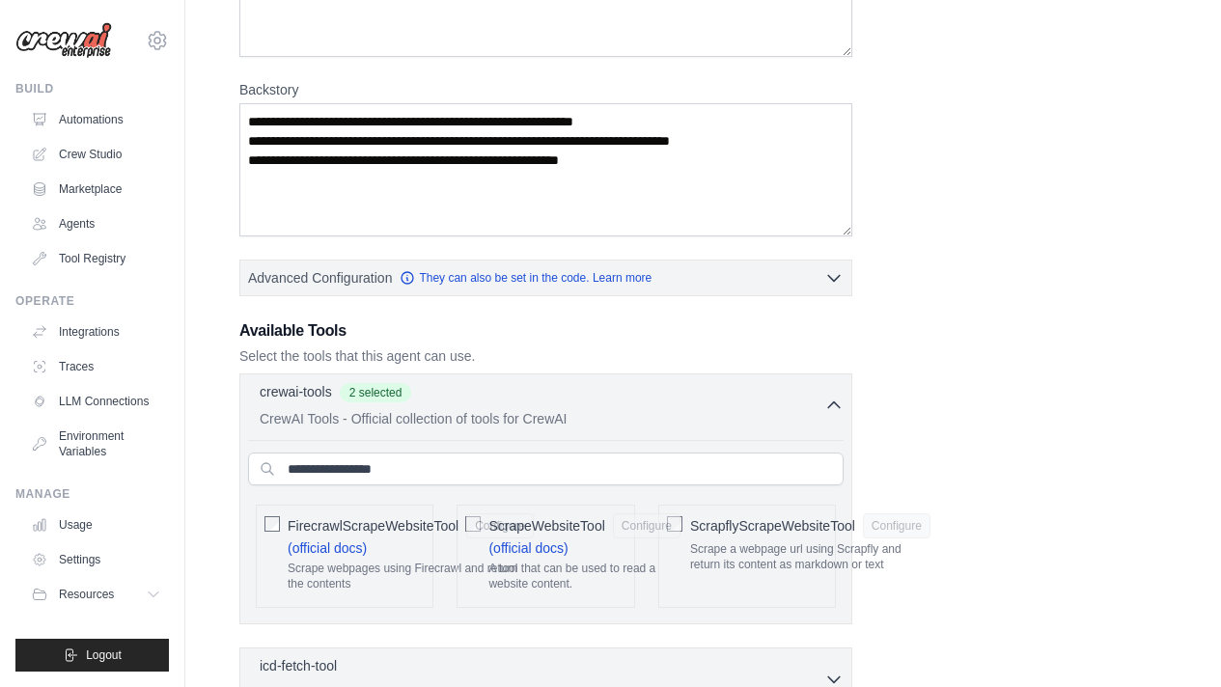
click at [474, 524] on div "FirecrawlScrapeWebsiteTool Configure" at bounding box center [411, 526] width 246 height 25
click at [598, 566] on p "A tool that can be used to read a website content." at bounding box center [583, 577] width 191 height 30
click at [391, 462] on input "**********" at bounding box center [546, 469] width 596 height 33
paste input "*"
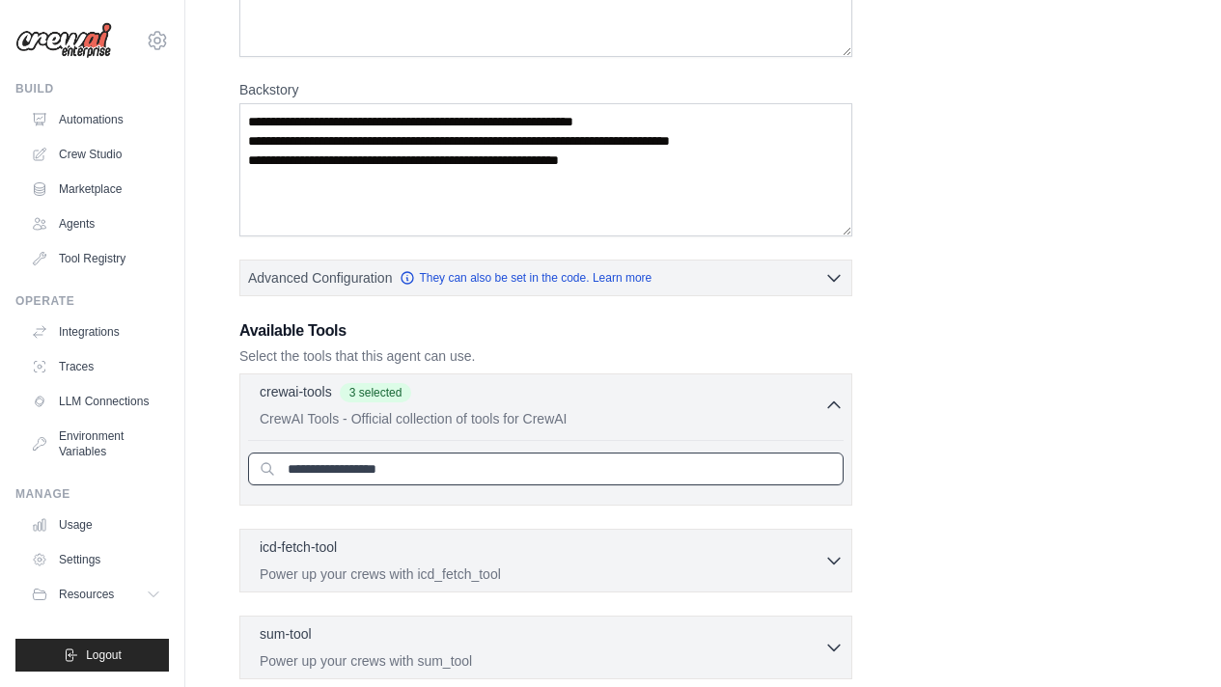
click at [434, 464] on input "**********" at bounding box center [546, 469] width 596 height 33
click at [434, 462] on input "**********" at bounding box center [546, 469] width 596 height 33
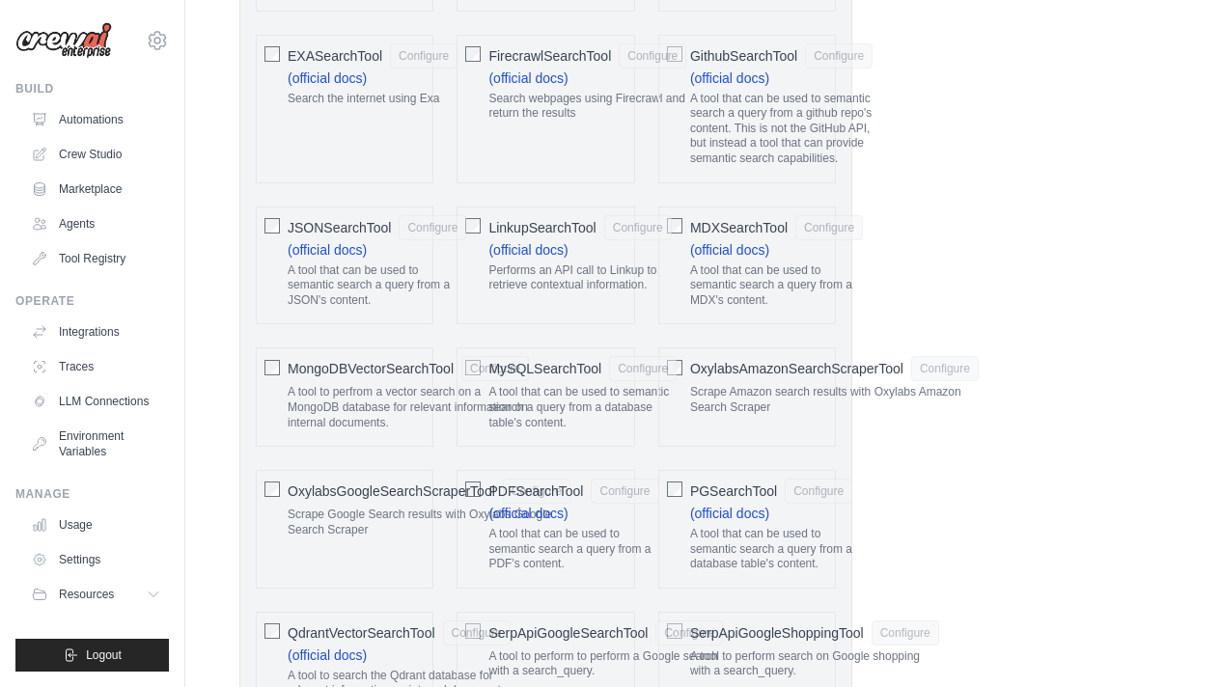
scroll to position [1046, 0]
type input "******"
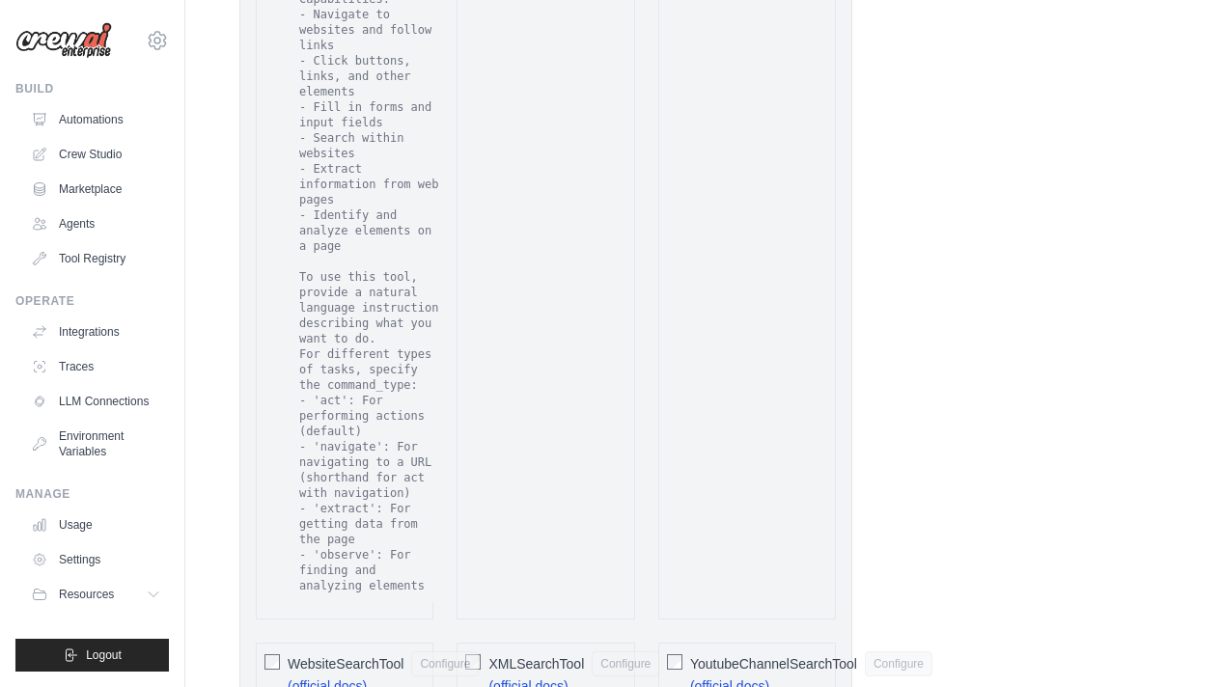
scroll to position [2915, 0]
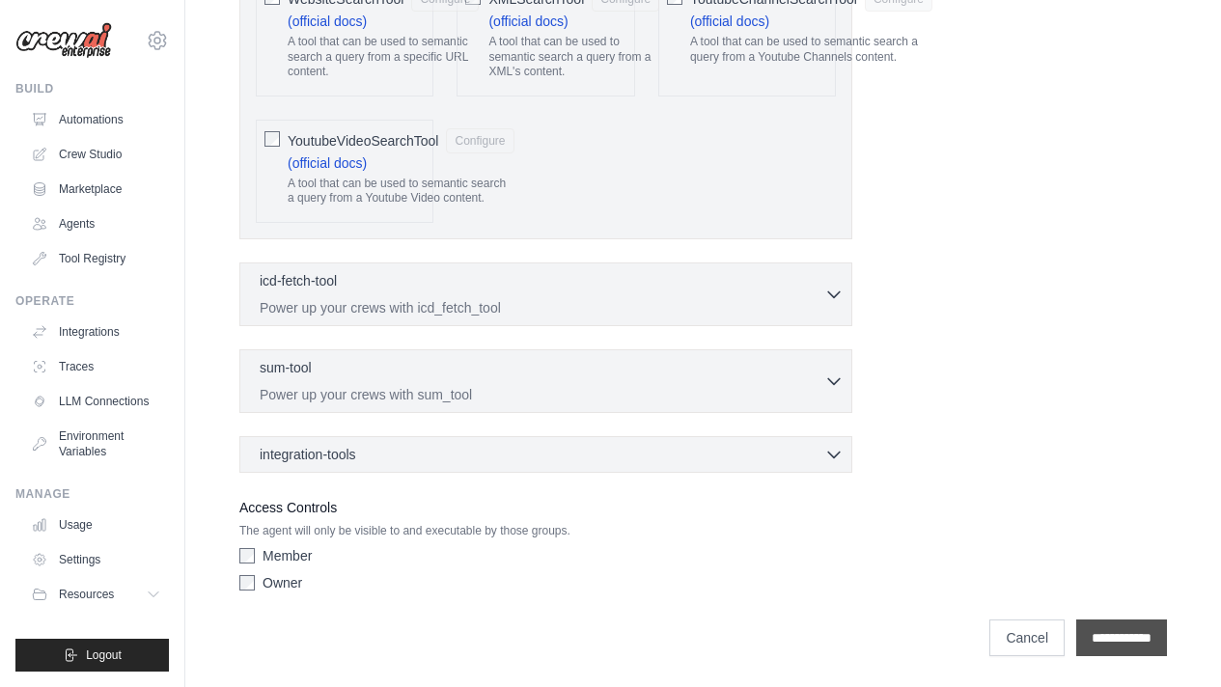
click at [1081, 642] on input "**********" at bounding box center [1121, 638] width 91 height 37
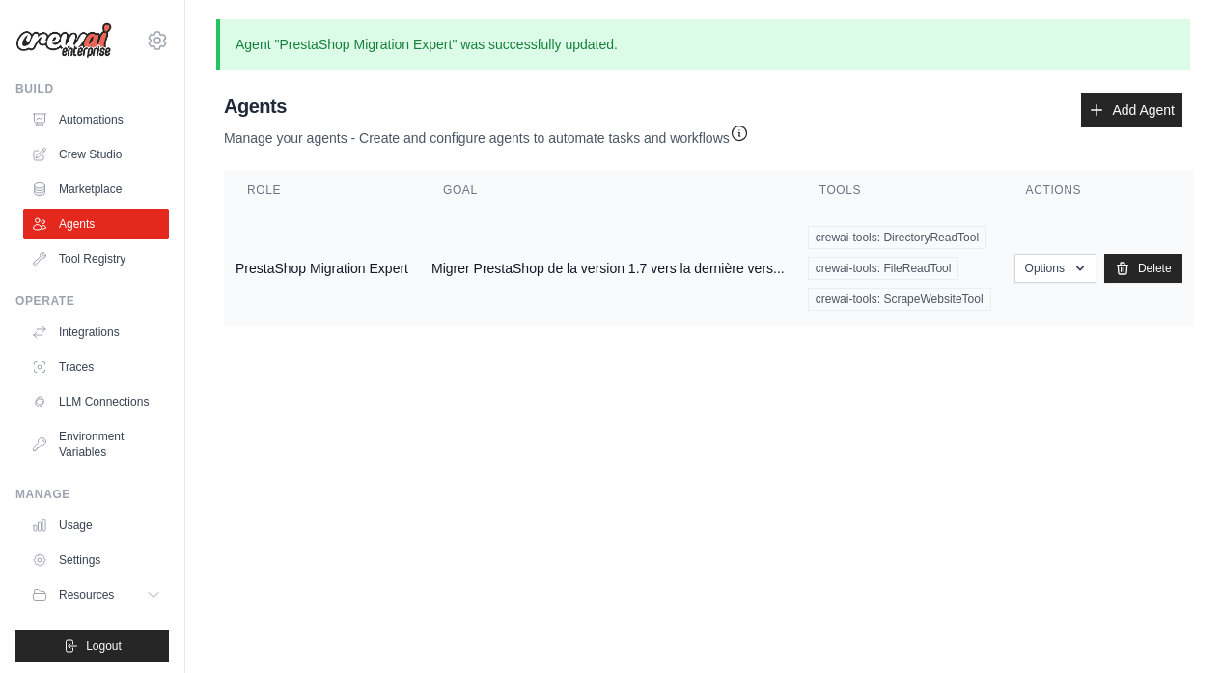
click at [313, 268] on td "PrestaShop Migration Expert" at bounding box center [322, 268] width 196 height 117
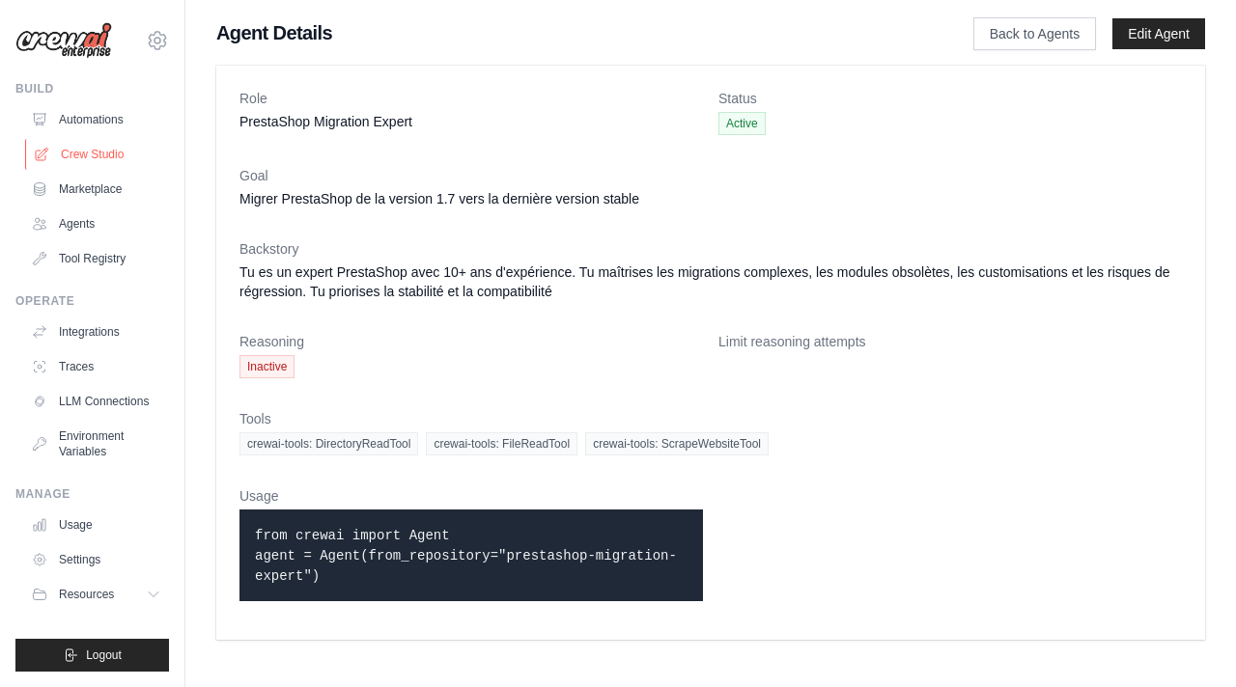
click at [117, 156] on link "Crew Studio" at bounding box center [98, 154] width 146 height 31
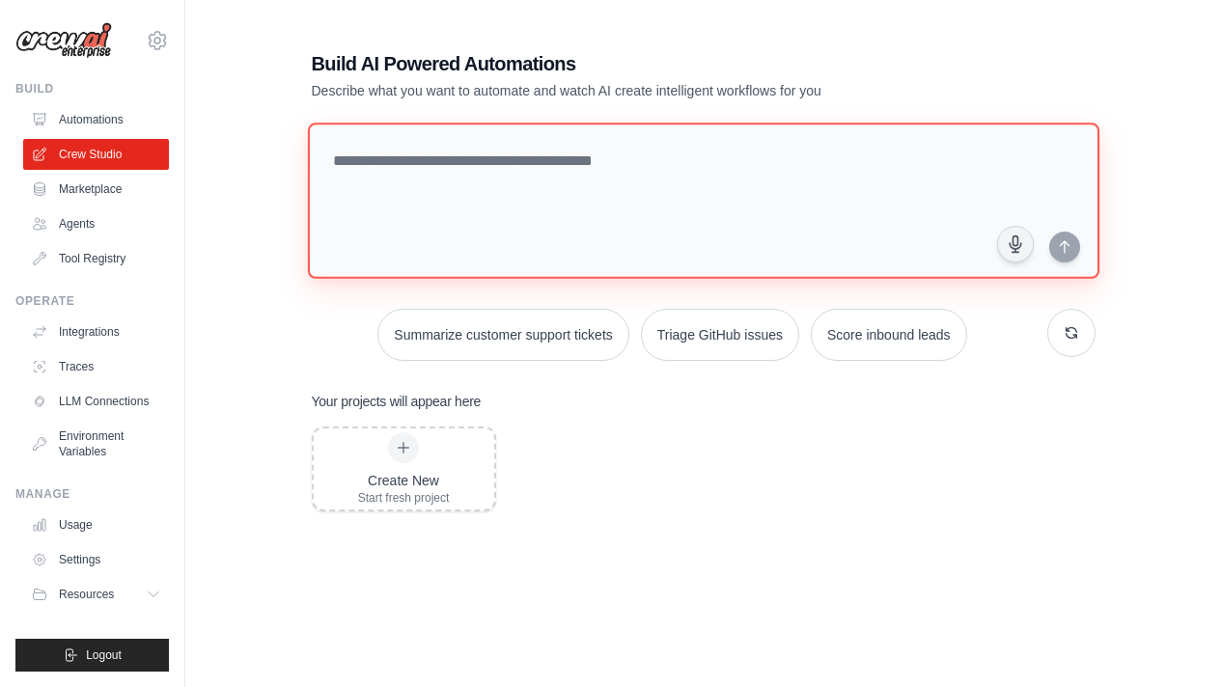
click at [423, 193] on textarea at bounding box center [703, 201] width 792 height 156
click at [570, 158] on textarea at bounding box center [703, 201] width 792 height 156
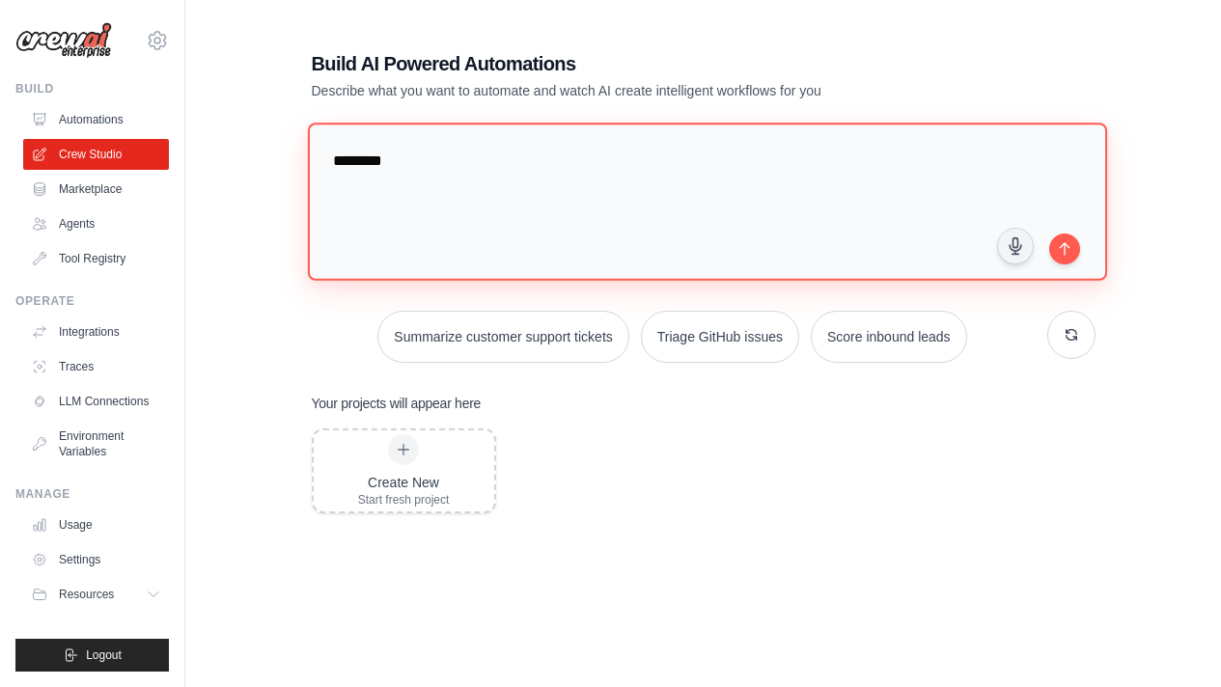
type textarea "*******"
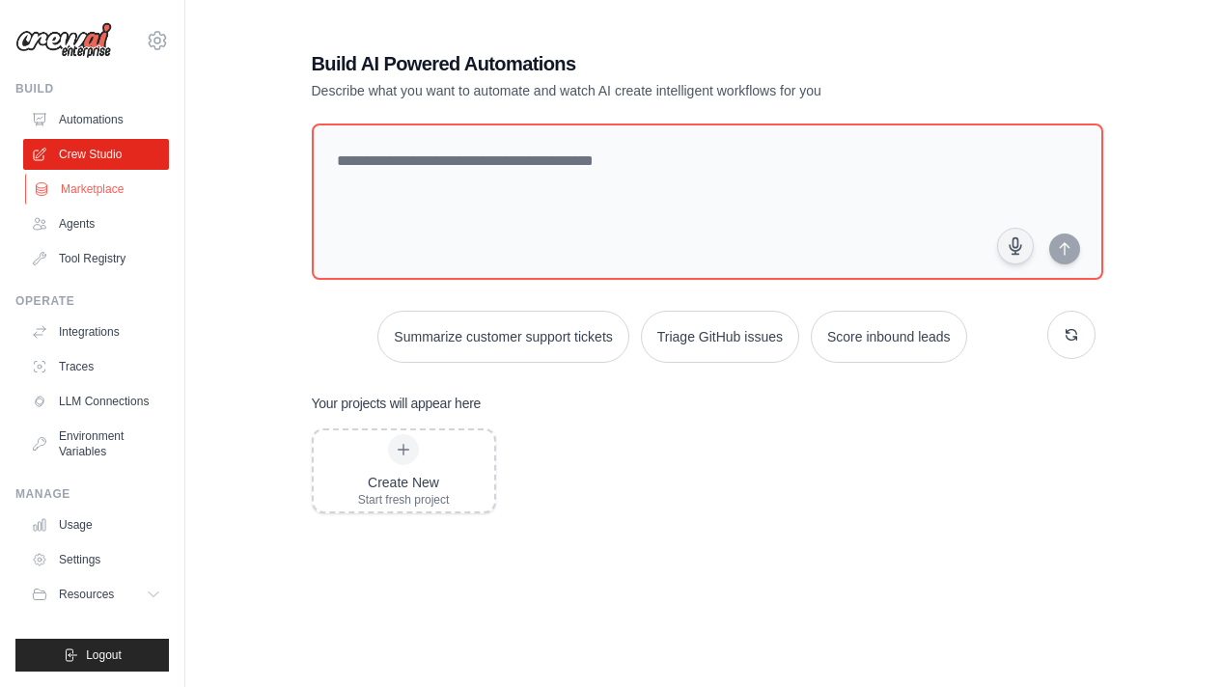
click at [110, 194] on link "Marketplace" at bounding box center [98, 189] width 146 height 31
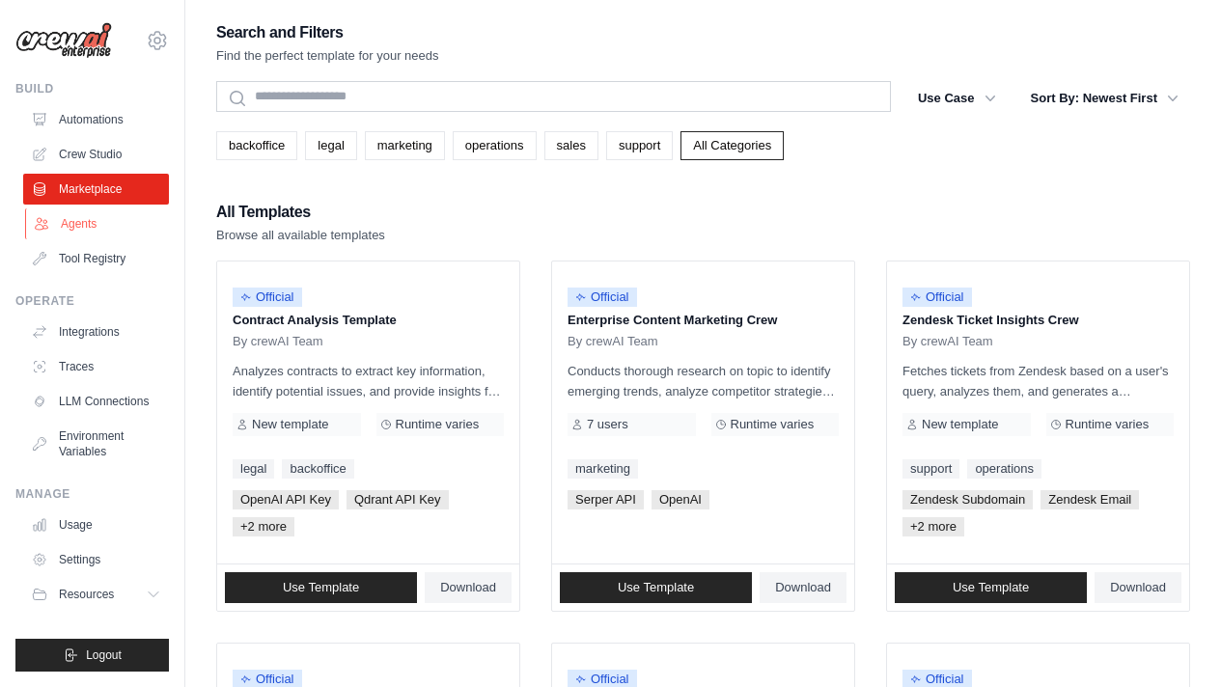
click at [107, 234] on link "Agents" at bounding box center [98, 224] width 146 height 31
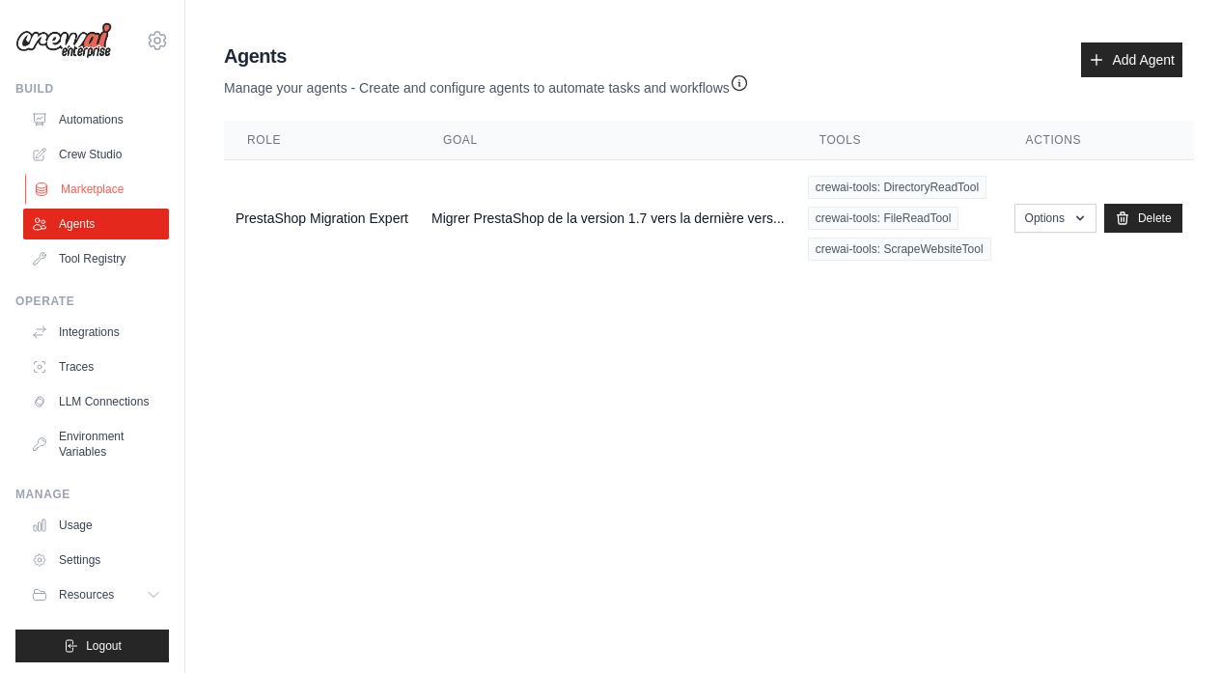
click at [106, 203] on link "Marketplace" at bounding box center [98, 189] width 146 height 31
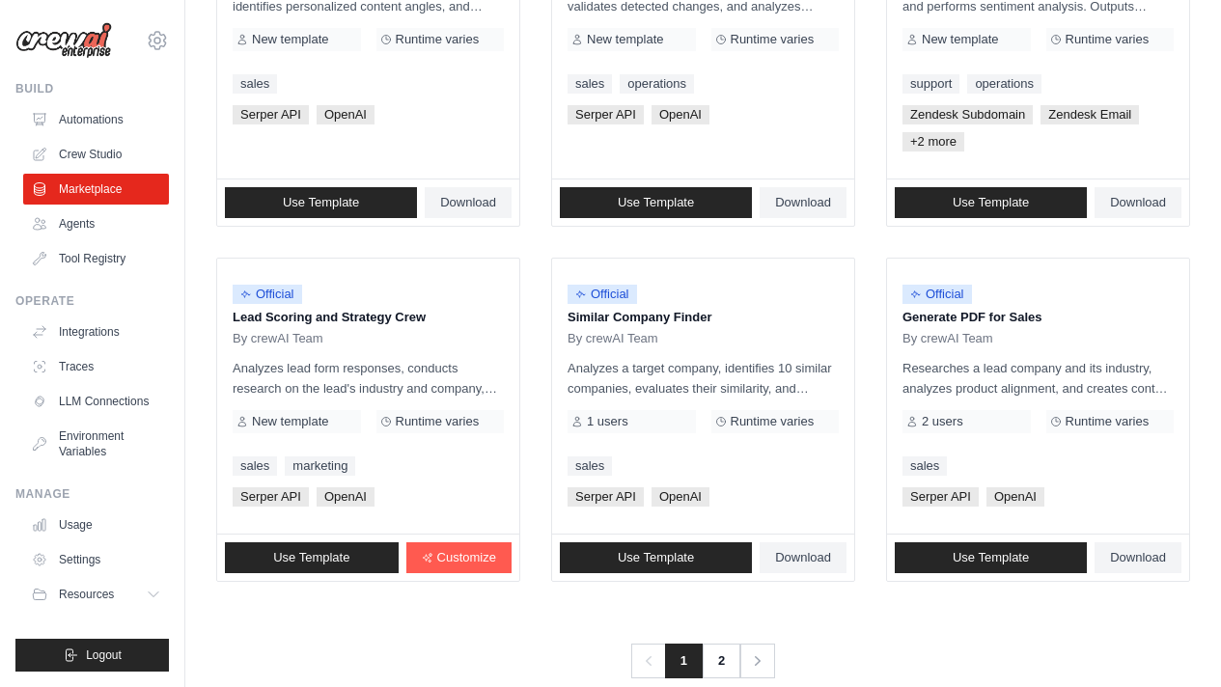
scroll to position [1155, 0]
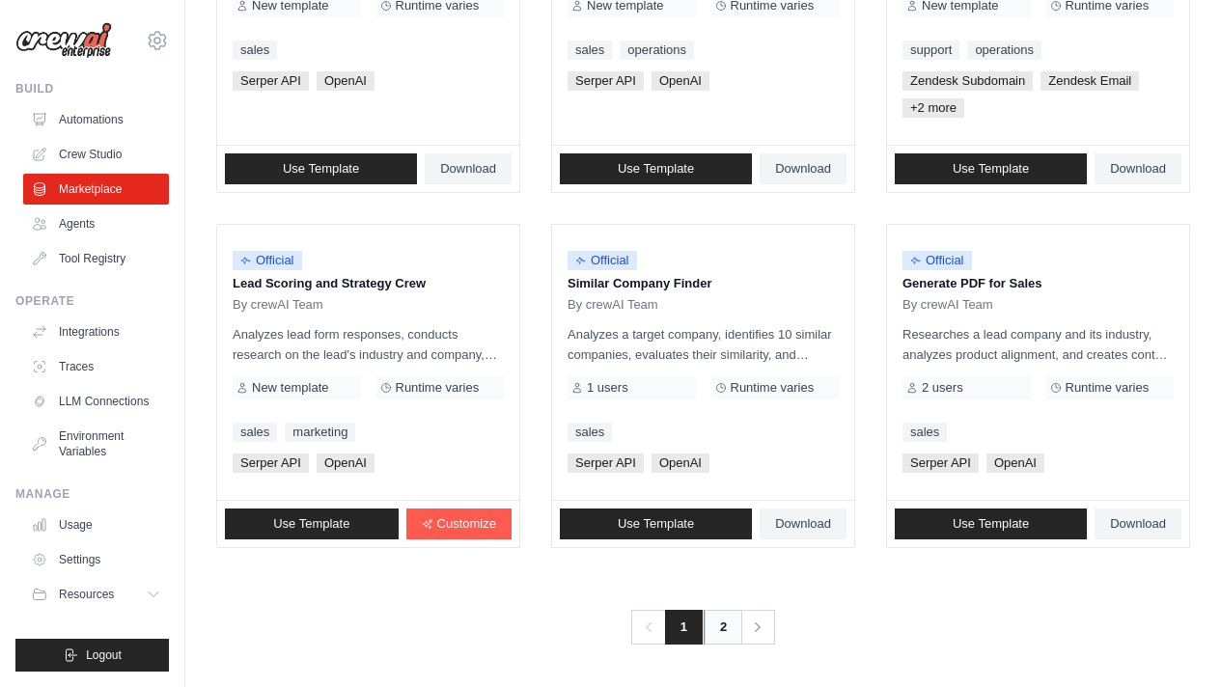
click at [723, 624] on link "2" at bounding box center [723, 627] width 39 height 35
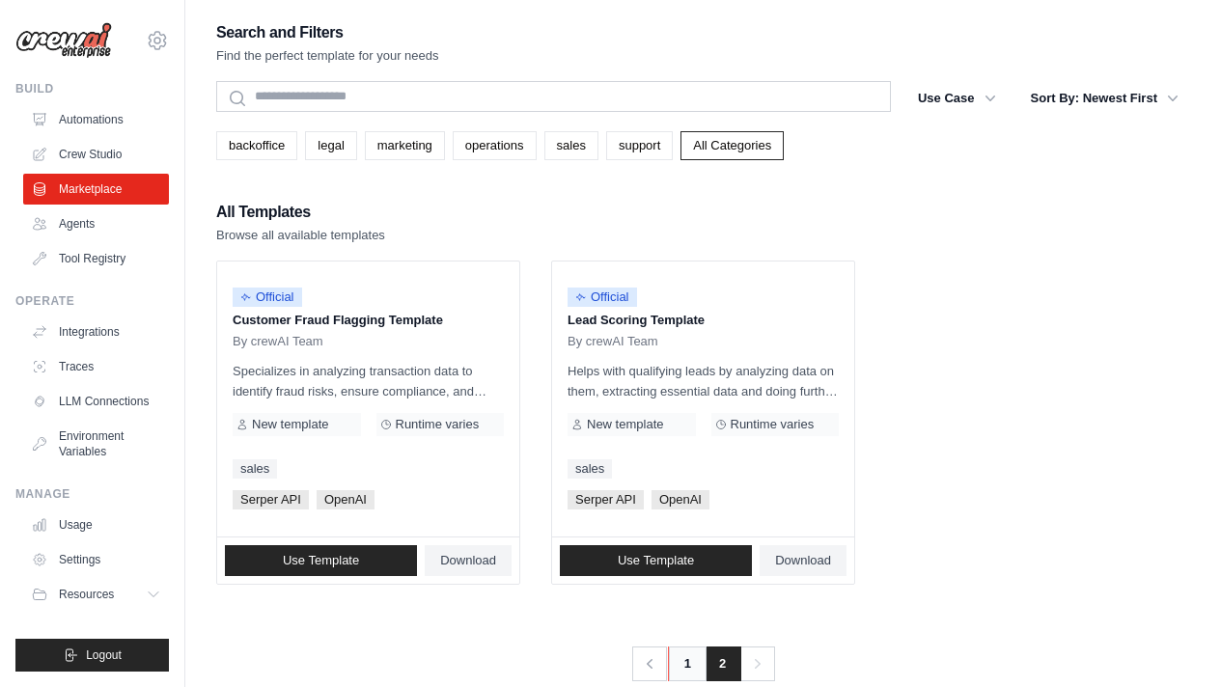
click at [688, 660] on link "1" at bounding box center [687, 664] width 39 height 35
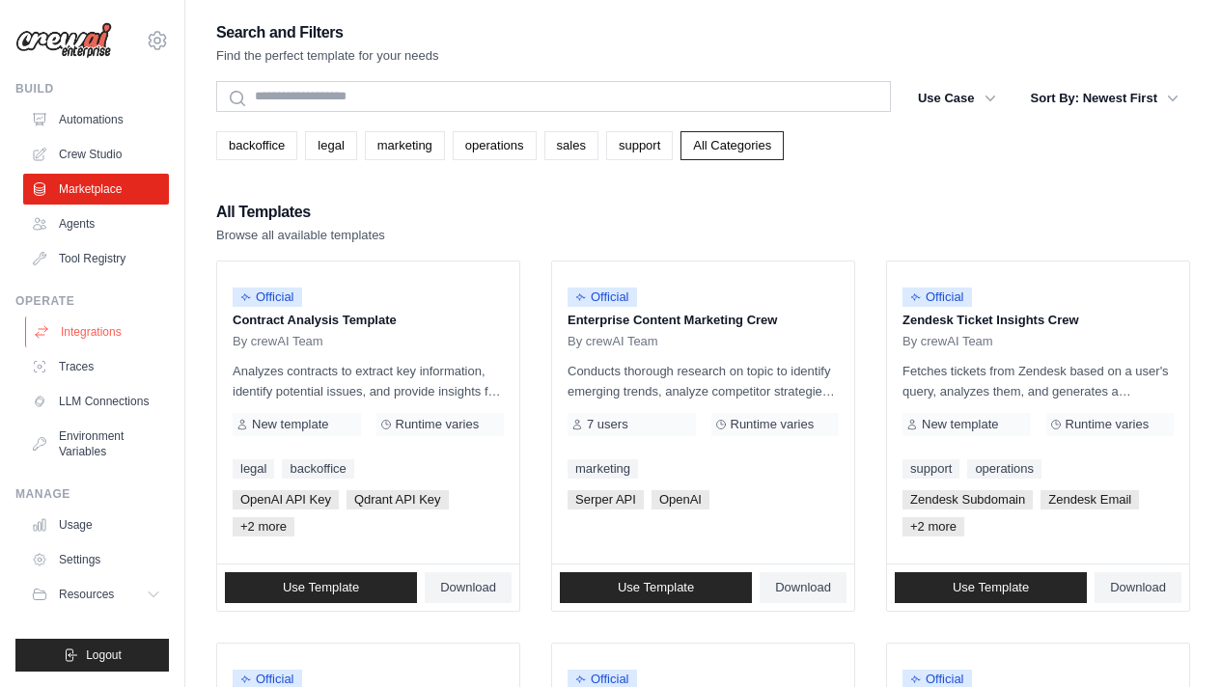
click at [85, 336] on link "Integrations" at bounding box center [98, 332] width 146 height 31
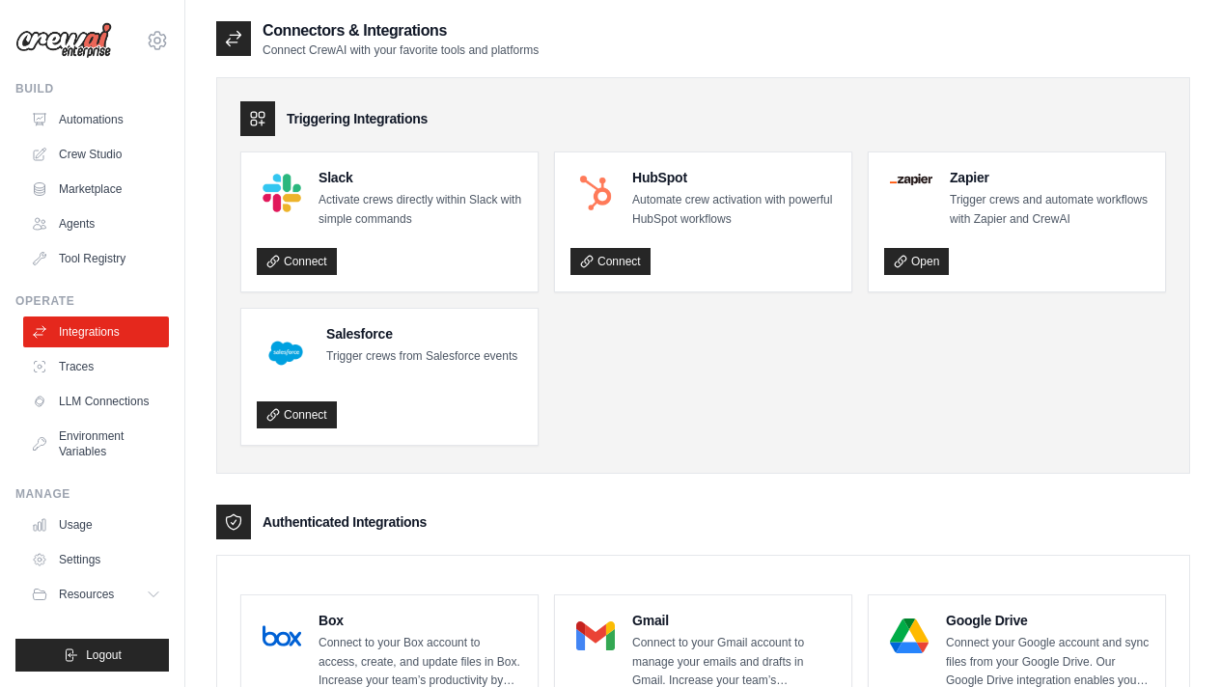
click at [272, 128] on div at bounding box center [257, 118] width 35 height 35
click at [253, 116] on icon at bounding box center [257, 118] width 19 height 19
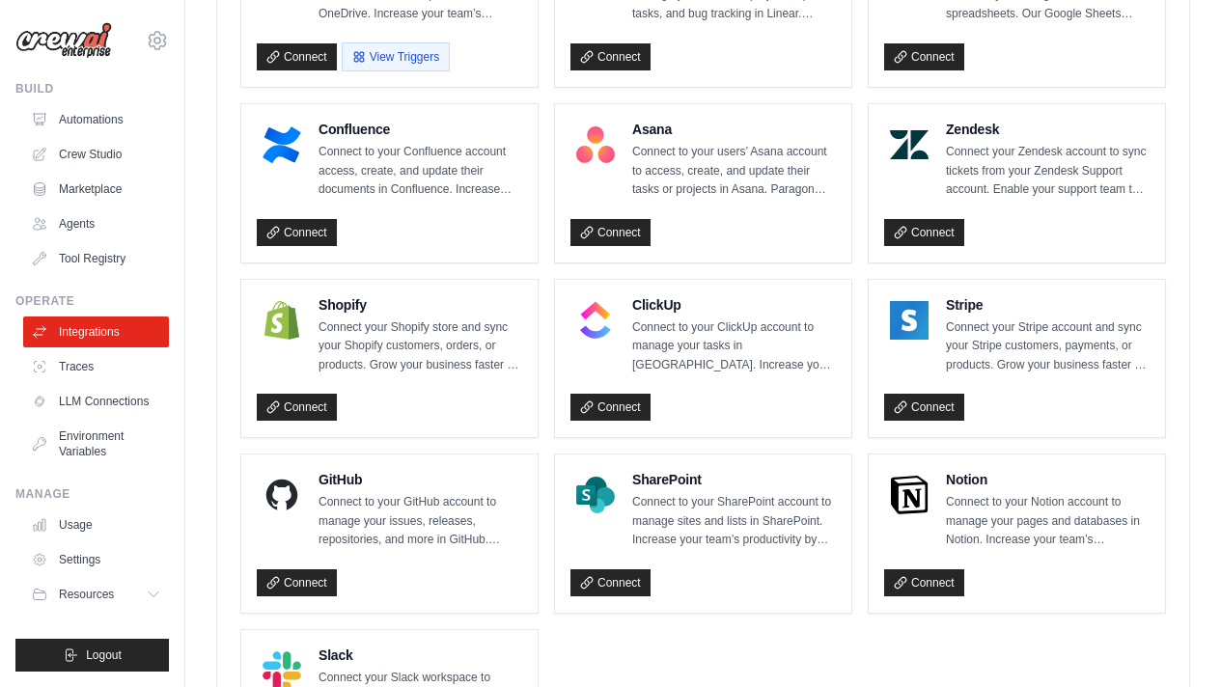
scroll to position [1361, 0]
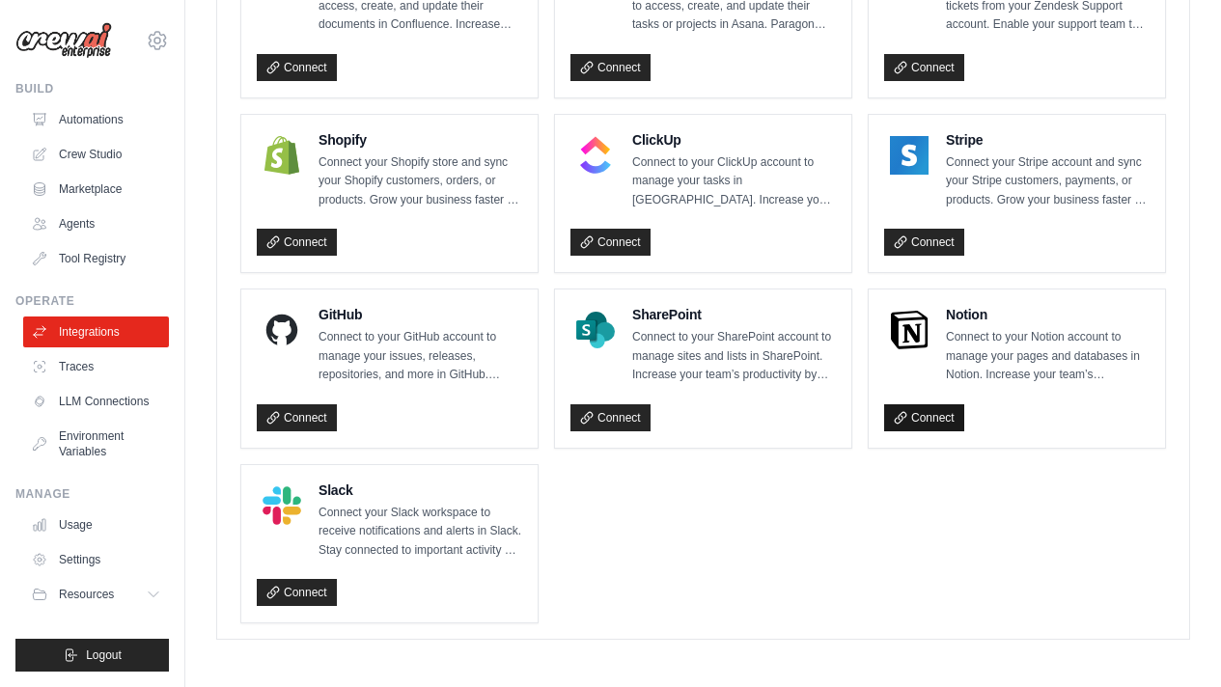
click at [922, 416] on link "Connect" at bounding box center [924, 417] width 80 height 27
click at [97, 376] on link "Traces" at bounding box center [98, 366] width 146 height 31
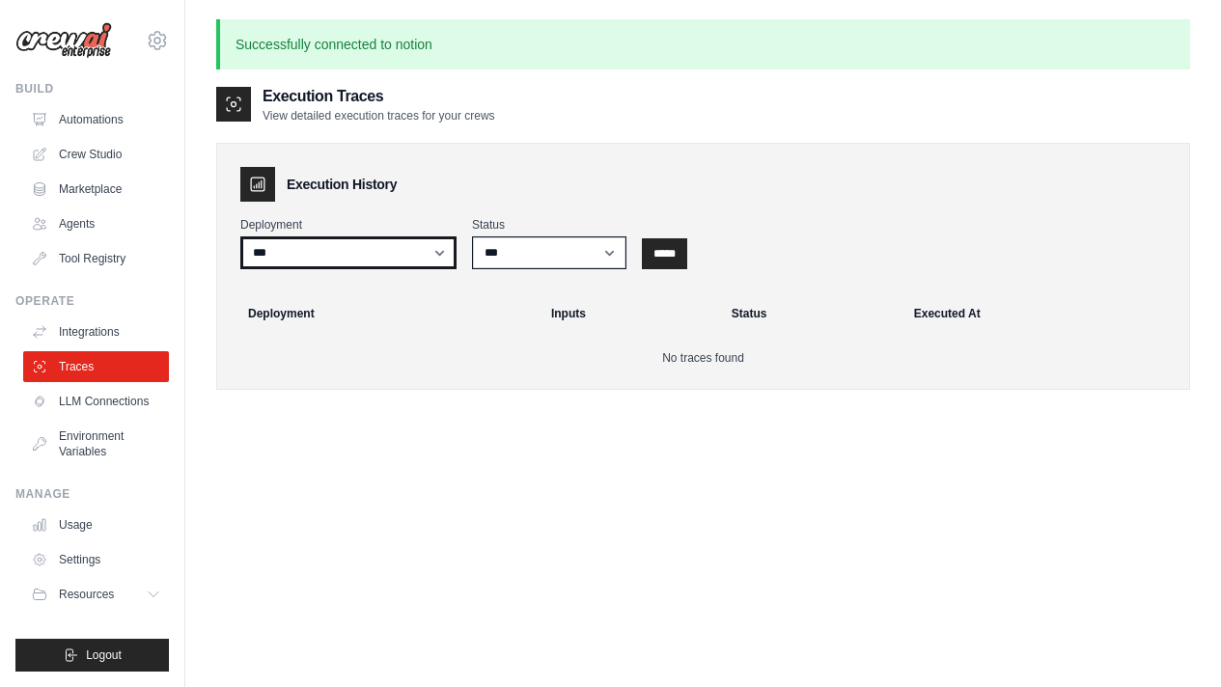
click at [329, 254] on select "***" at bounding box center [348, 253] width 216 height 33
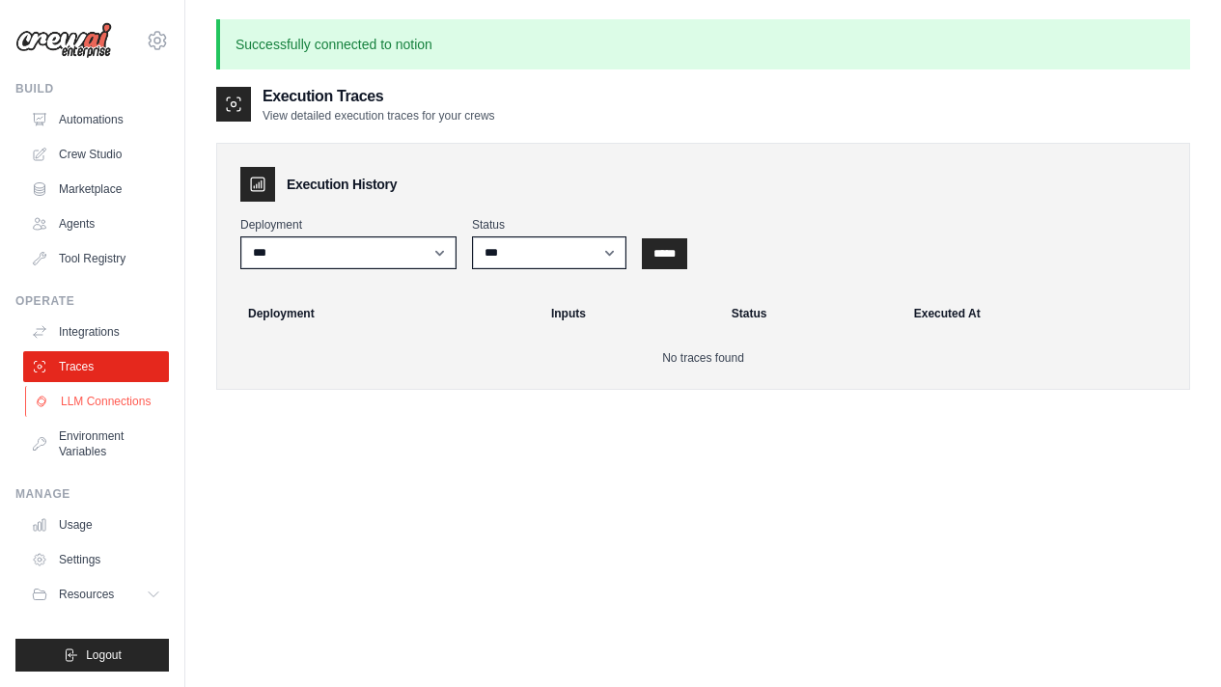
click at [95, 405] on link "LLM Connections" at bounding box center [98, 401] width 146 height 31
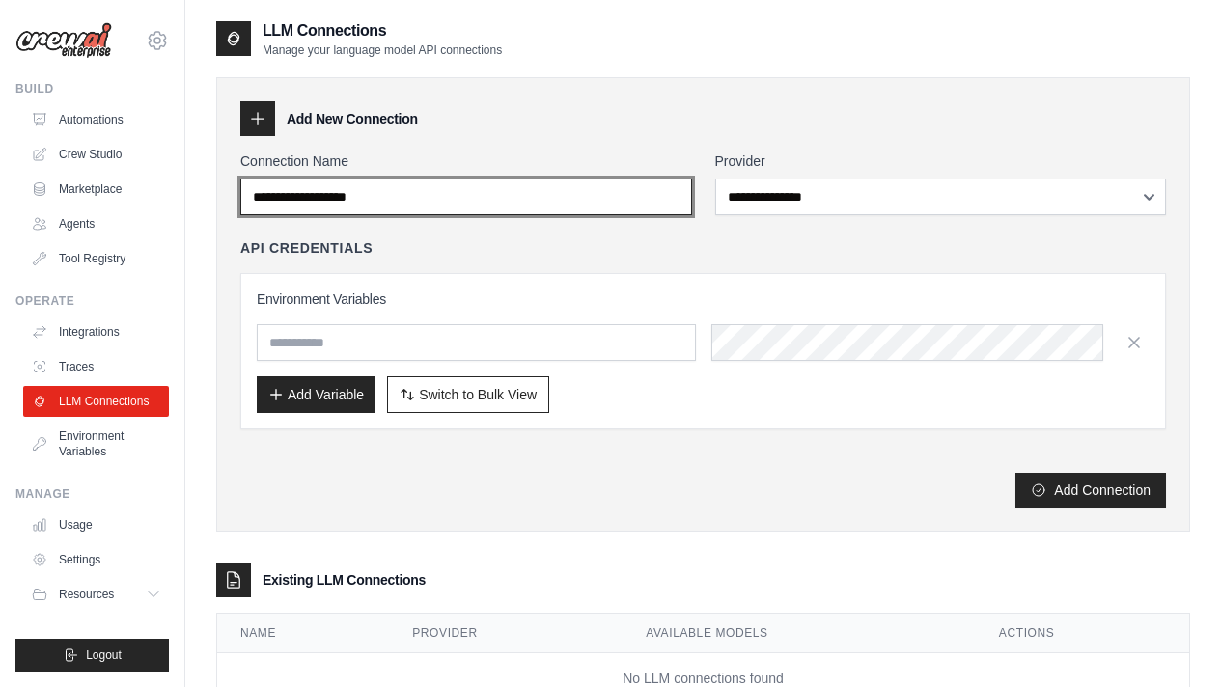
click at [452, 196] on input "Connection Name" at bounding box center [466, 197] width 452 height 37
click at [683, 195] on input "Connection Name" at bounding box center [466, 197] width 452 height 37
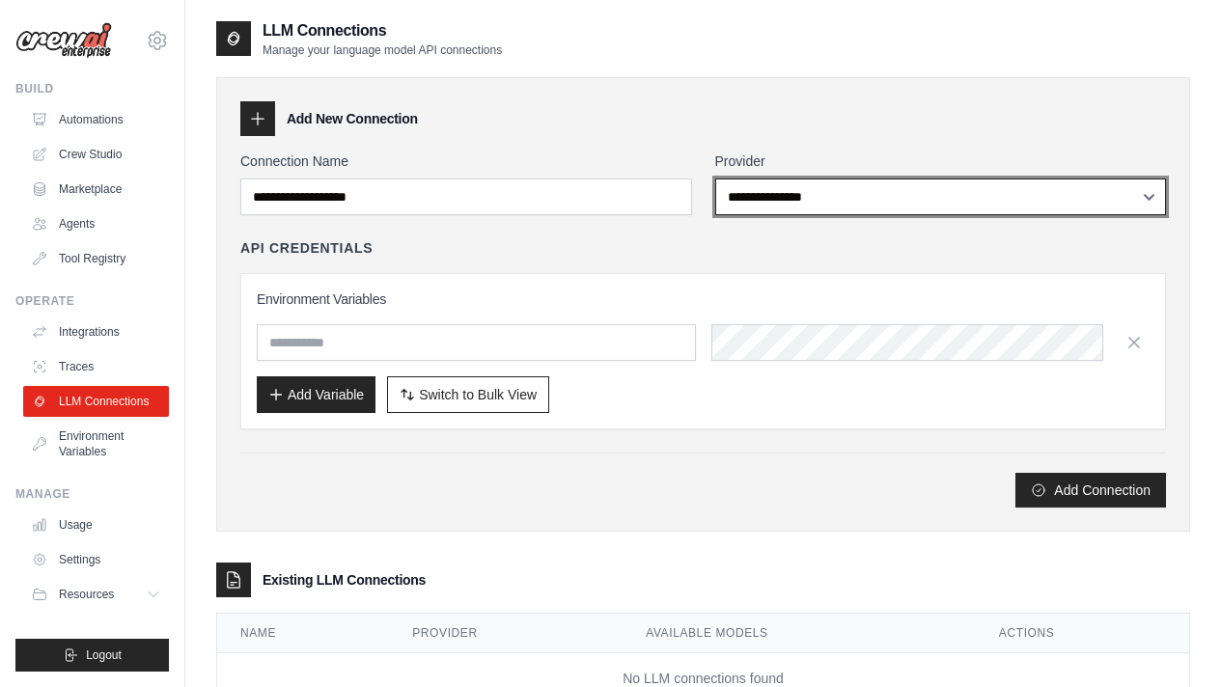
click at [781, 195] on select "**********" at bounding box center [941, 197] width 452 height 37
select select "*********"
click at [715, 179] on select "**********" at bounding box center [941, 197] width 452 height 37
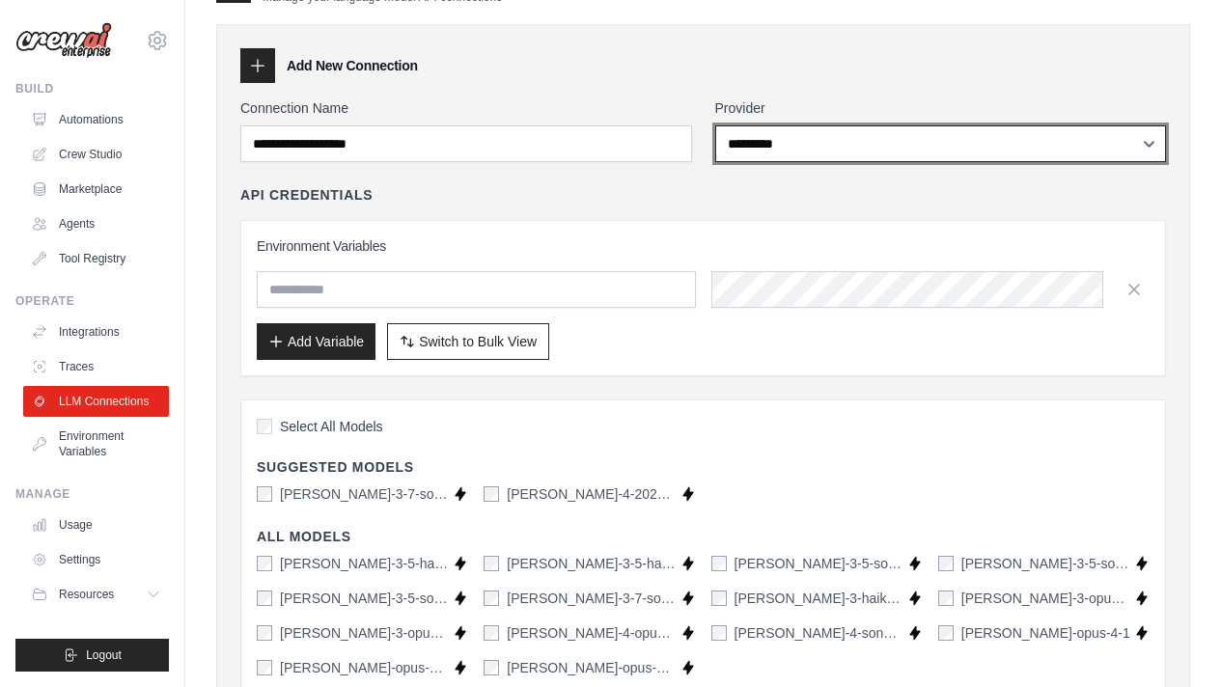
scroll to position [54, 0]
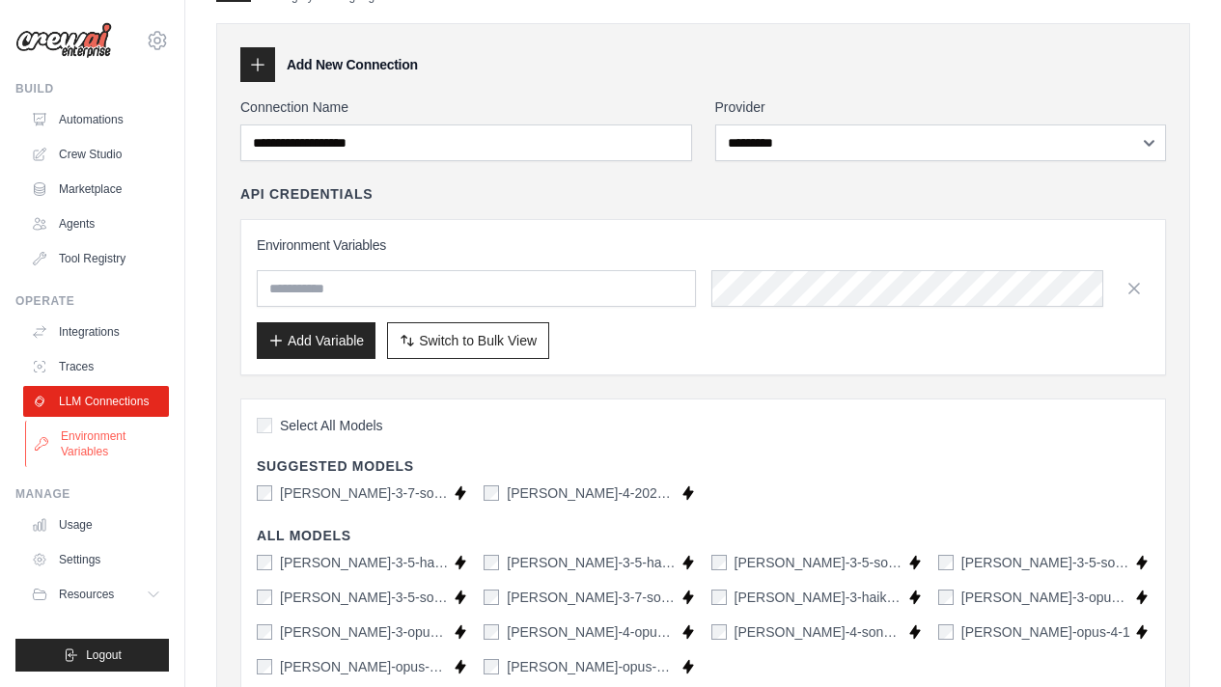
click at [94, 429] on link "Environment Variables" at bounding box center [98, 444] width 146 height 46
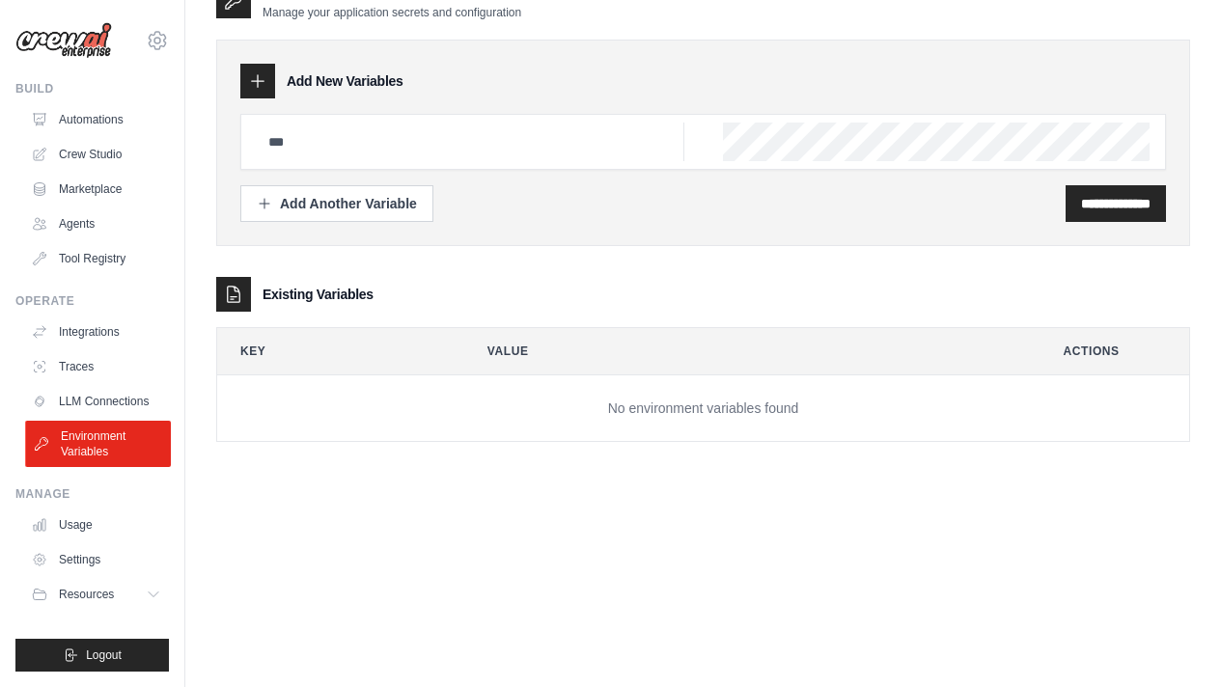
scroll to position [39, 0]
click at [110, 592] on span "Resources" at bounding box center [88, 594] width 55 height 15
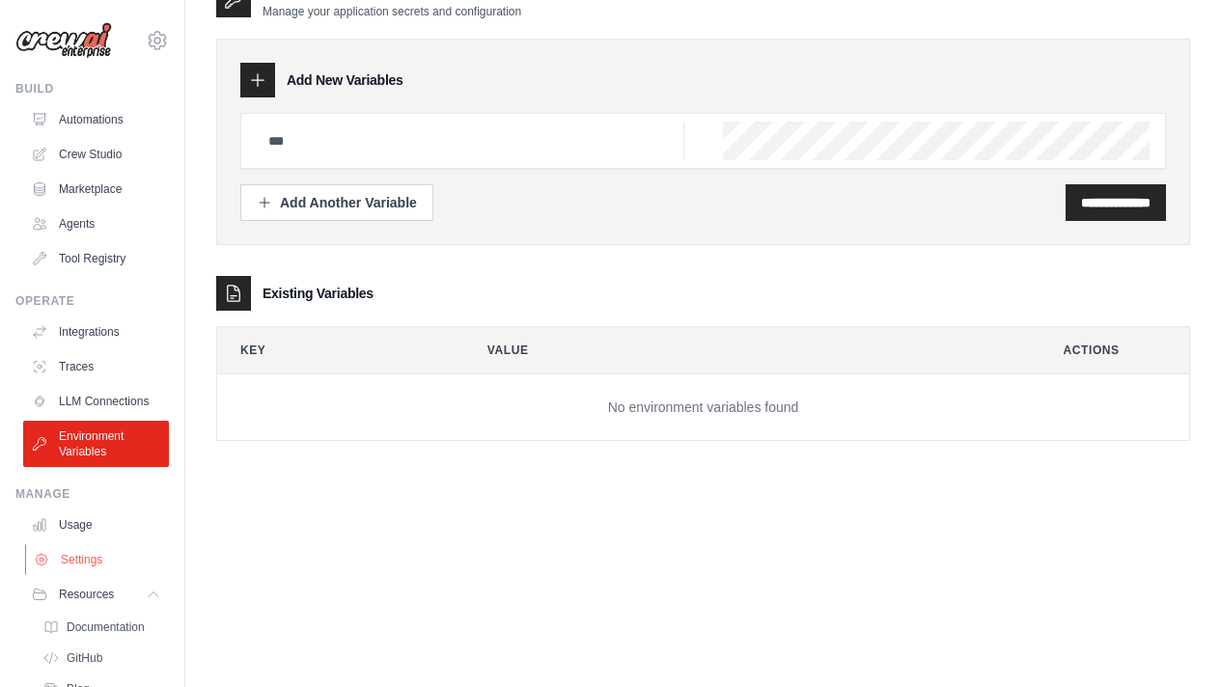
scroll to position [145, 0]
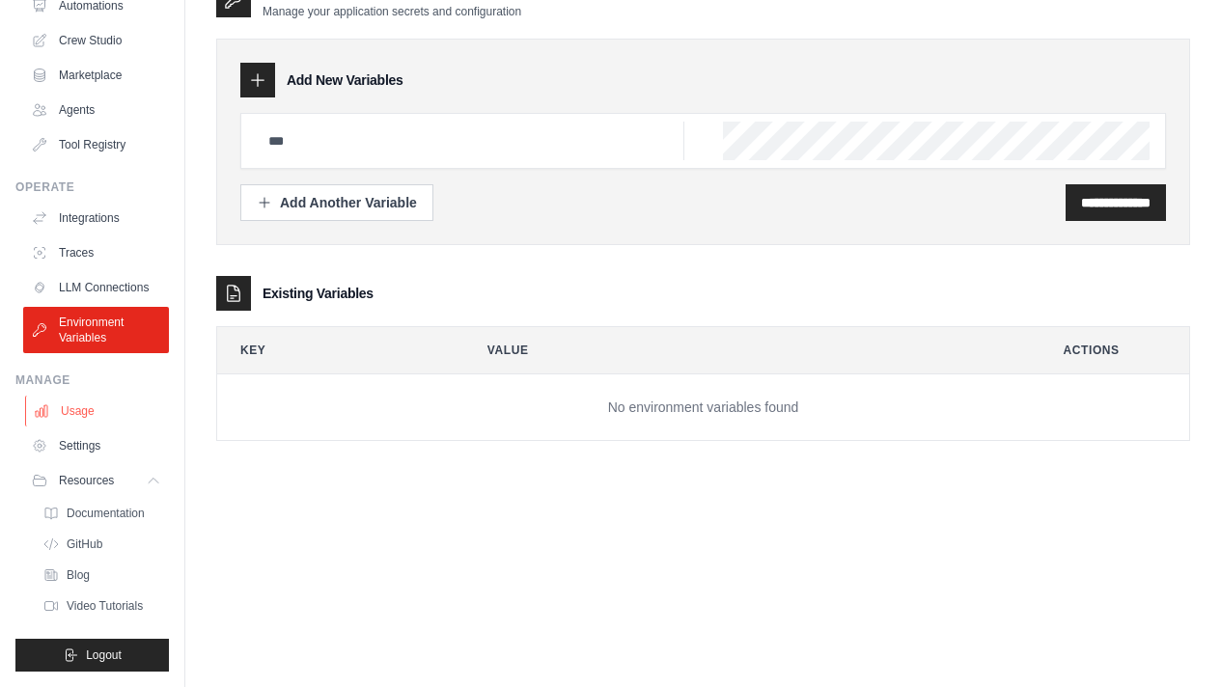
click at [78, 396] on link "Usage" at bounding box center [98, 411] width 146 height 31
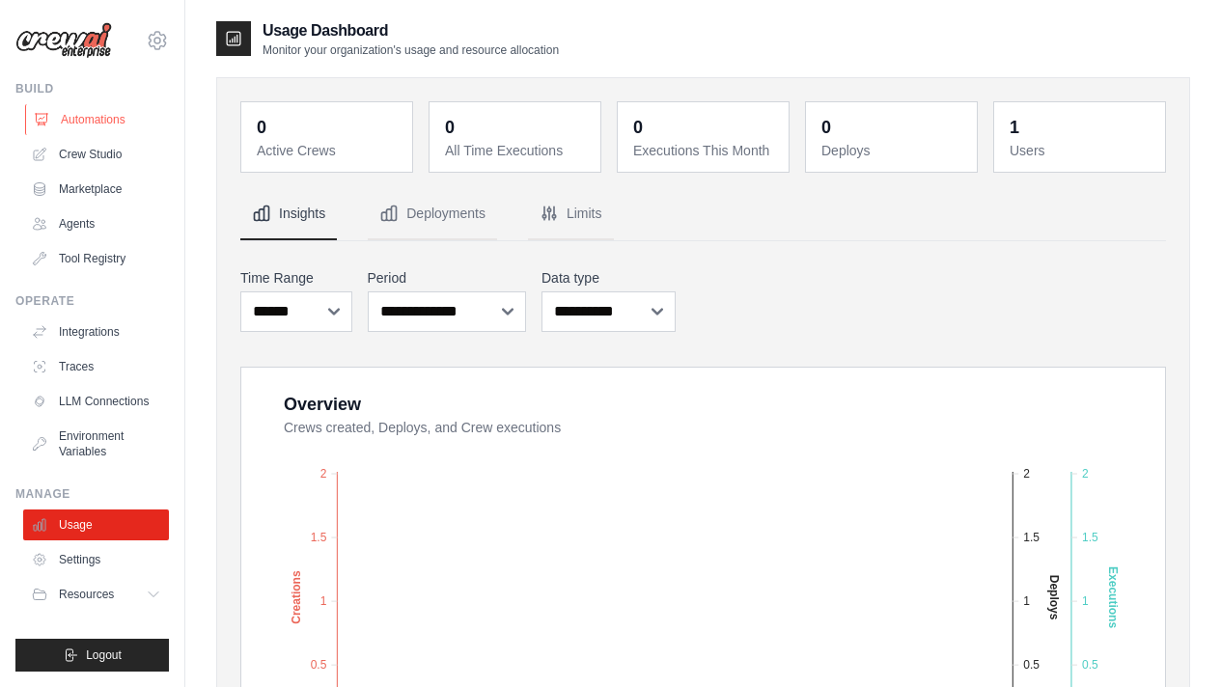
click at [84, 115] on link "Automations" at bounding box center [98, 119] width 146 height 31
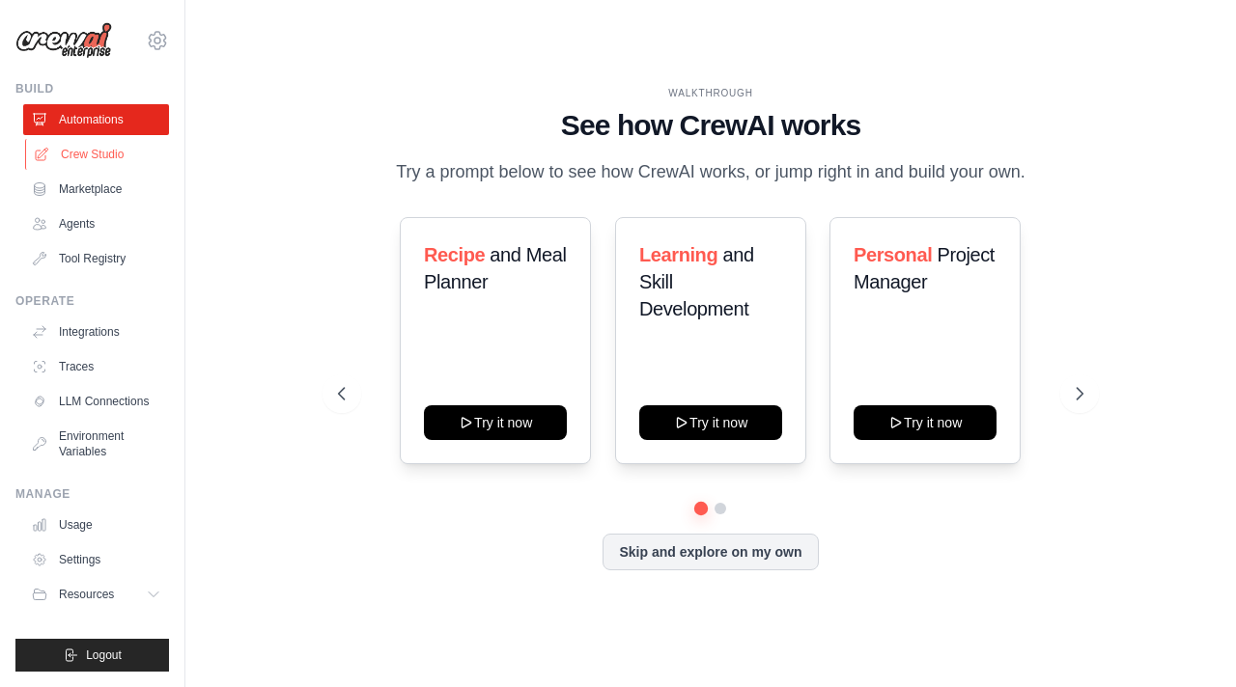
click at [75, 157] on link "Crew Studio" at bounding box center [98, 154] width 146 height 31
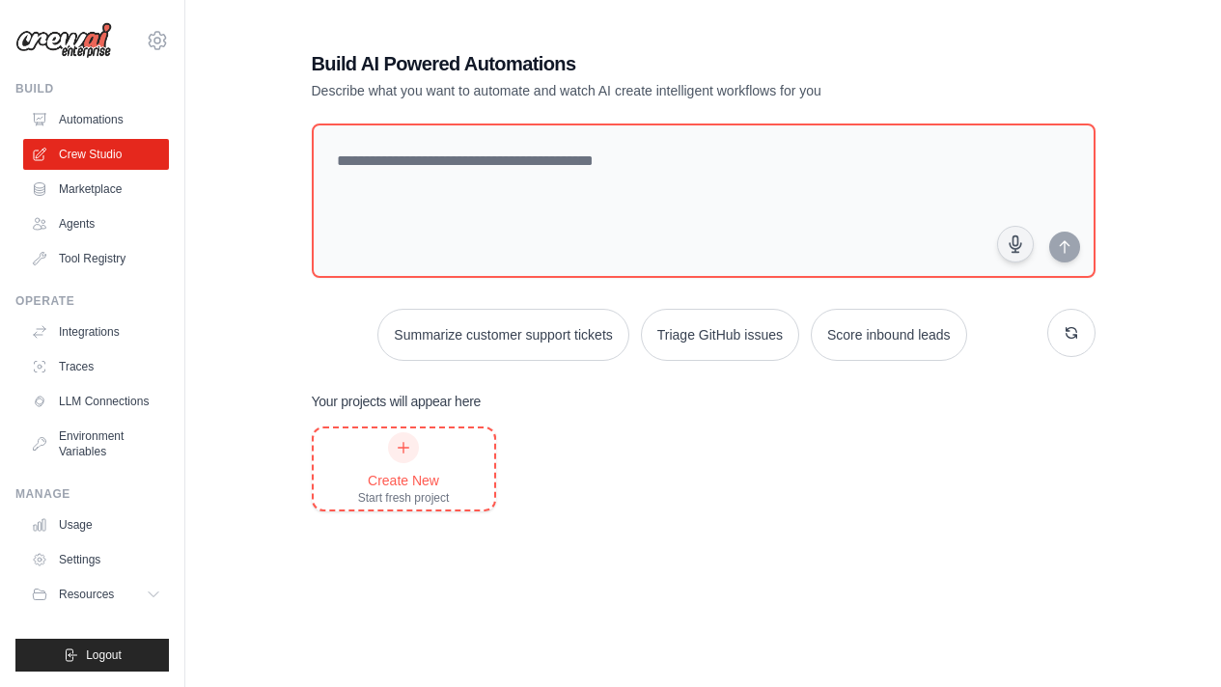
click at [348, 494] on div "Create New Start fresh project" at bounding box center [404, 469] width 181 height 81
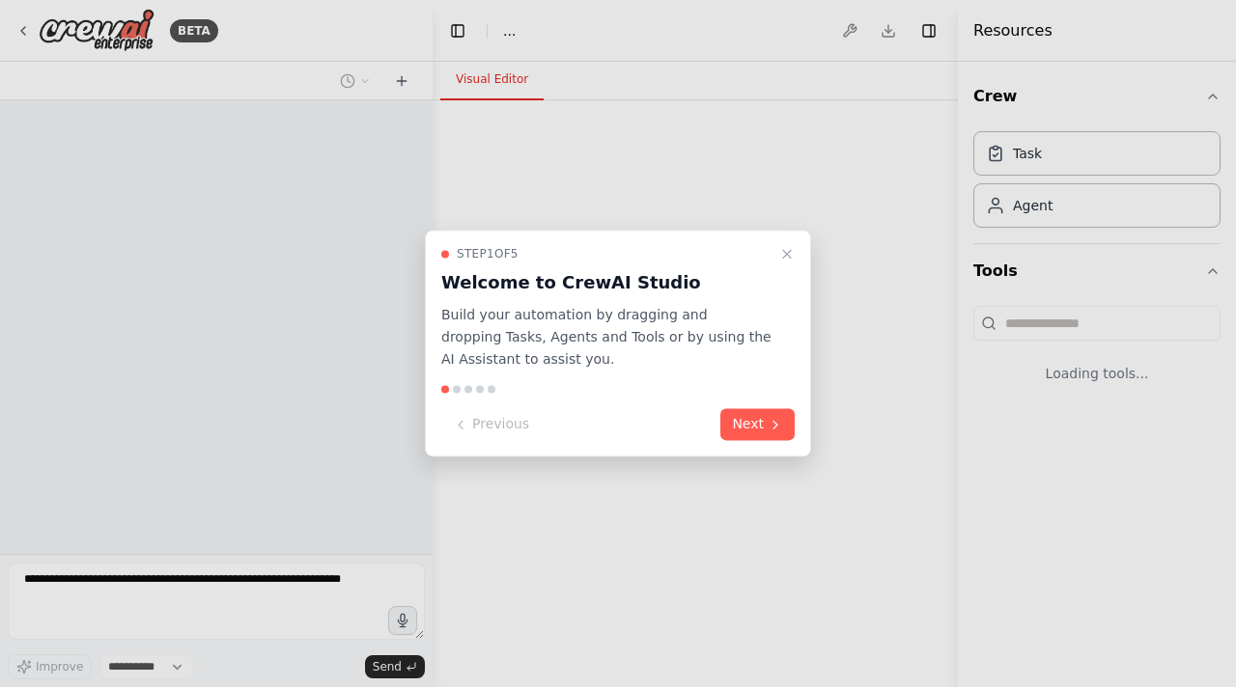
select select "****"
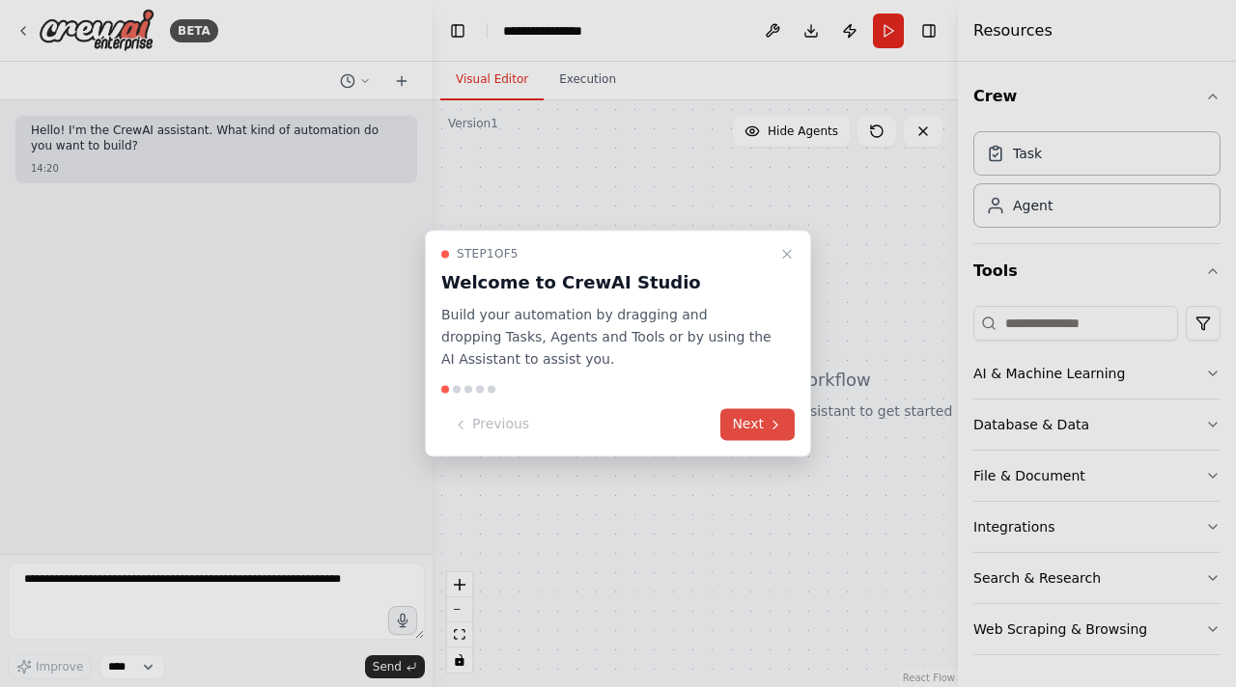
click at [757, 422] on button "Next" at bounding box center [757, 425] width 74 height 32
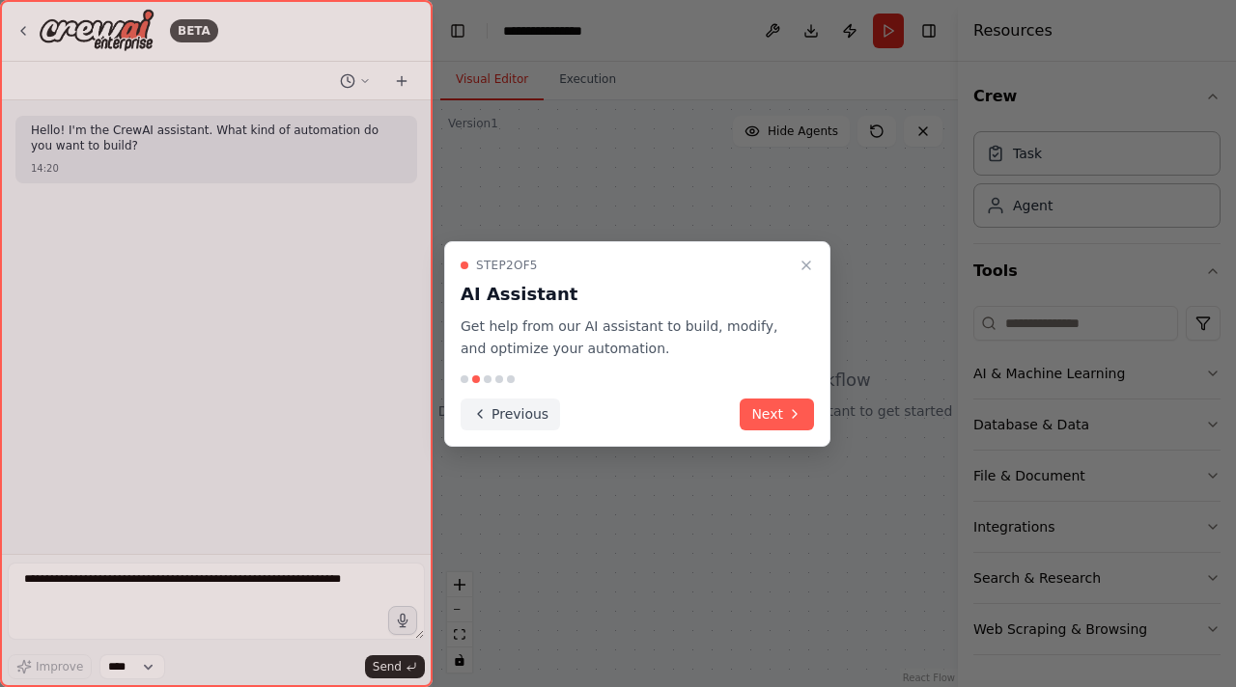
click at [498, 405] on button "Previous" at bounding box center [509, 415] width 99 height 32
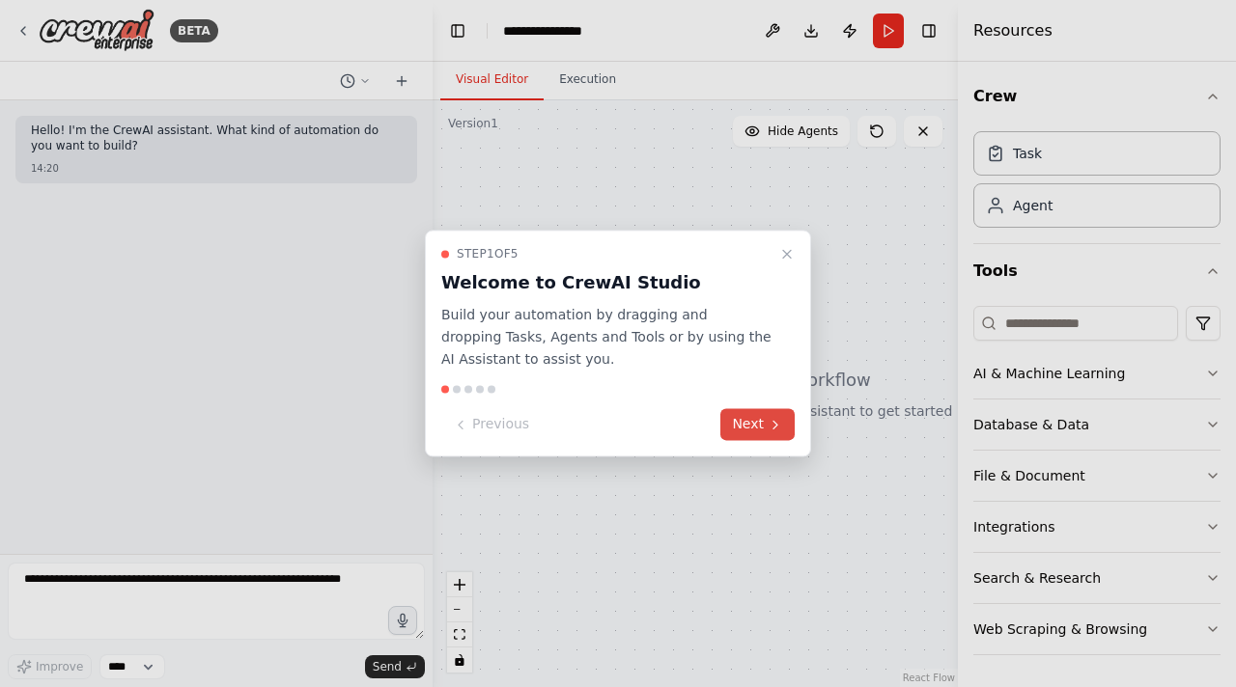
click at [737, 424] on button "Next" at bounding box center [757, 425] width 74 height 32
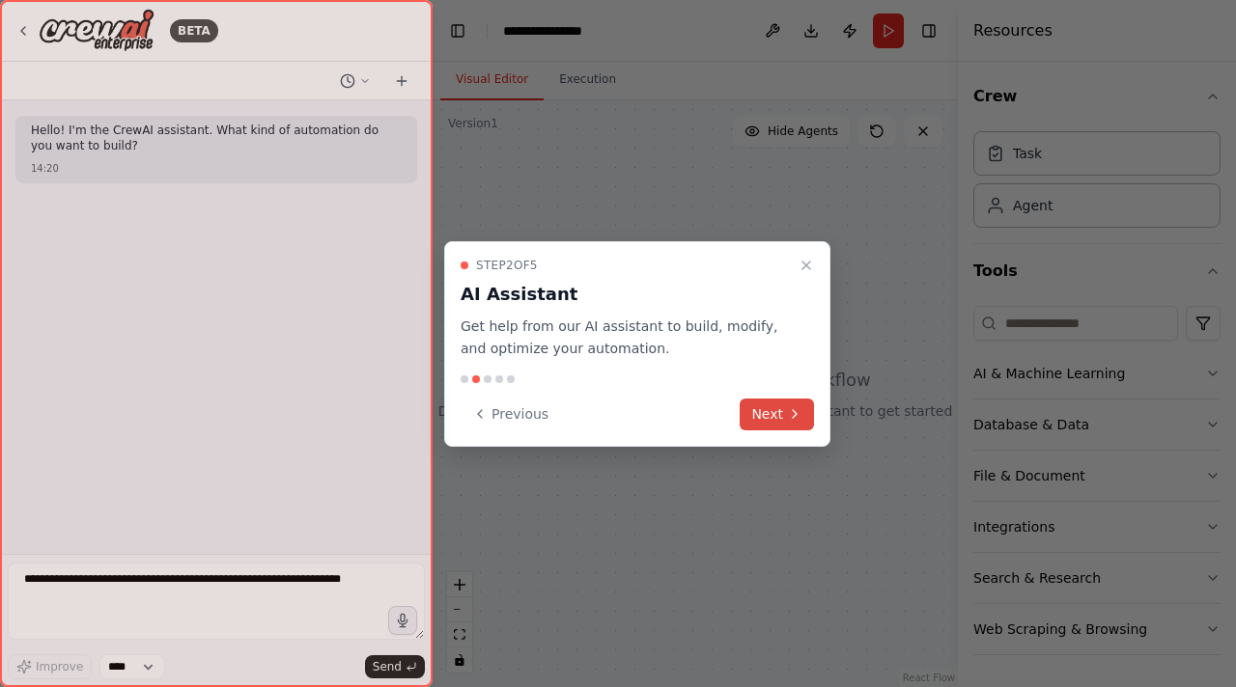
click at [766, 405] on button "Next" at bounding box center [776, 415] width 74 height 32
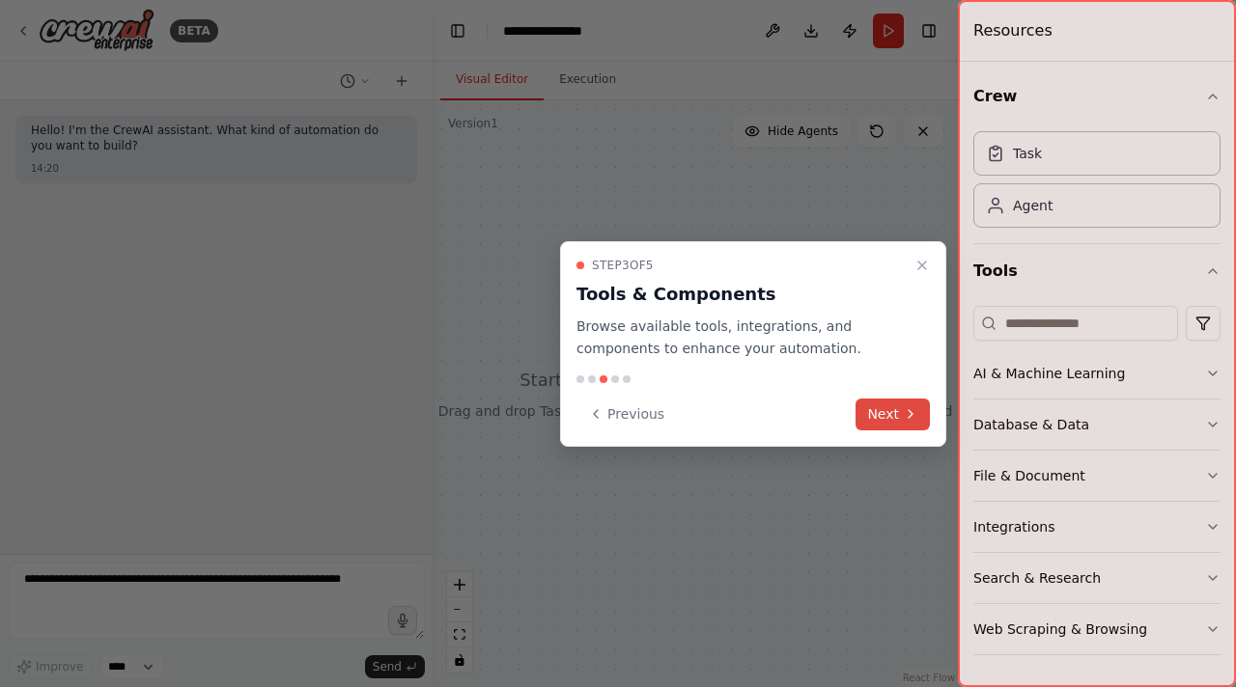
click at [887, 405] on button "Next" at bounding box center [892, 415] width 74 height 32
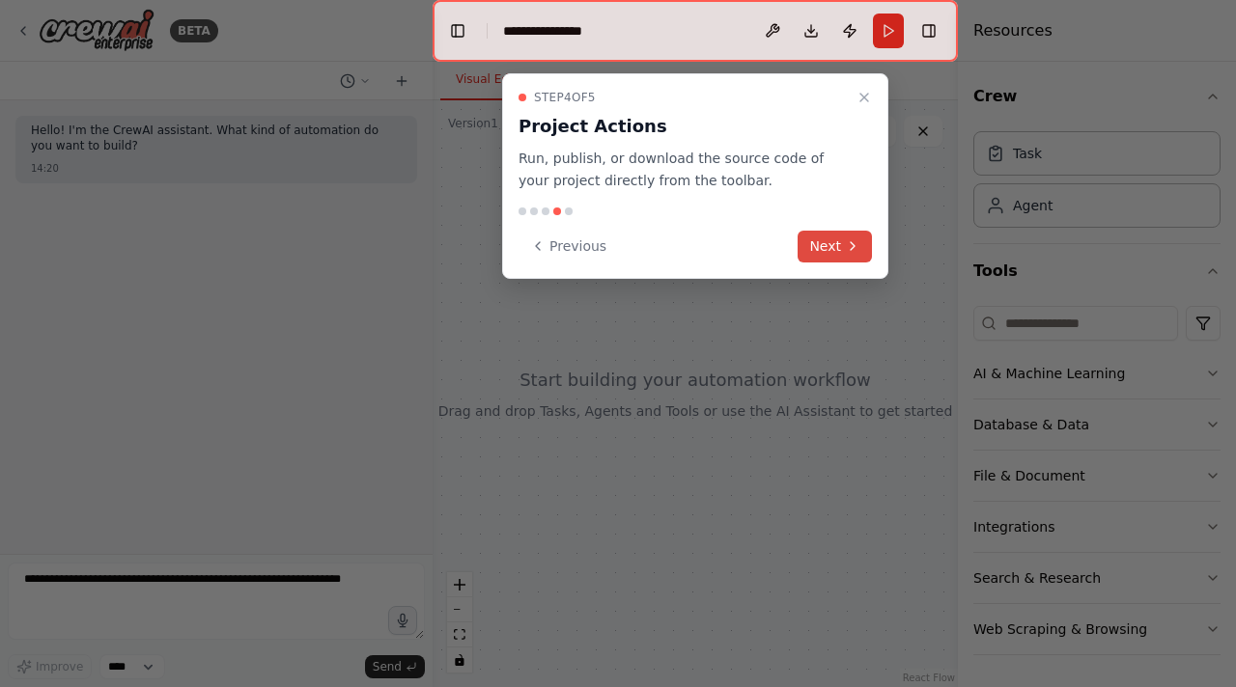
click at [837, 241] on button "Next" at bounding box center [834, 247] width 74 height 32
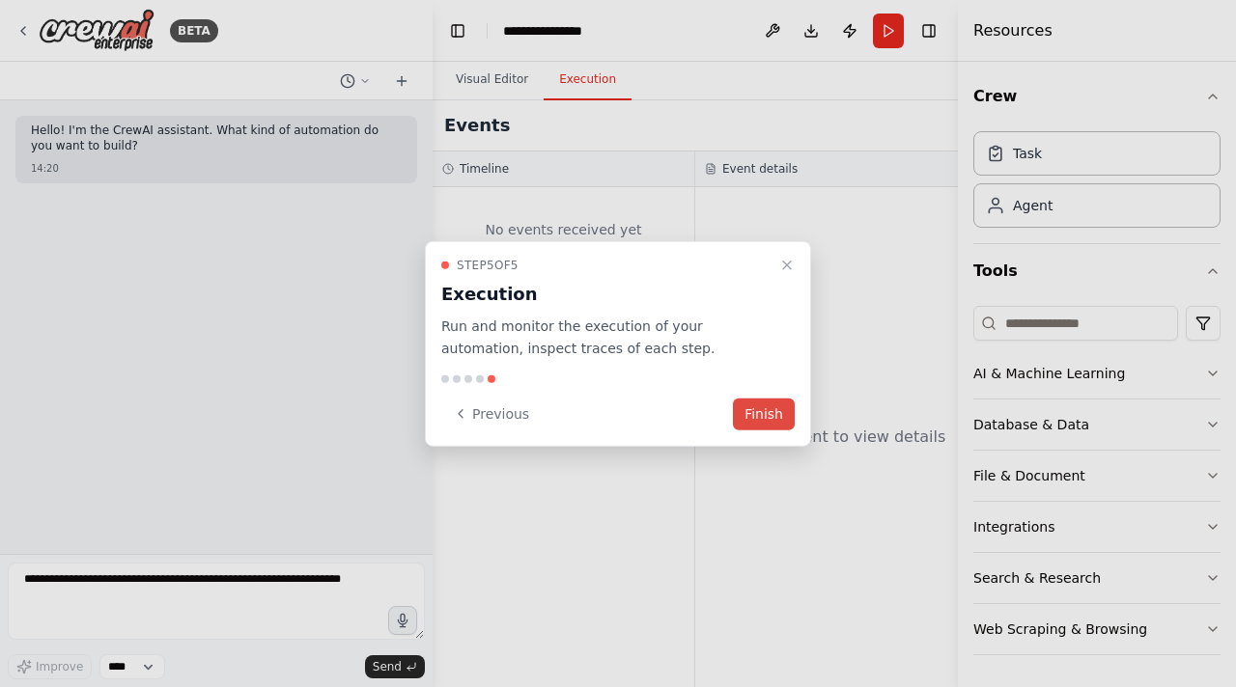
click at [769, 413] on button "Finish" at bounding box center [764, 414] width 62 height 32
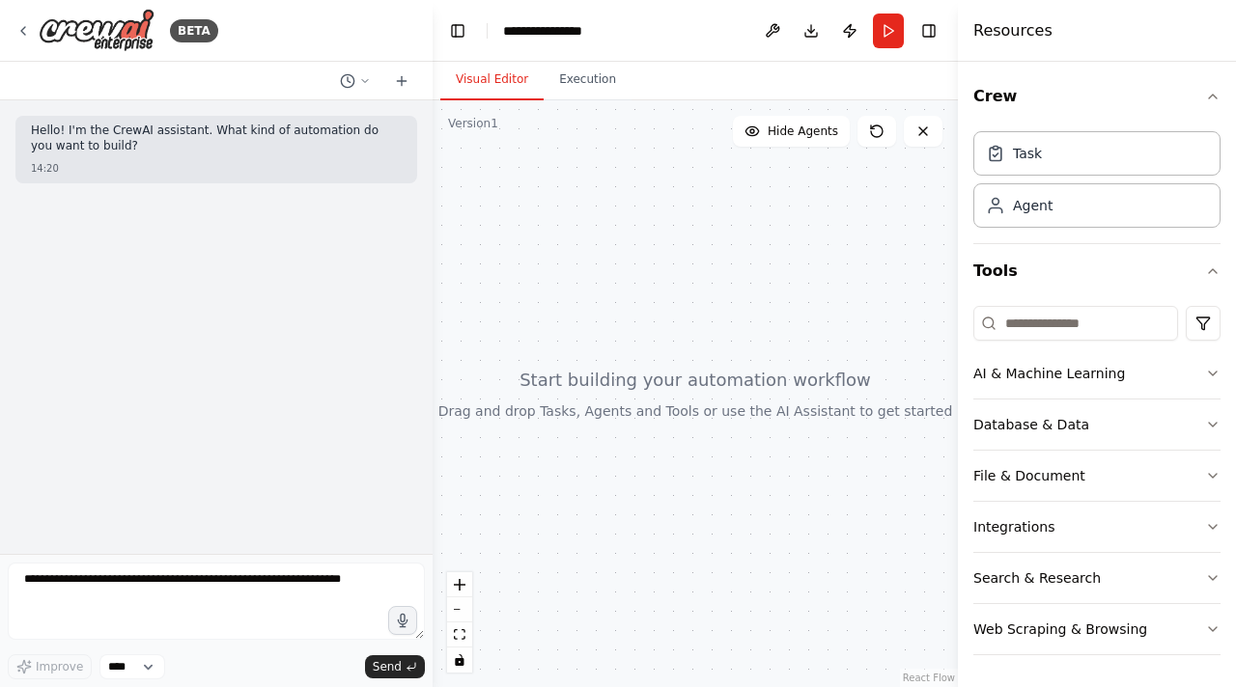
click at [536, 41] on header "**********" at bounding box center [694, 31] width 525 height 62
click at [563, 34] on div "**********" at bounding box center [552, 30] width 99 height 19
click at [1019, 151] on div "Task" at bounding box center [1027, 152] width 29 height 19
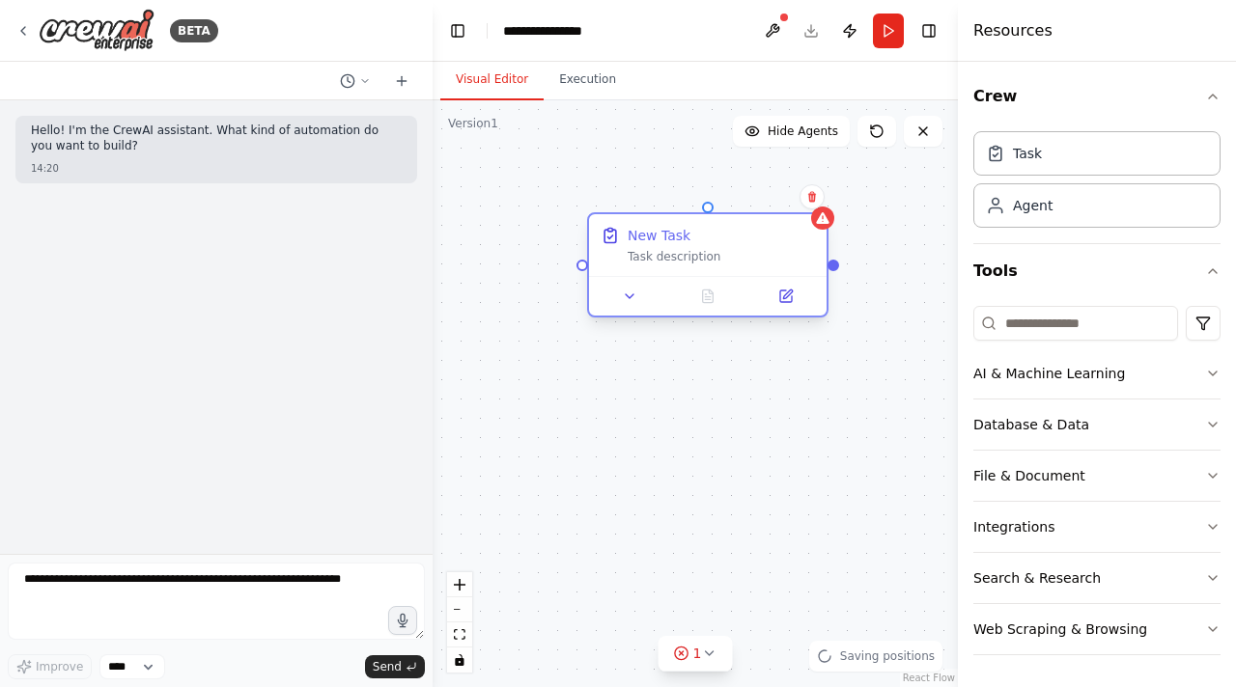
drag, startPoint x: 812, startPoint y: 277, endPoint x: 718, endPoint y: 264, distance: 94.6
click at [718, 264] on div "Task description" at bounding box center [720, 256] width 187 height 15
drag, startPoint x: 836, startPoint y: 266, endPoint x: 851, endPoint y: 550, distance: 284.2
click at [851, 550] on div "New Task Task description" at bounding box center [694, 393] width 525 height 587
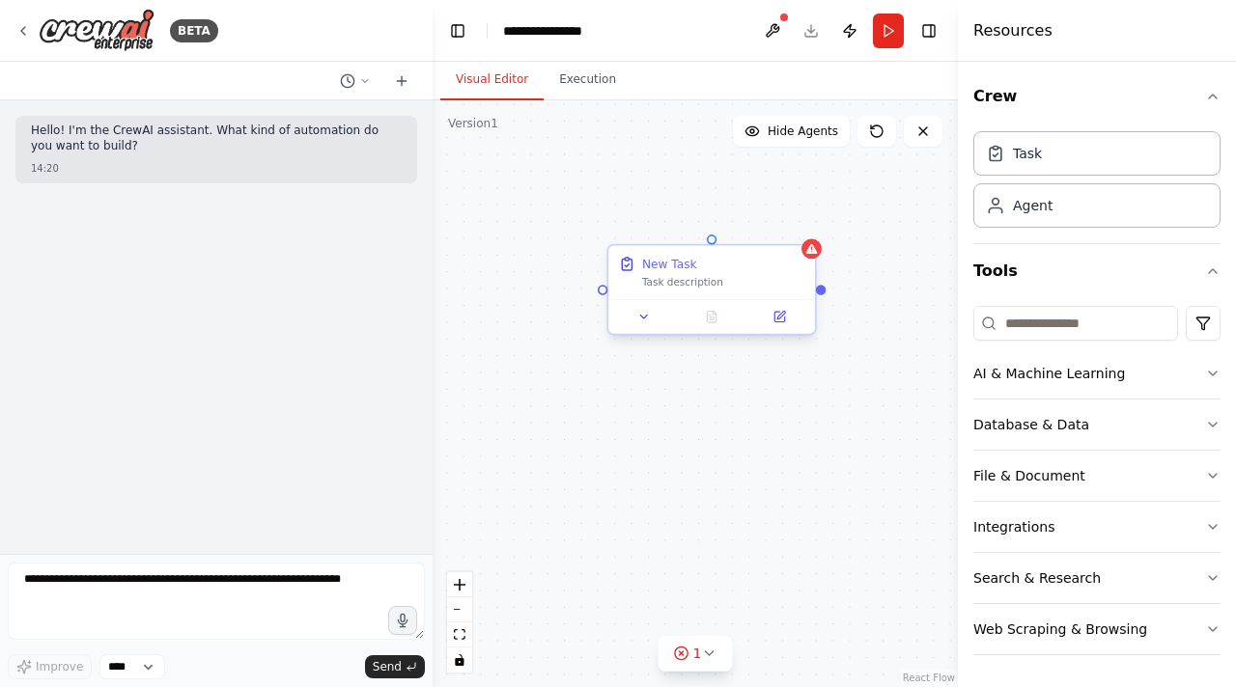
click at [684, 265] on div "New Task" at bounding box center [669, 264] width 55 height 16
click at [641, 319] on icon at bounding box center [644, 317] width 14 height 14
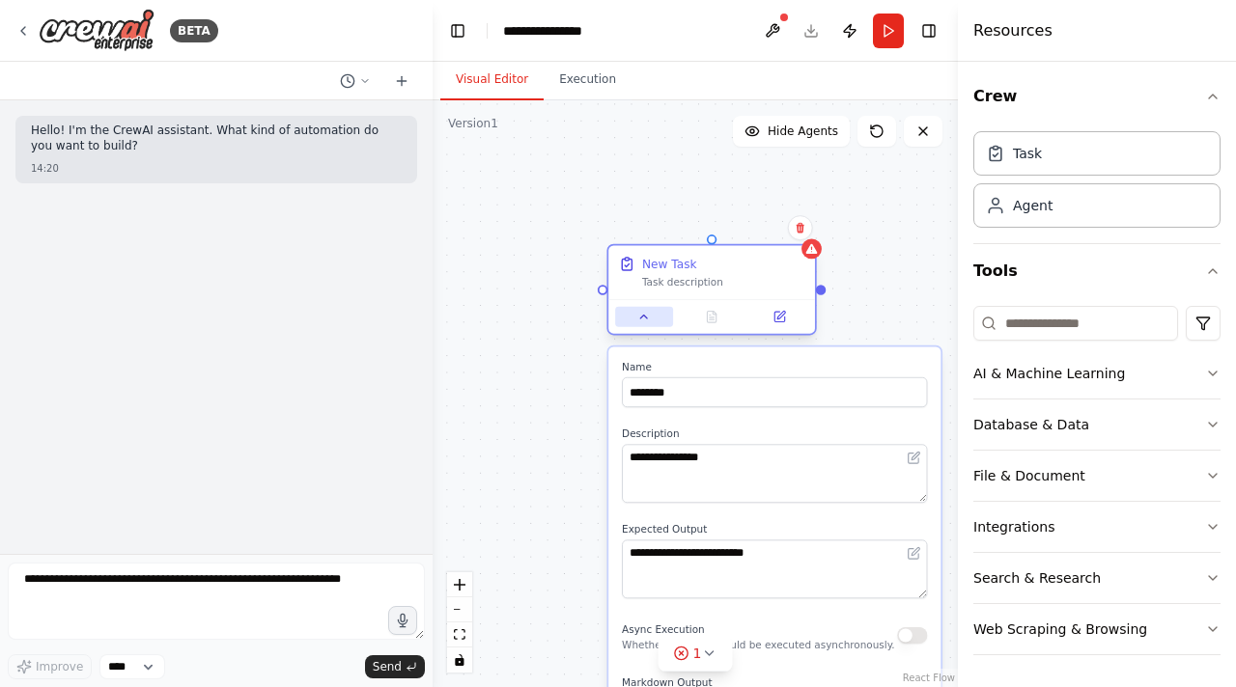
click at [641, 319] on icon at bounding box center [644, 317] width 14 height 14
